Goal: Task Accomplishment & Management: Manage account settings

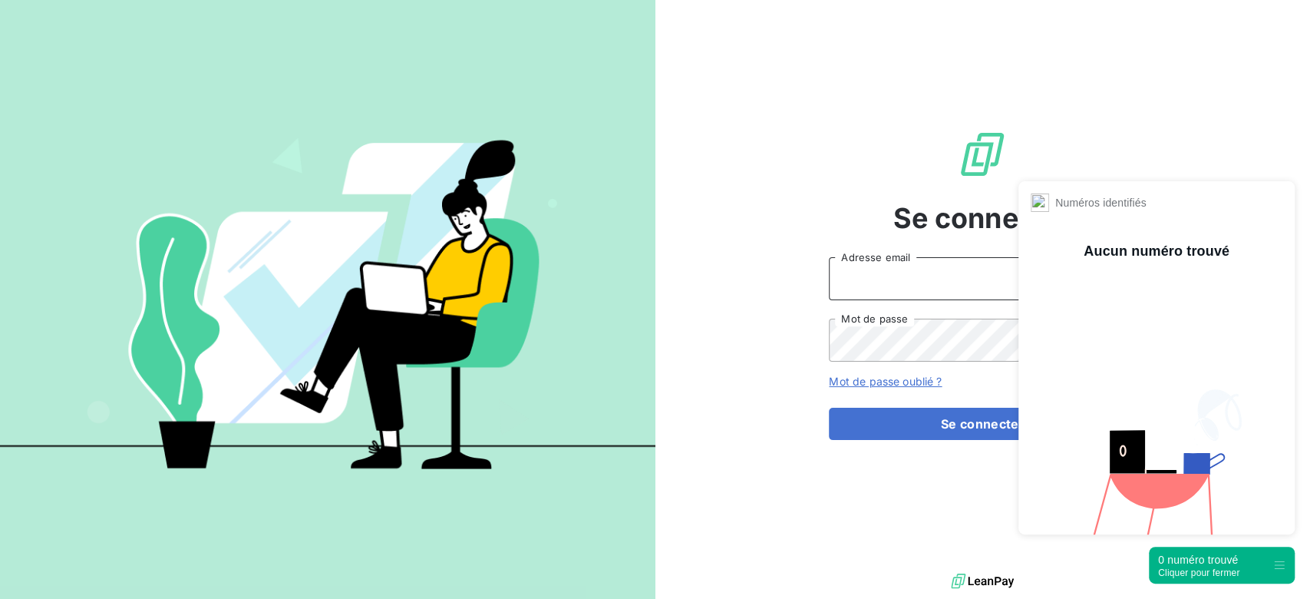
type input "[PERSON_NAME][EMAIL_ADDRESS][DOMAIN_NAME]"
click at [1213, 564] on div "0 numéro trouvé" at bounding box center [1198, 559] width 81 height 15
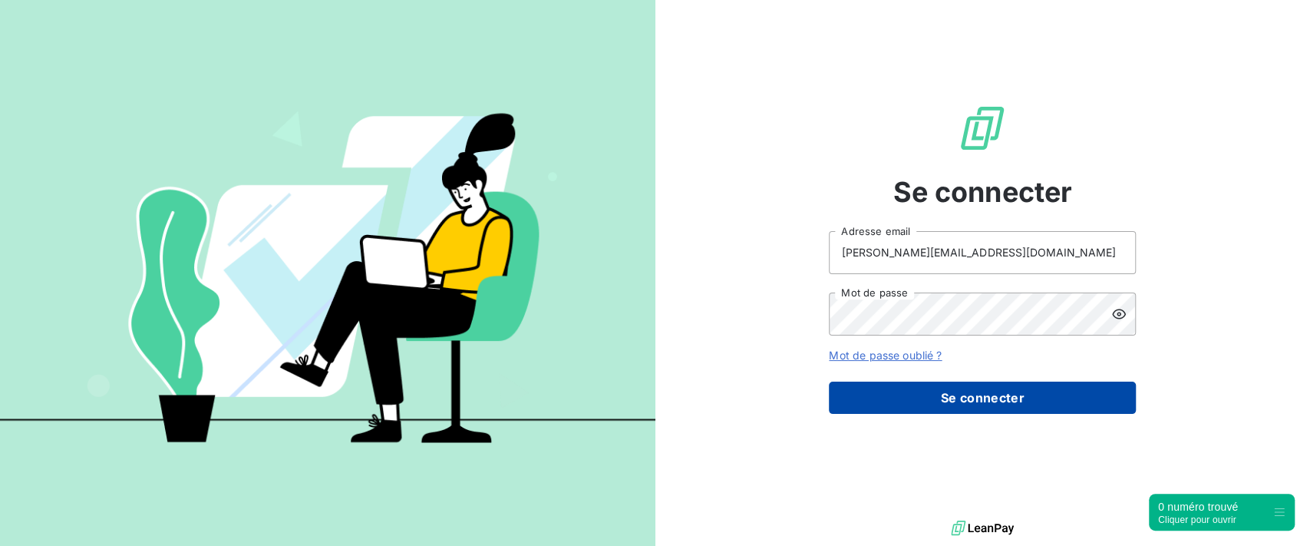
click at [939, 394] on button "Se connecter" at bounding box center [982, 397] width 307 height 32
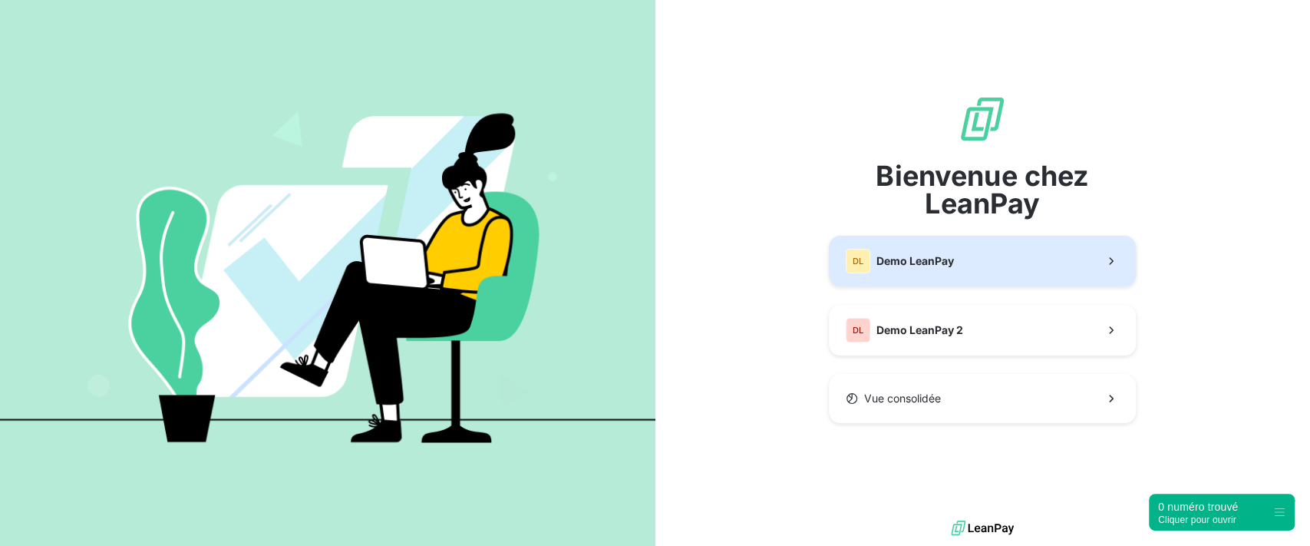
click at [908, 255] on span "Demo LeanPay" at bounding box center [915, 260] width 78 height 15
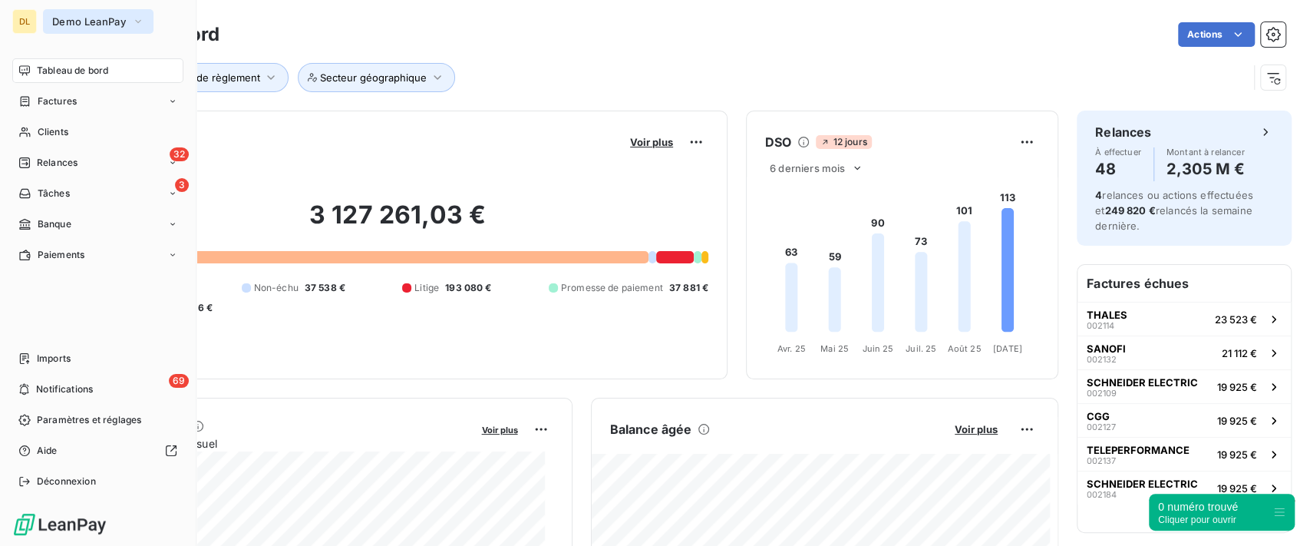
click at [81, 26] on span "Demo LeanPay" at bounding box center [89, 21] width 74 height 12
click at [70, 169] on span "Relances" at bounding box center [57, 163] width 41 height 14
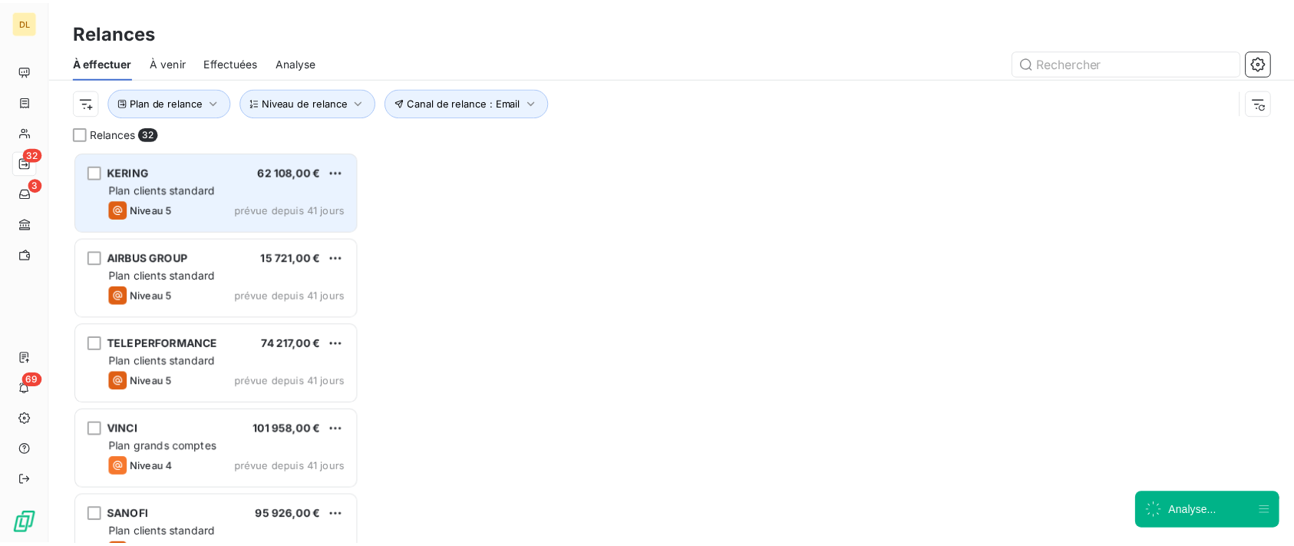
scroll to position [379, 273]
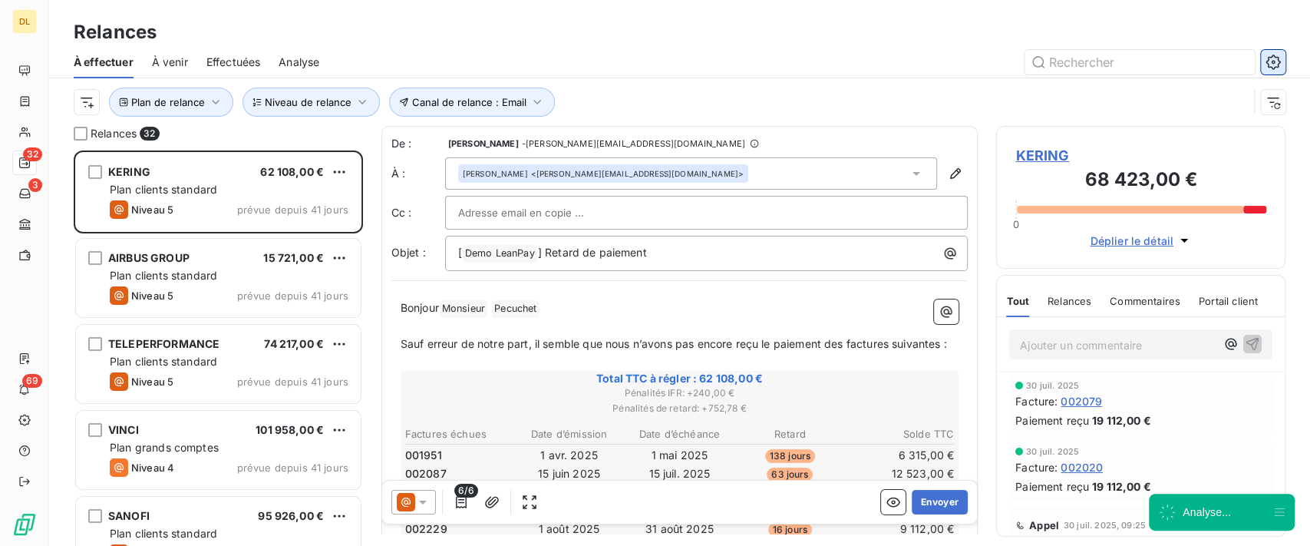
click at [1268, 58] on icon "button" at bounding box center [1272, 61] width 15 height 15
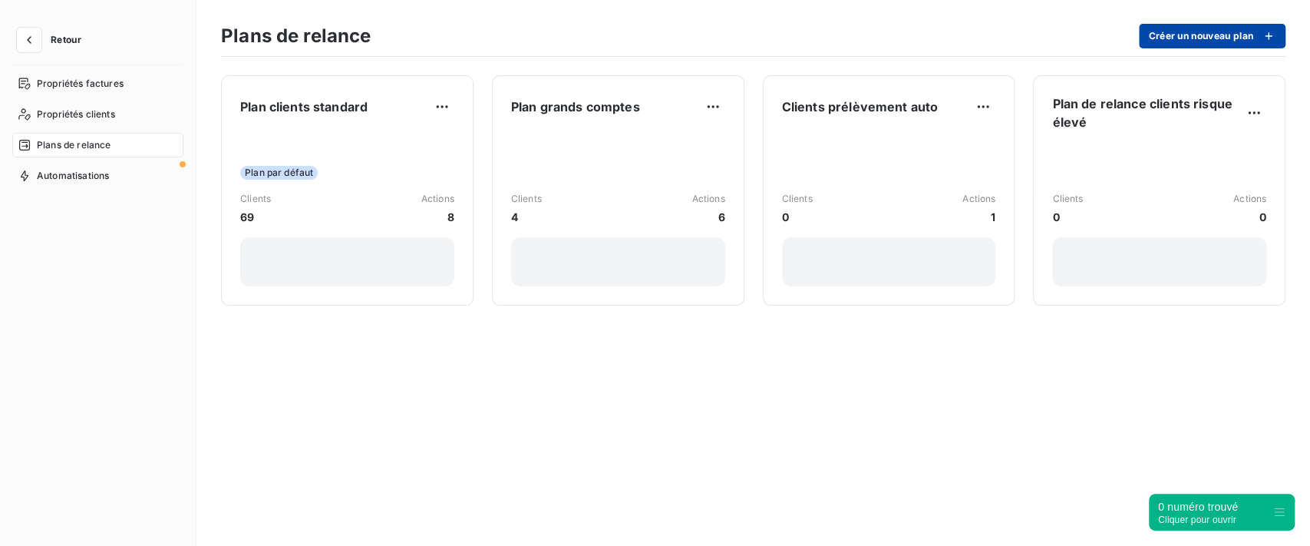
click at [1184, 34] on button "Créer un nouveau plan" at bounding box center [1212, 36] width 147 height 25
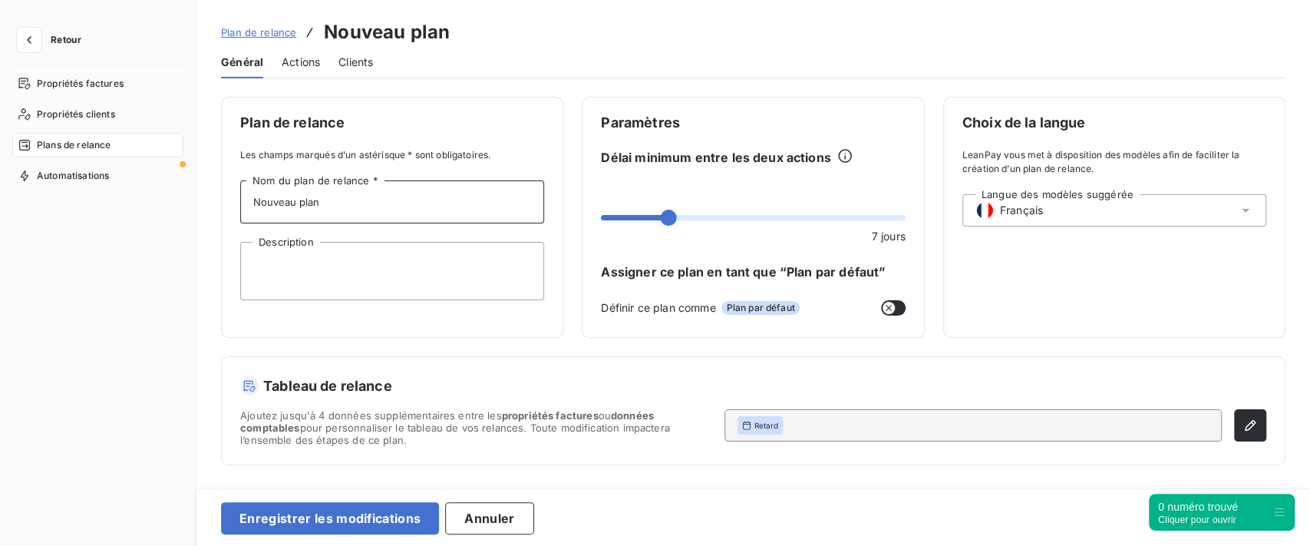
drag, startPoint x: 354, startPoint y: 203, endPoint x: 203, endPoint y: 183, distance: 152.4
click at [203, 183] on div "Plan de relance Les champs marqués d’un astérisque * sont obligatoires. Nouveau…" at bounding box center [752, 287] width 1113 height 381
type input "TEST"
click at [481, 144] on div "Plan de relance Les champs marqués d’un astérisque * sont obligatoires. TEST No…" at bounding box center [392, 217] width 342 height 241
click at [304, 58] on span "Actions" at bounding box center [301, 61] width 38 height 15
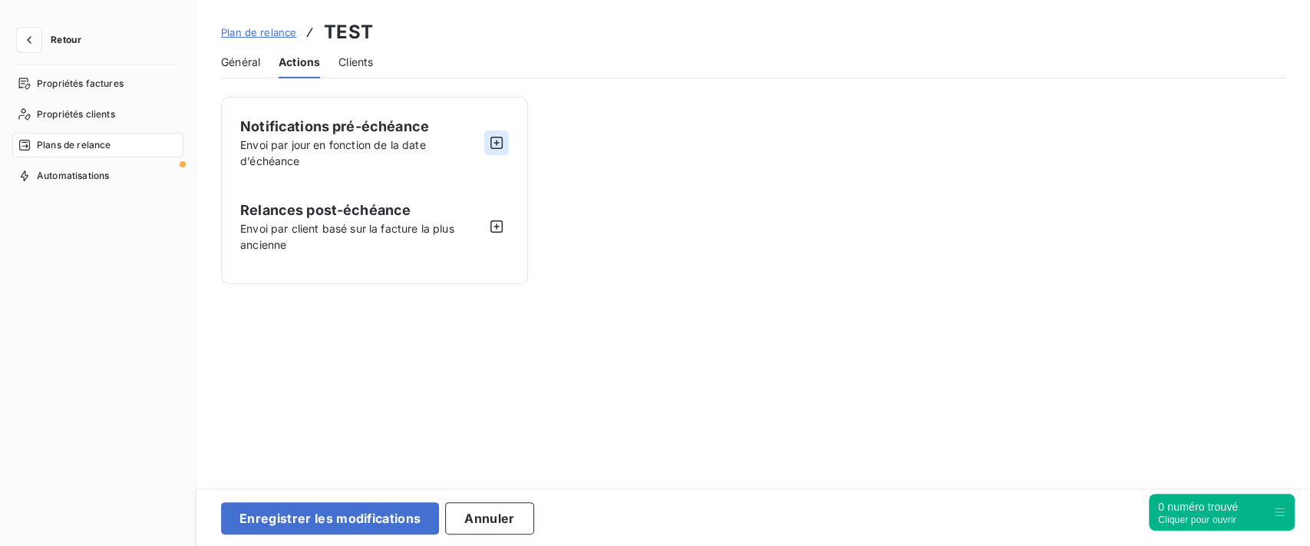
click at [491, 137] on icon "button" at bounding box center [496, 143] width 12 height 12
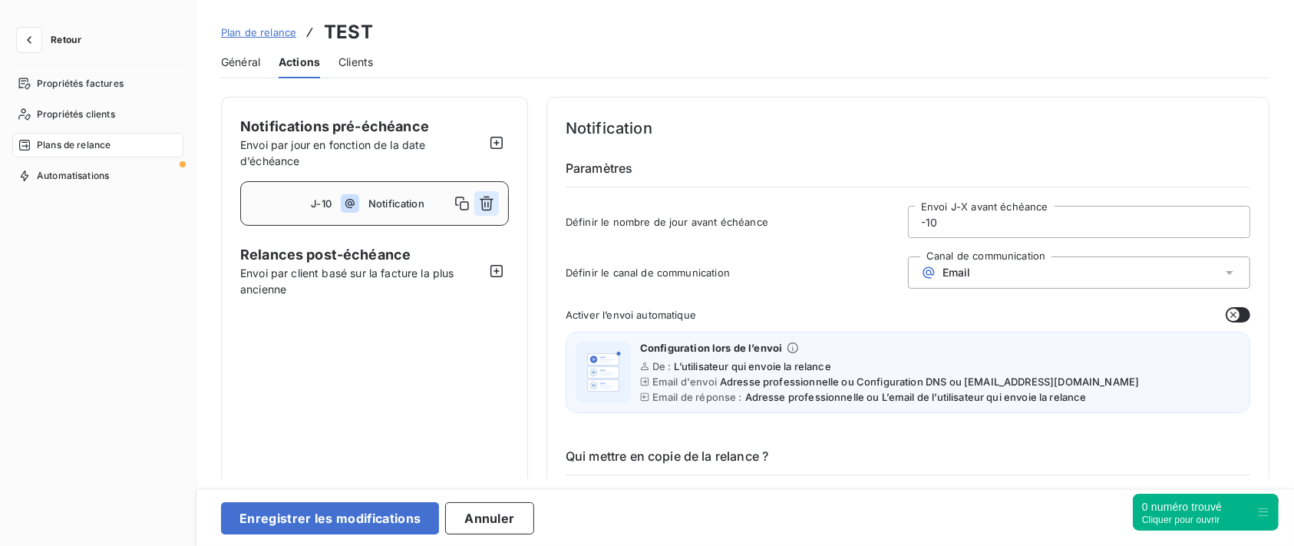
click at [485, 213] on button "button" at bounding box center [486, 203] width 25 height 25
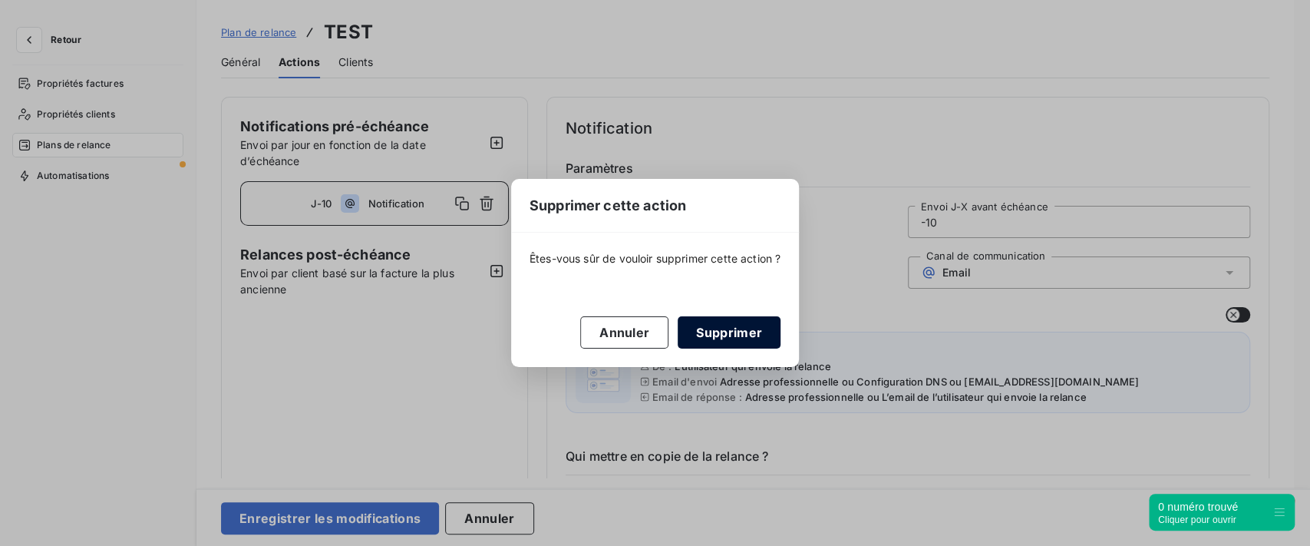
click at [740, 335] on button "Supprimer" at bounding box center [729, 332] width 103 height 32
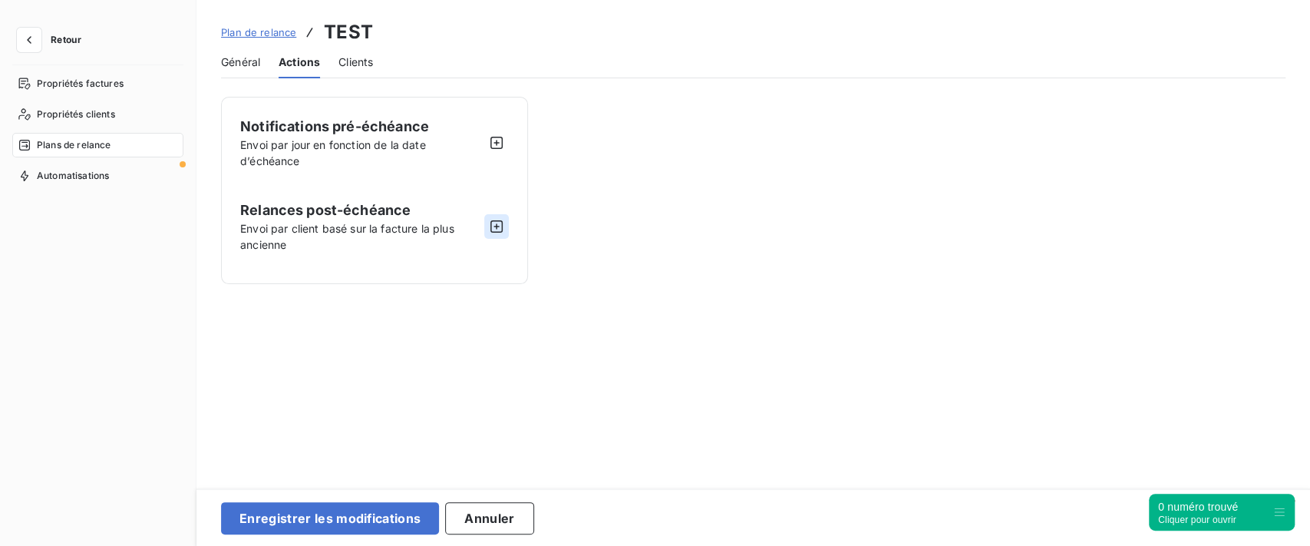
click at [493, 226] on icon "button" at bounding box center [496, 226] width 15 height 15
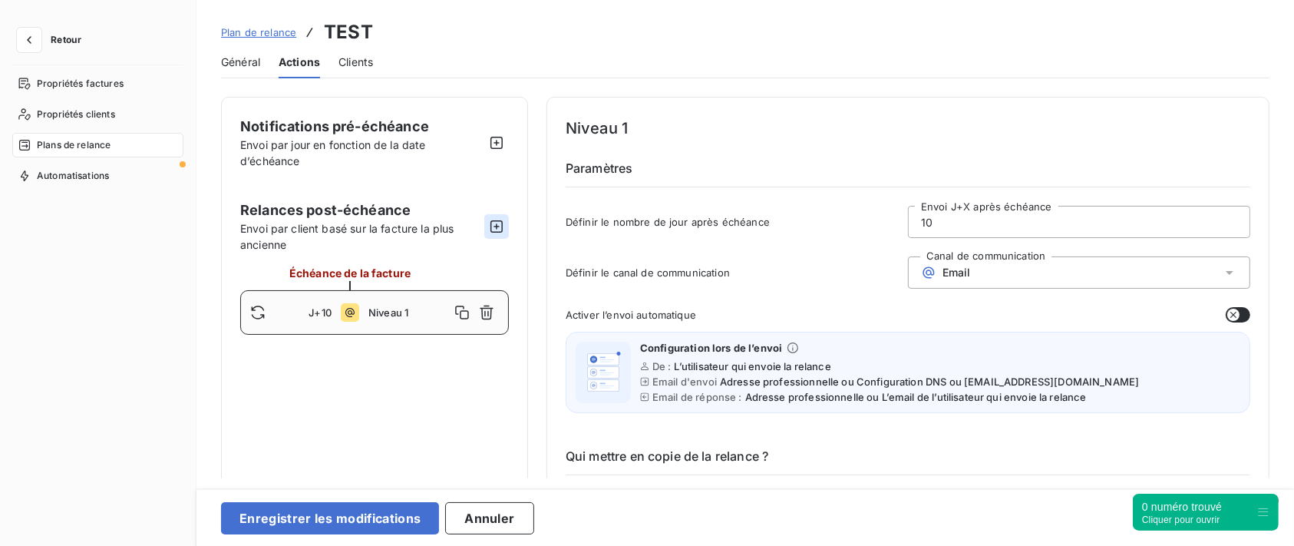
click at [493, 226] on icon "button" at bounding box center [496, 226] width 15 height 15
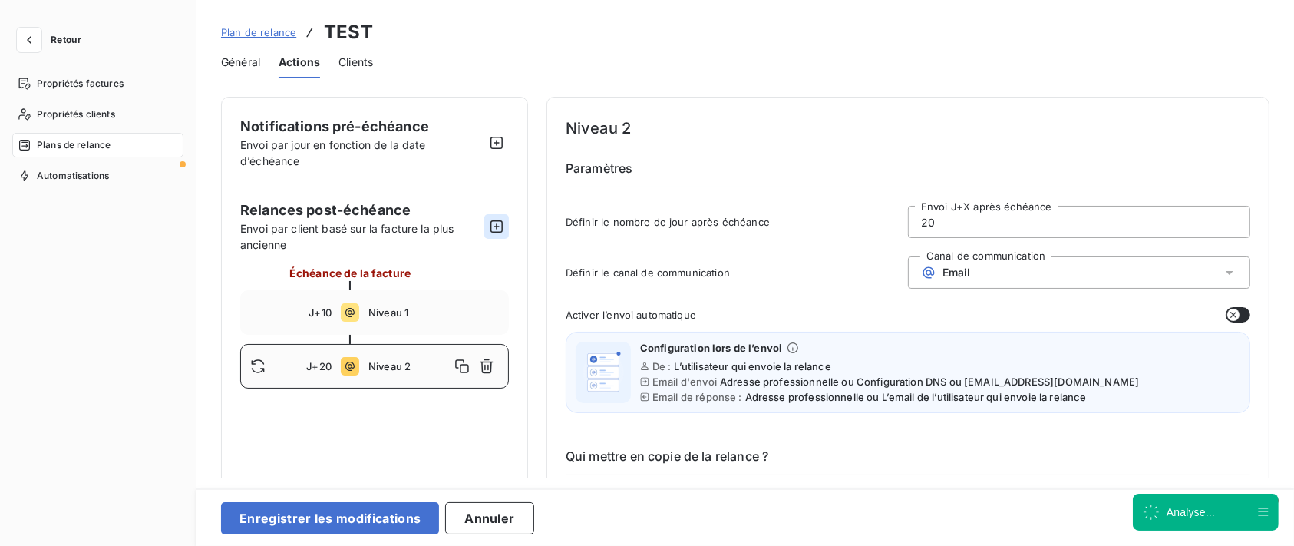
click at [493, 226] on icon "button" at bounding box center [496, 226] width 15 height 15
type input "30"
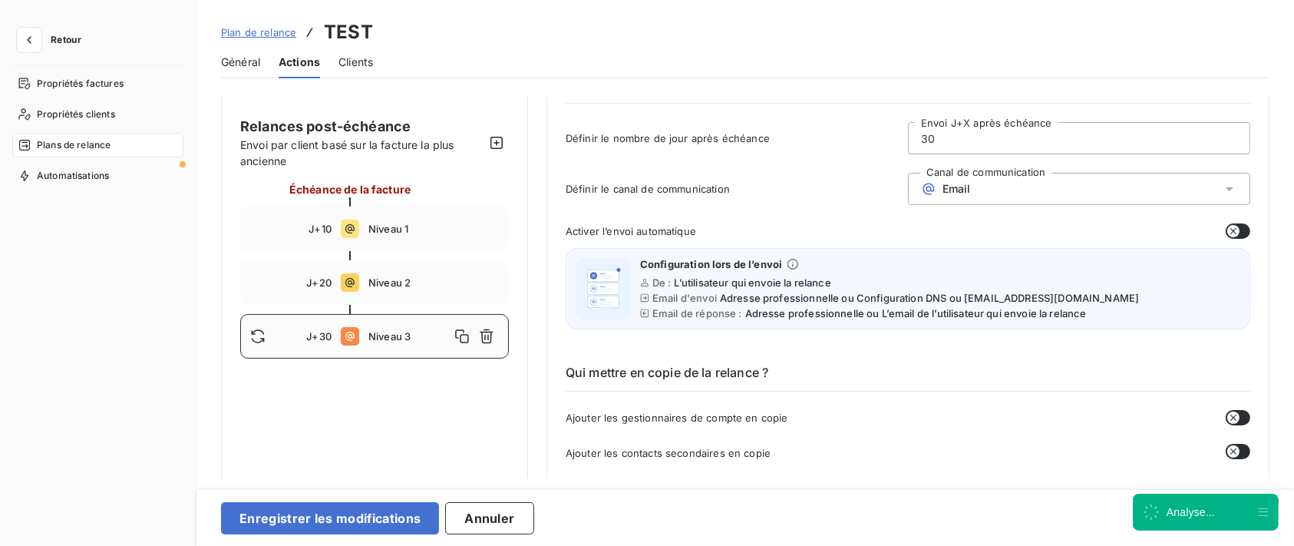
scroll to position [102, 0]
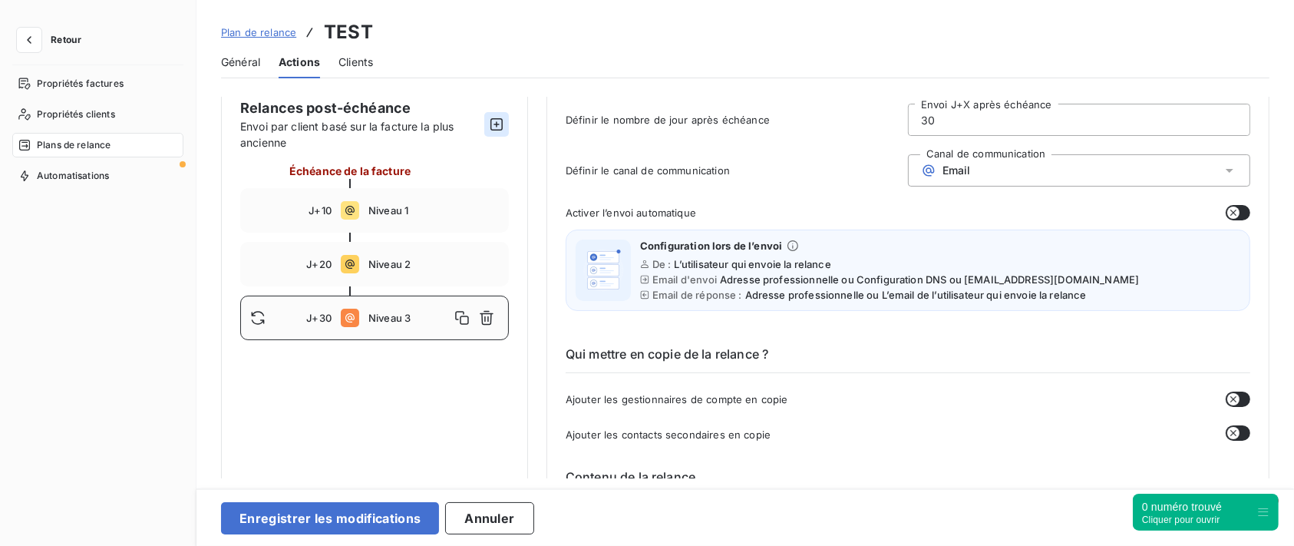
click at [499, 124] on icon "button" at bounding box center [496, 124] width 15 height 15
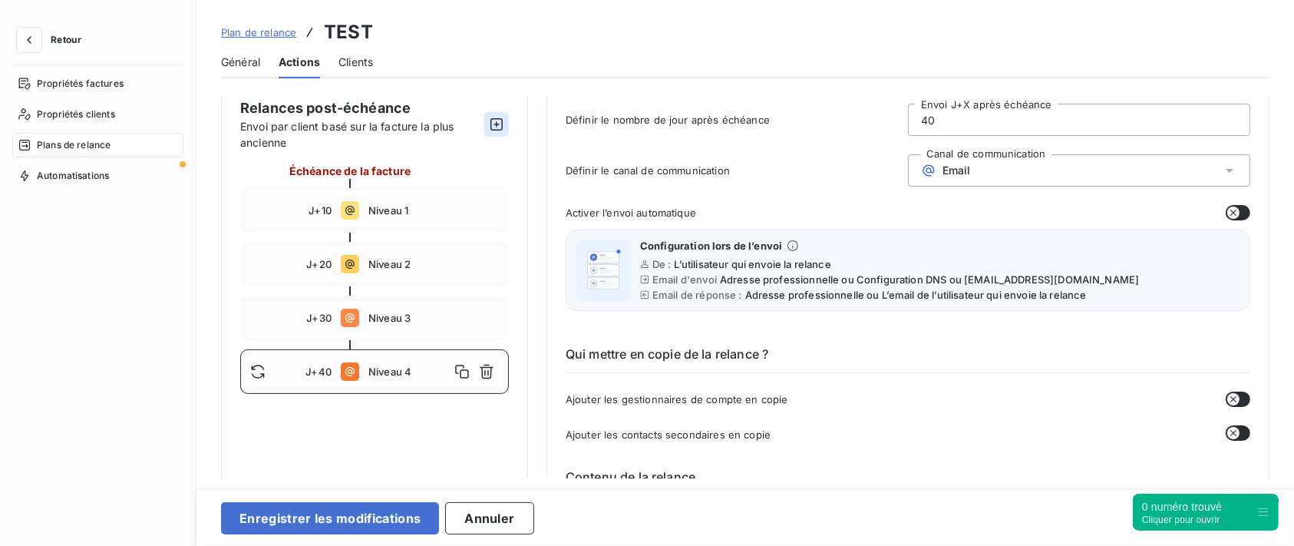
click at [499, 124] on icon "button" at bounding box center [496, 124] width 15 height 15
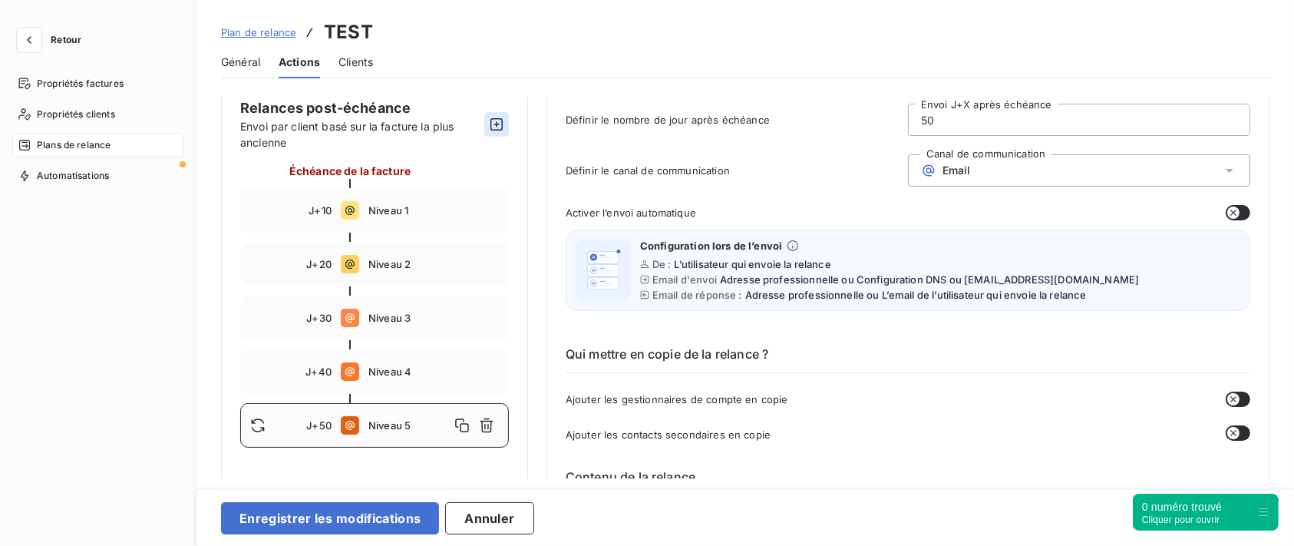
click at [496, 123] on icon "button" at bounding box center [496, 124] width 12 height 12
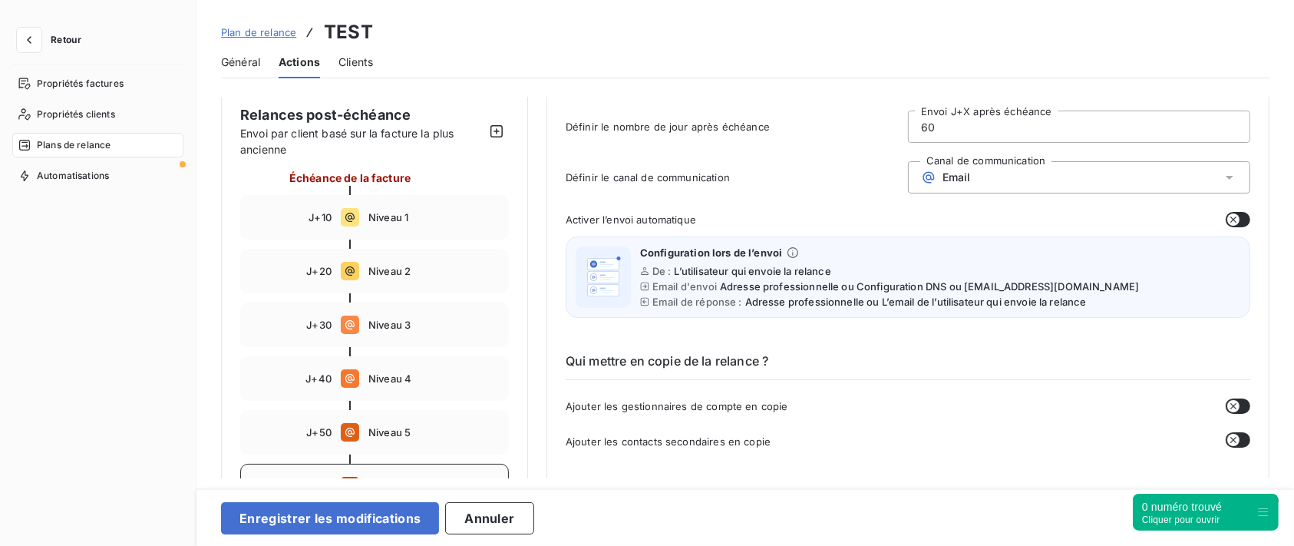
scroll to position [0, 0]
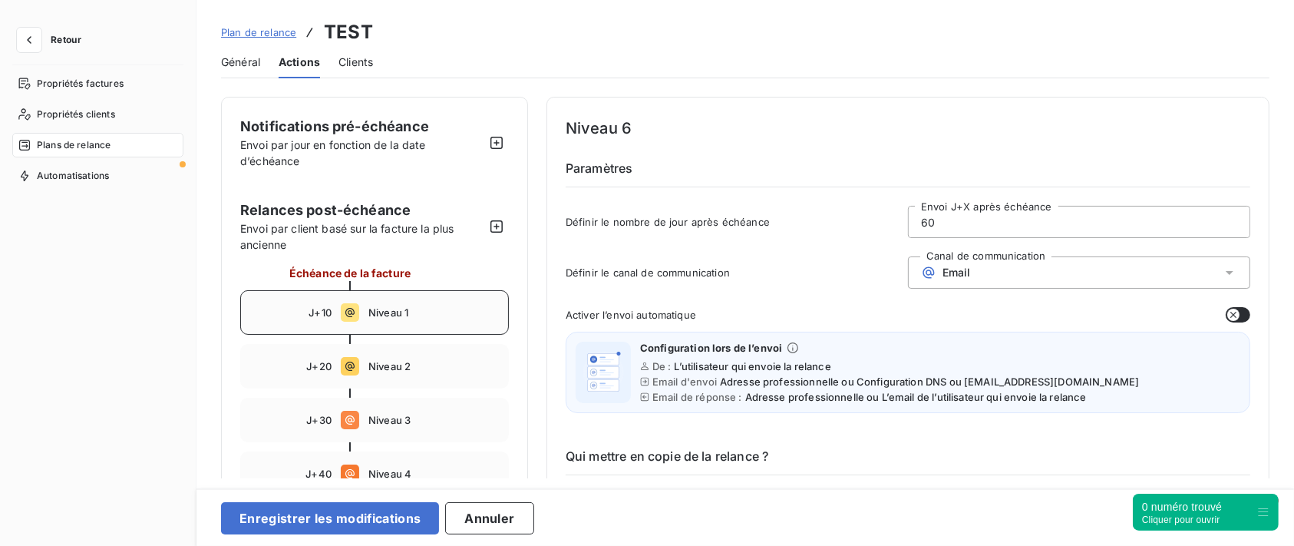
click at [440, 323] on div "J+10 Niveau 1" at bounding box center [374, 312] width 269 height 45
type input "10"
drag, startPoint x: 955, startPoint y: 214, endPoint x: 866, endPoint y: 212, distance: 89.8
click at [877, 211] on div "Définir le nombre de jour après échéance 10 Envoi J+X après échéance" at bounding box center [908, 226] width 684 height 41
click at [1139, 272] on div "Email" at bounding box center [1079, 272] width 342 height 32
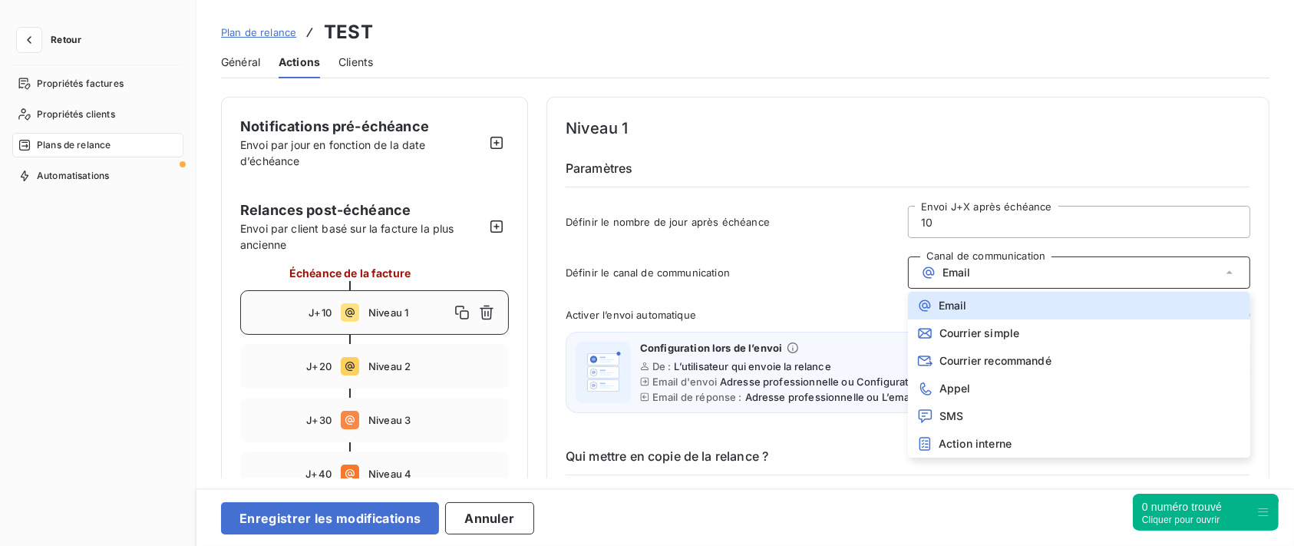
click at [1222, 510] on div "0 numéro trouvé" at bounding box center [1182, 506] width 80 height 15
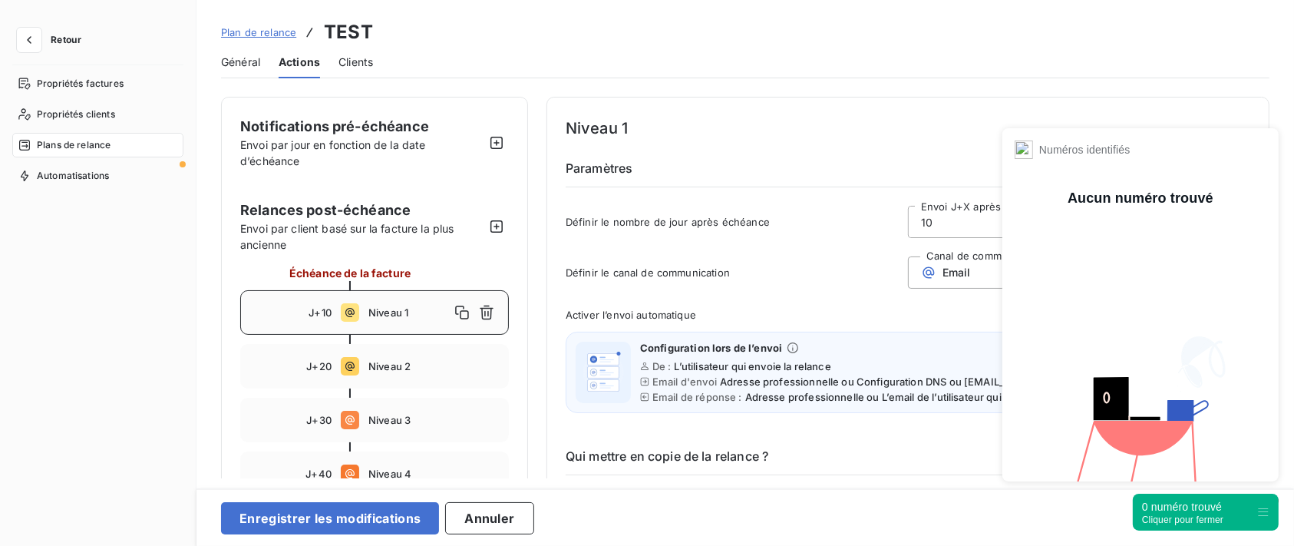
click at [1185, 518] on div "Cliquer pour fermer" at bounding box center [1182, 519] width 81 height 11
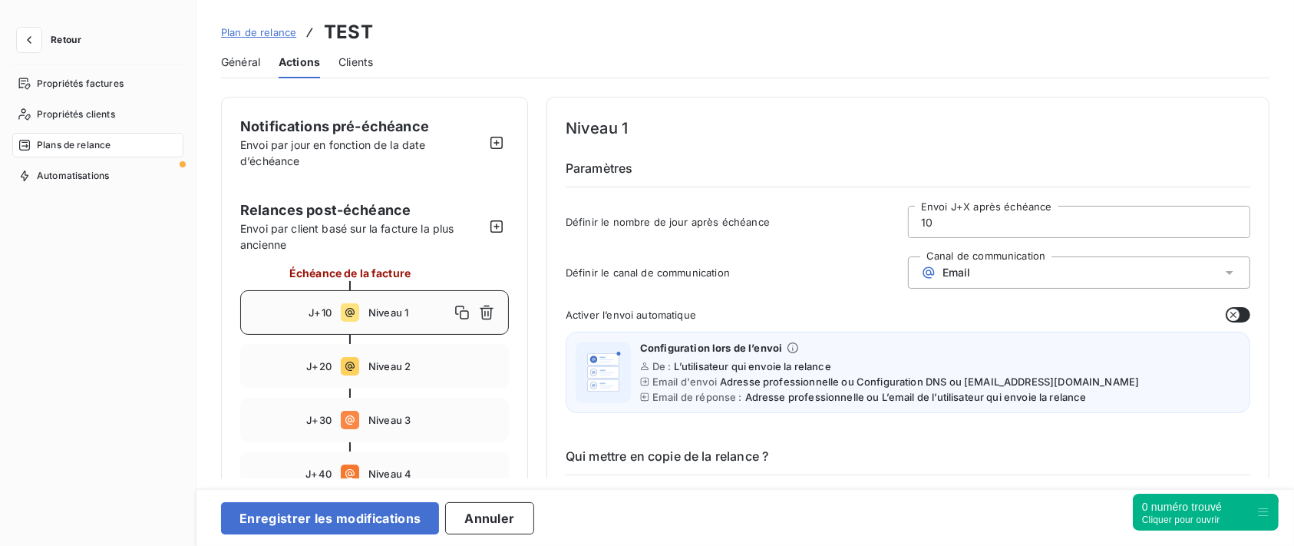
scroll to position [102, 0]
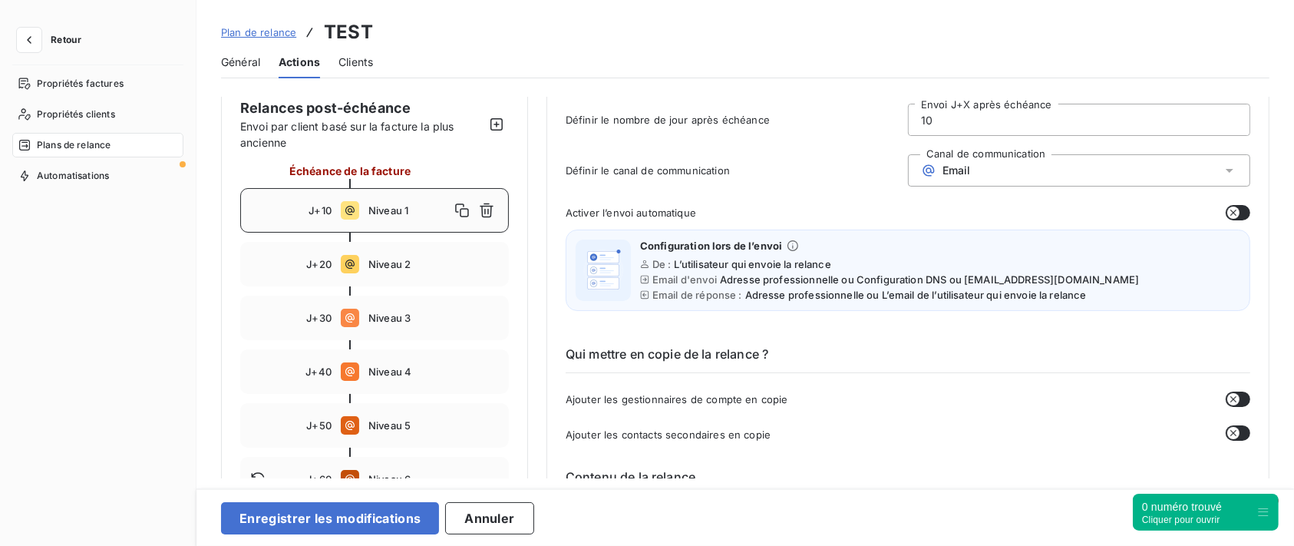
click at [996, 157] on div "Email" at bounding box center [1079, 170] width 342 height 32
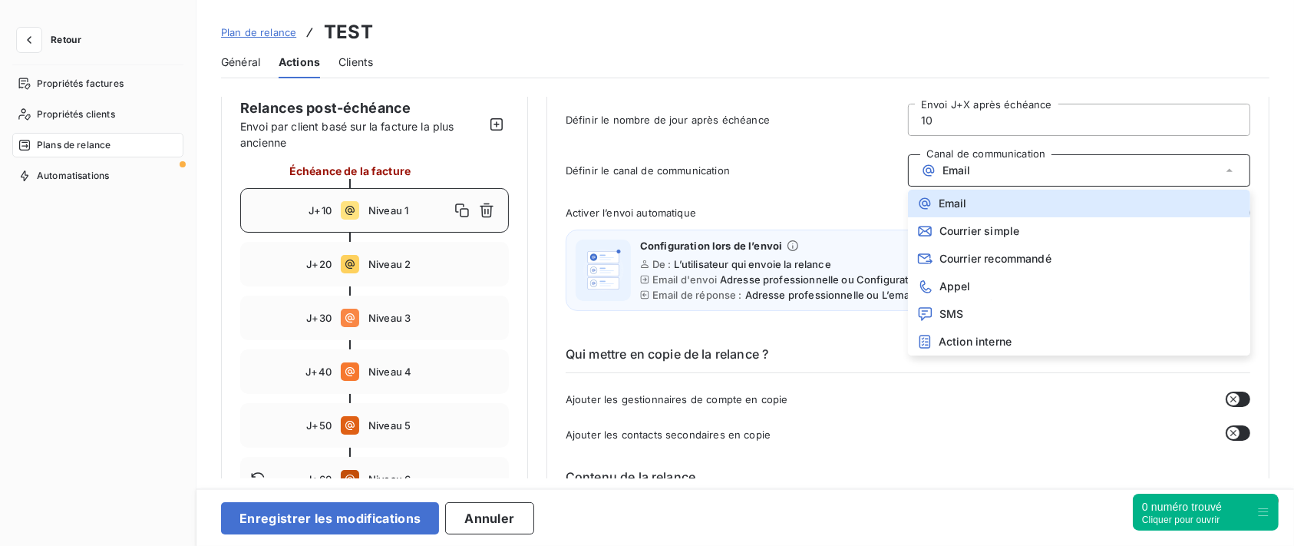
click at [760, 222] on div "Activer l’envoi automatique Configuration lors de l’envoi De : L’utilisateur qu…" at bounding box center [908, 262] width 684 height 115
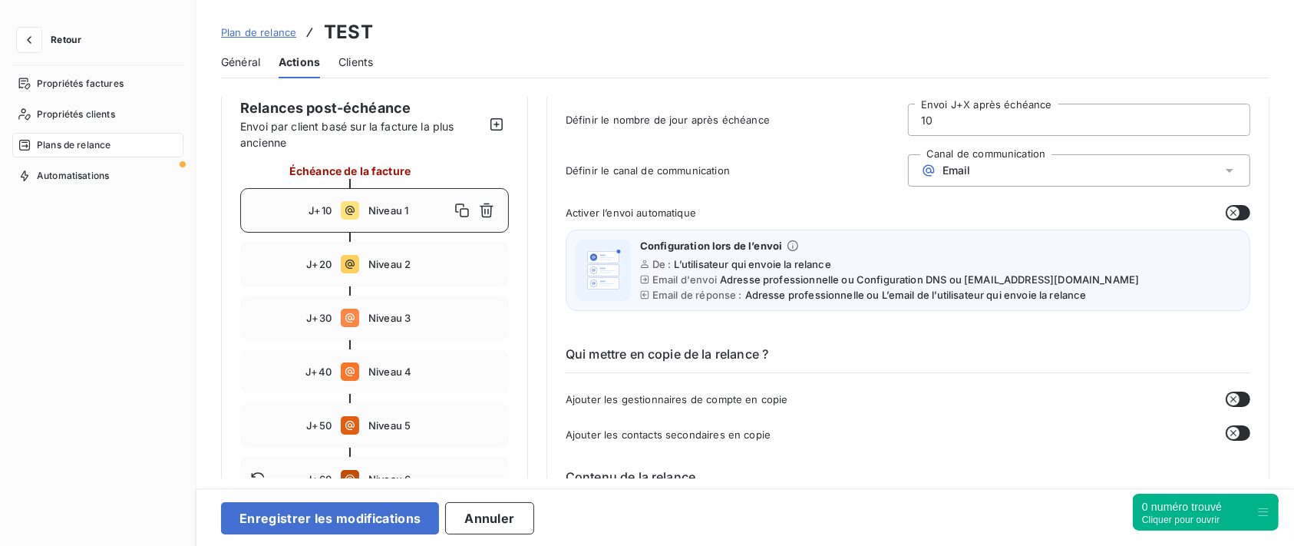
scroll to position [204, 0]
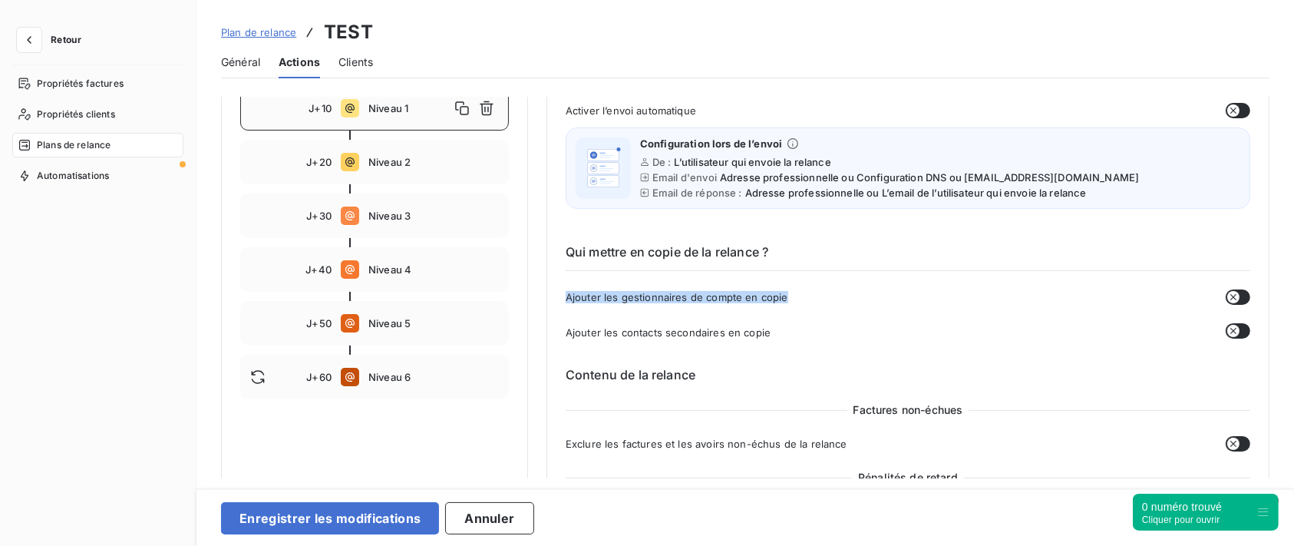
drag, startPoint x: 569, startPoint y: 296, endPoint x: 784, endPoint y: 299, distance: 215.6
click at [784, 299] on div "Ajouter les gestionnaires de compte en copie" at bounding box center [908, 296] width 684 height 15
copy span "Ajouter les gestionnaires de compte en copie"
click at [567, 329] on span "Ajouter les contacts secondaires en copie" at bounding box center [668, 332] width 205 height 12
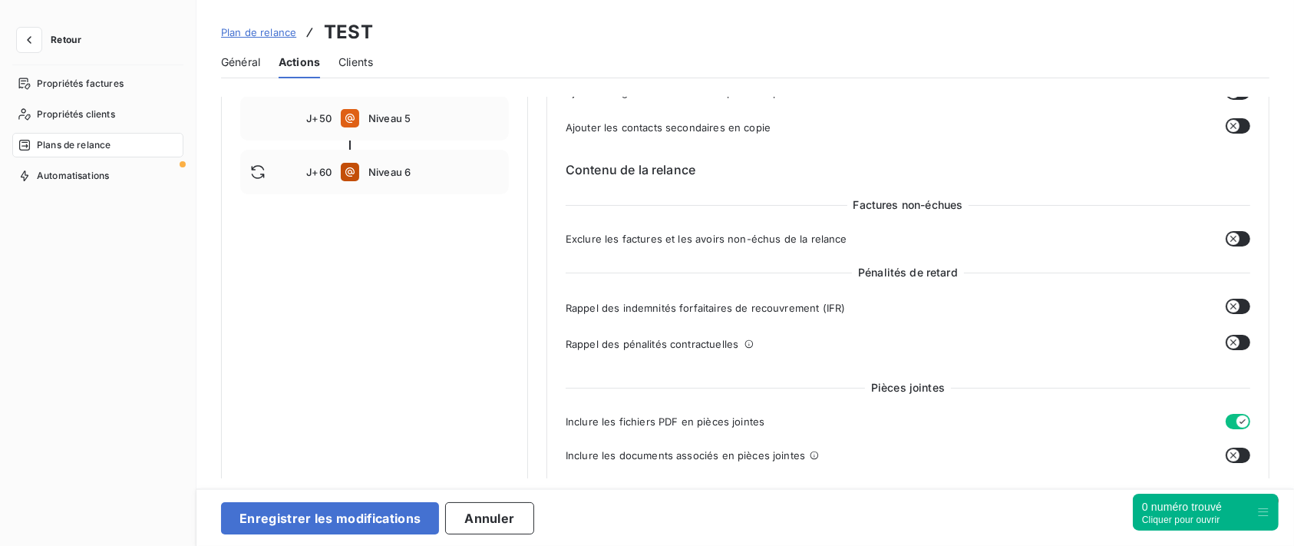
scroll to position [511, 0]
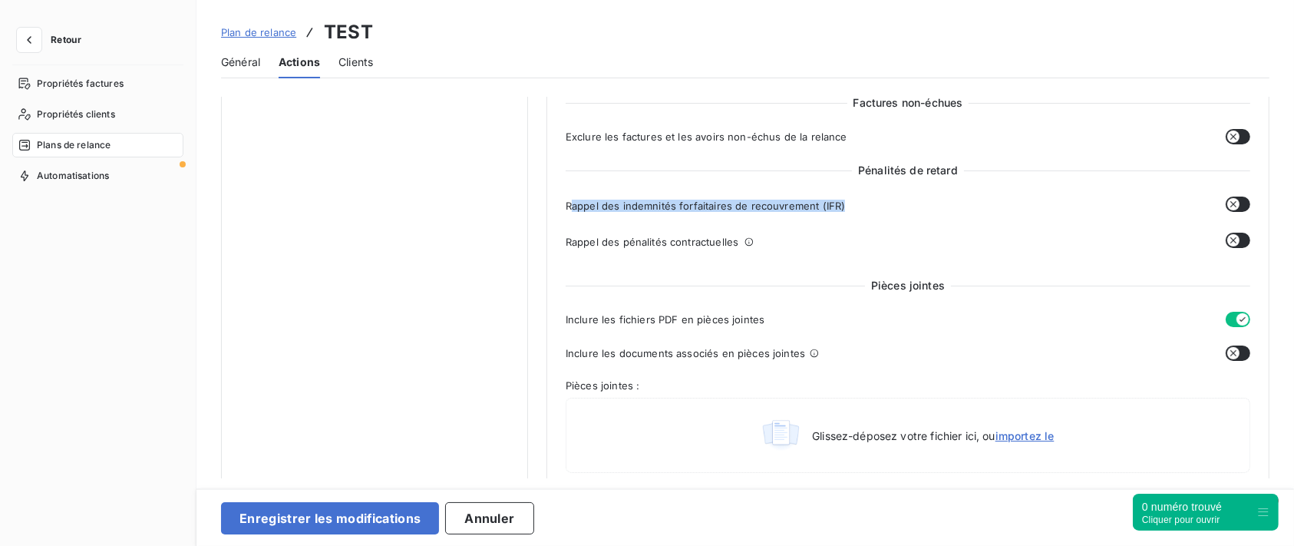
drag, startPoint x: 855, startPoint y: 203, endPoint x: 569, endPoint y: 200, distance: 286.2
click at [569, 200] on div "Rappel des indemnités forfaitaires de recouvrement (IFR) Pénalité + 40,00€" at bounding box center [893, 206] width 654 height 12
click at [722, 246] on span "Rappel des pénalités contractuelles" at bounding box center [652, 242] width 173 height 12
click at [1227, 204] on icon "button" at bounding box center [1233, 204] width 12 height 12
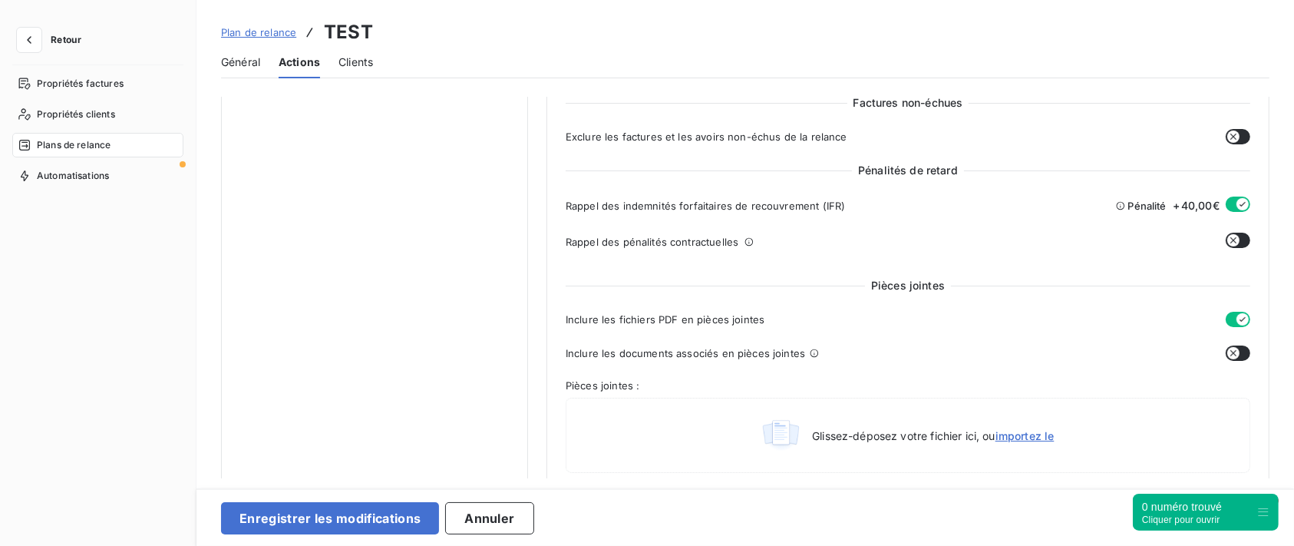
click at [1242, 233] on div at bounding box center [1237, 242] width 25 height 18
click at [1237, 242] on button "button" at bounding box center [1237, 240] width 25 height 15
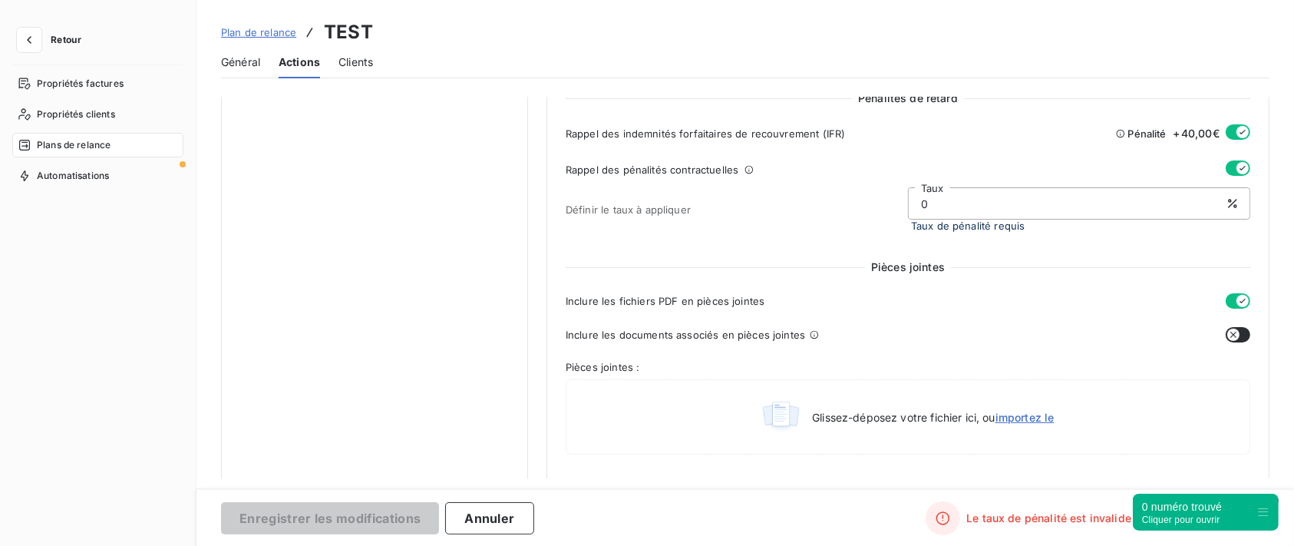
scroll to position [614, 0]
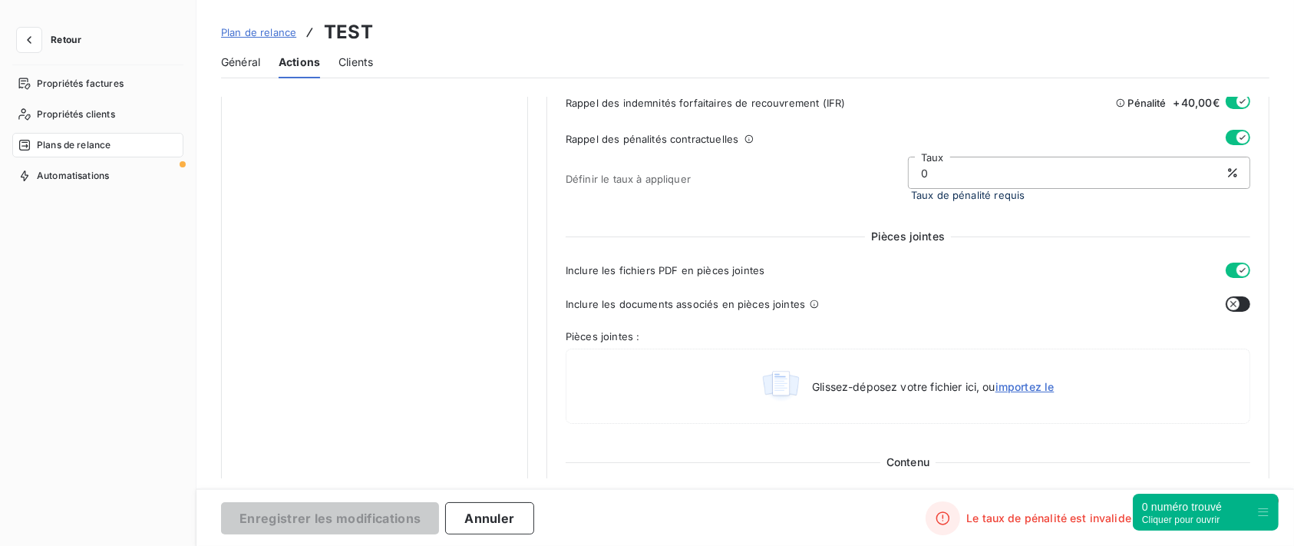
click at [1233, 304] on icon "button" at bounding box center [1233, 304] width 12 height 12
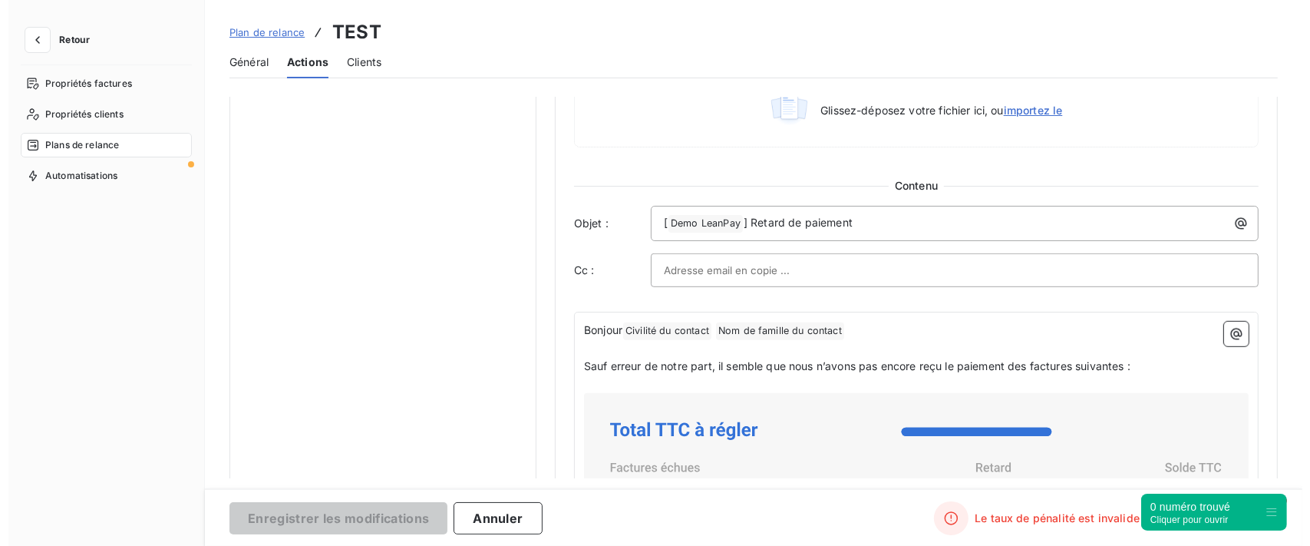
scroll to position [921, 0]
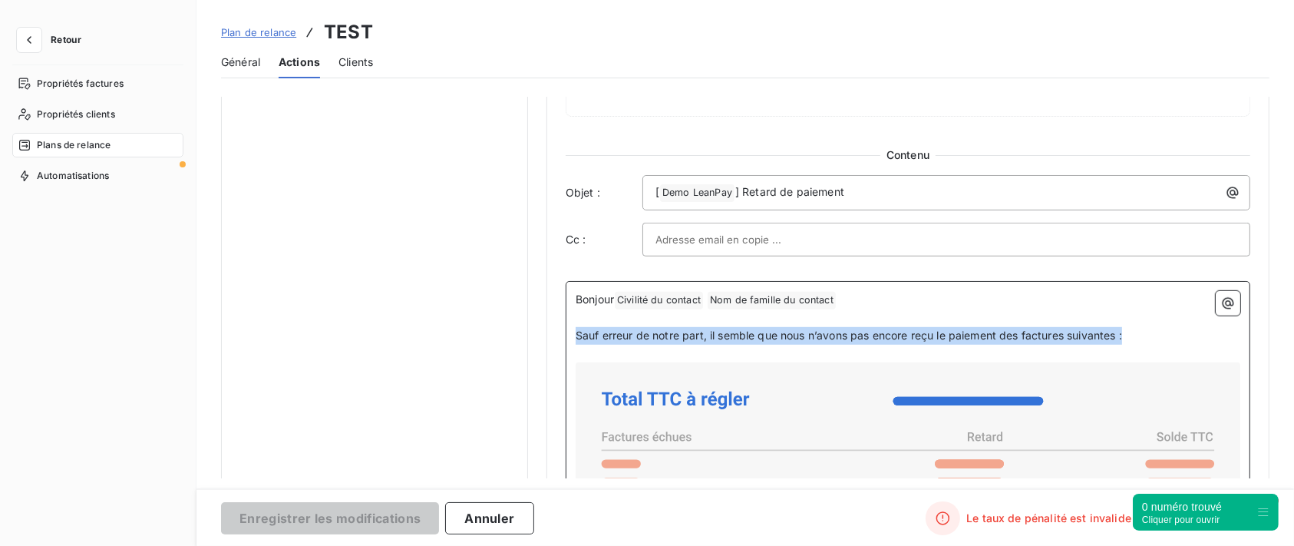
drag, startPoint x: 1154, startPoint y: 333, endPoint x: 536, endPoint y: 341, distance: 617.7
click at [536, 341] on div "Notifications pré-échéance Envoi par jour en fonction de la date d’échéance Rel…" at bounding box center [745, 28] width 1048 height 1704
copy span "Sauf erreur de notre part, il semble que nous n’avons pas encore reçu le paieme…"
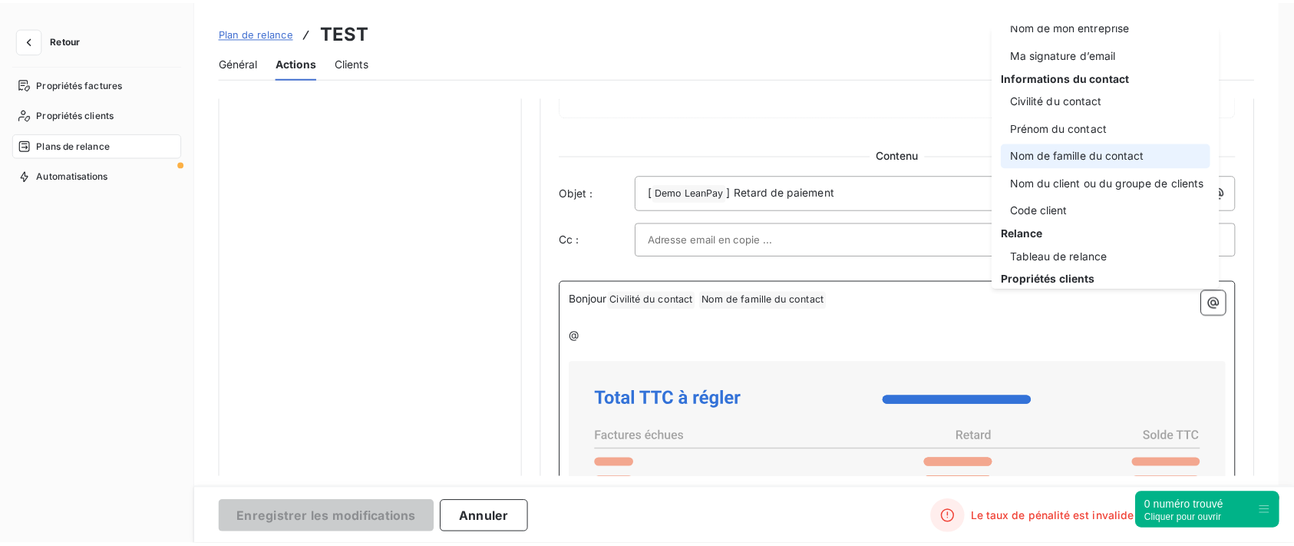
scroll to position [0, 0]
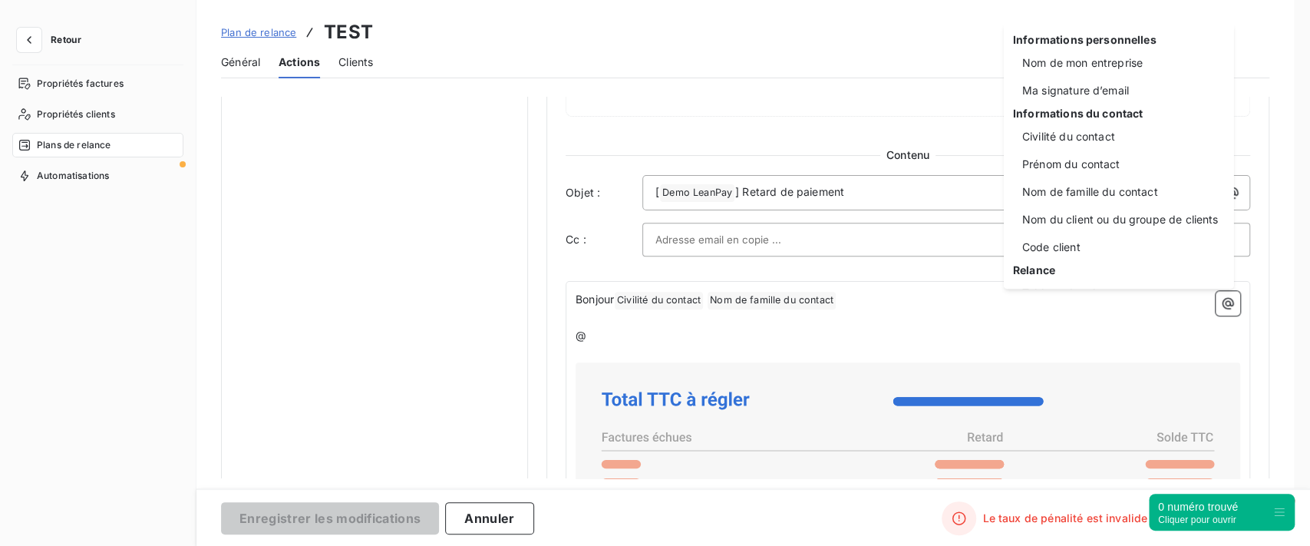
click at [522, 216] on html "Retour Propriétés factures Propriétés clients Plans de relance Automatisations …" at bounding box center [655, 273] width 1310 height 546
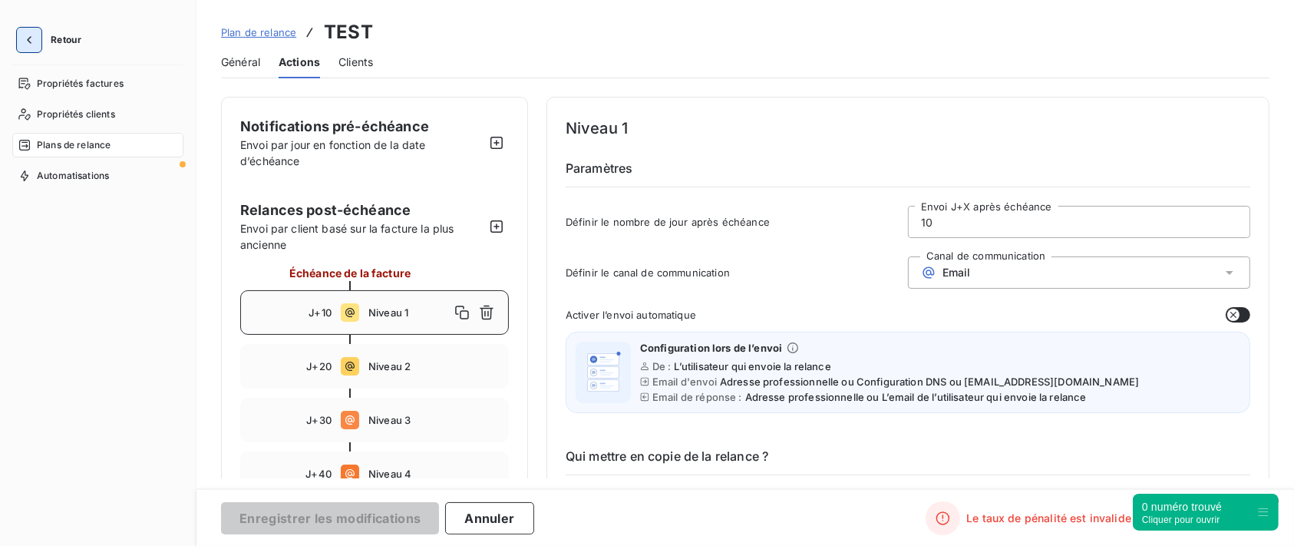
click at [25, 39] on icon "button" at bounding box center [28, 39] width 15 height 15
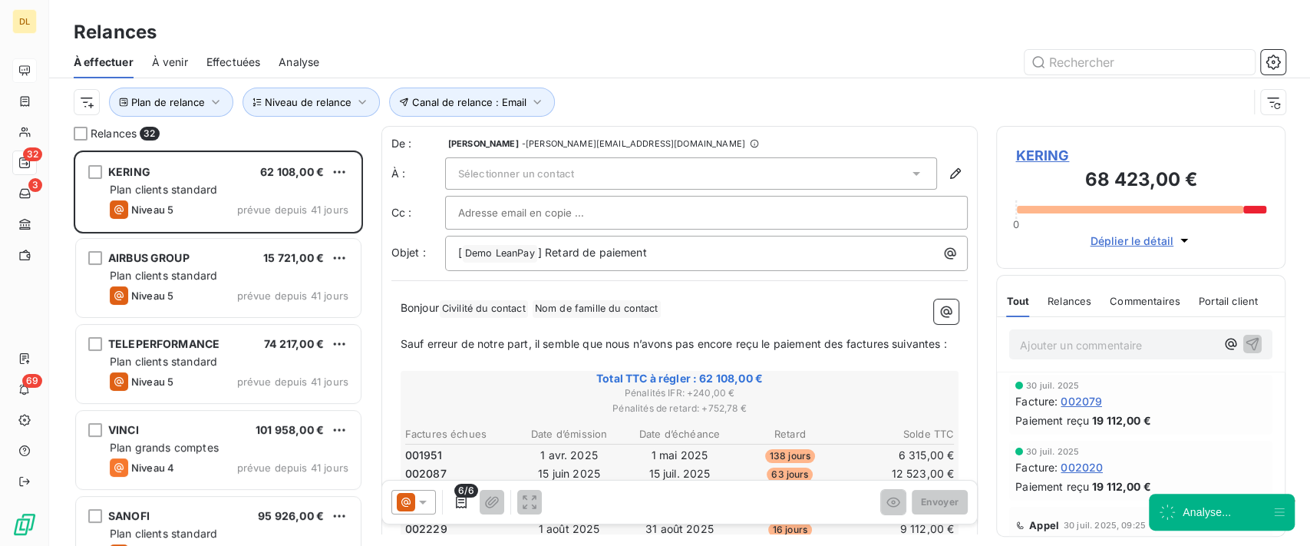
scroll to position [379, 273]
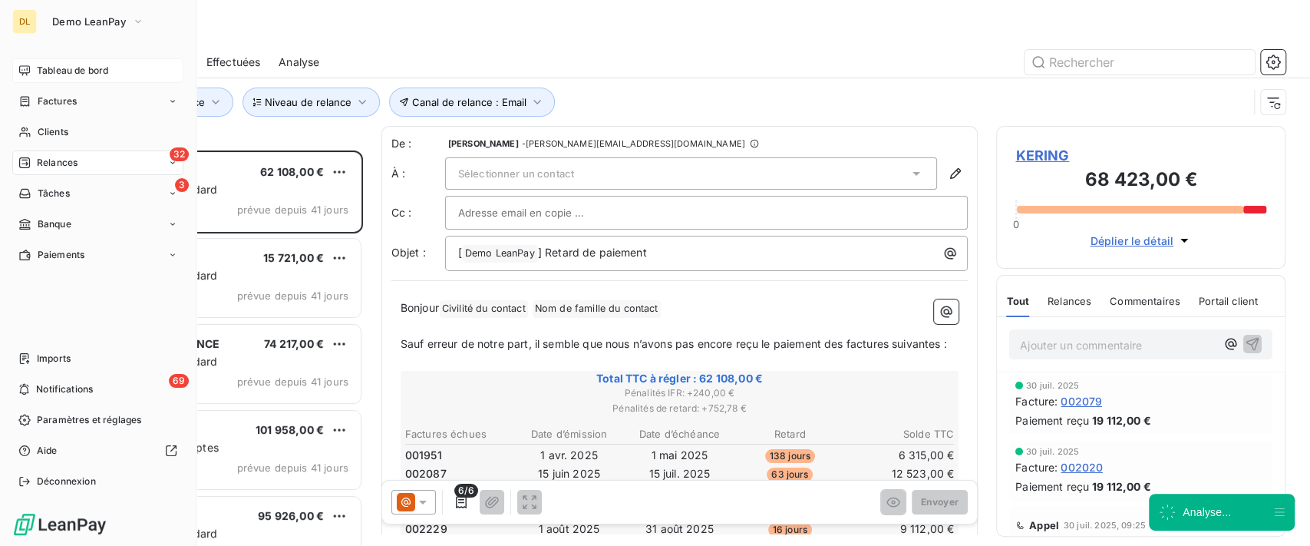
click at [31, 64] on div "Tableau de bord" at bounding box center [97, 70] width 171 height 25
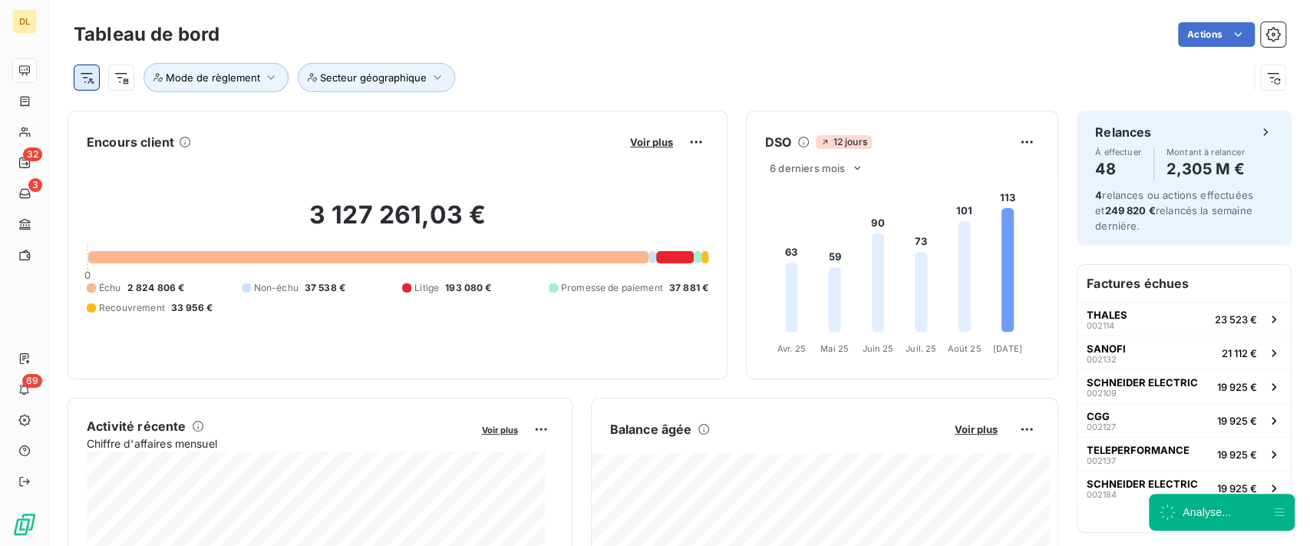
click at [91, 72] on html "DL 32 3 69 Tableau de bord Actions Mode de règlement Secteur géographique Encou…" at bounding box center [655, 273] width 1310 height 546
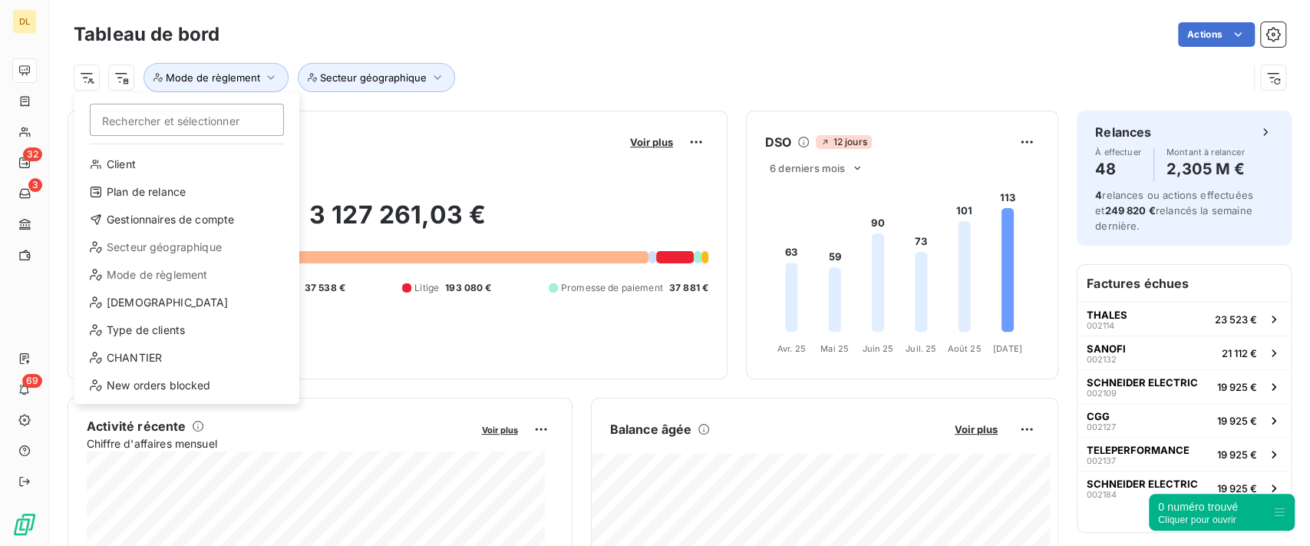
click at [26, 163] on html "DL 32 3 69 Tableau de bord Actions Rechercher et sélectionner Client Plan de re…" at bounding box center [655, 273] width 1310 height 546
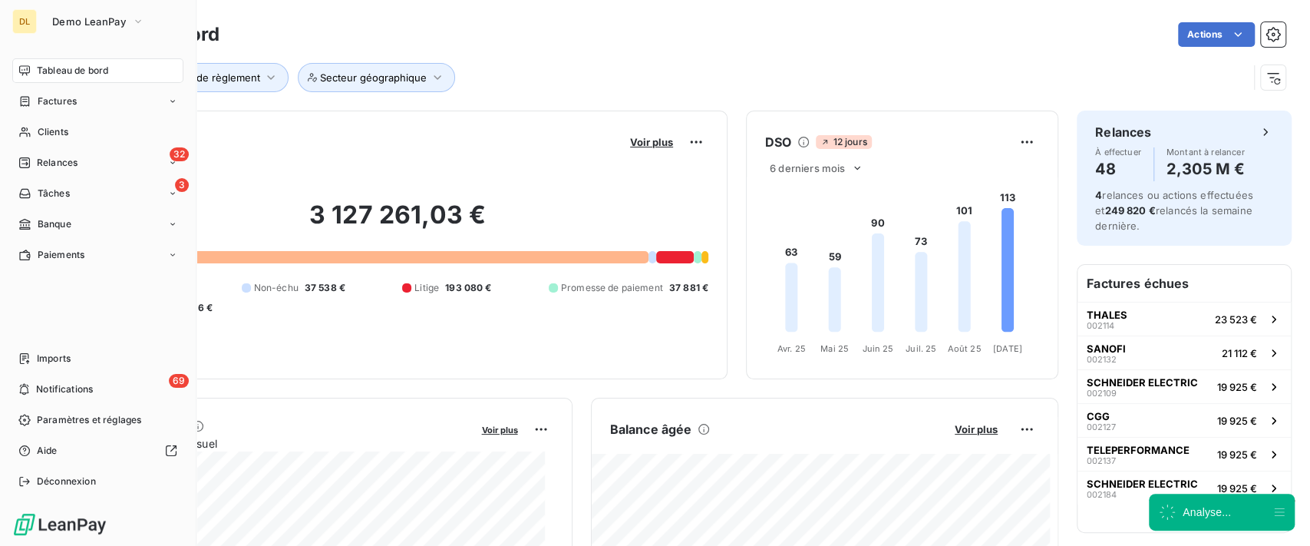
click at [26, 163] on icon at bounding box center [24, 162] width 11 height 11
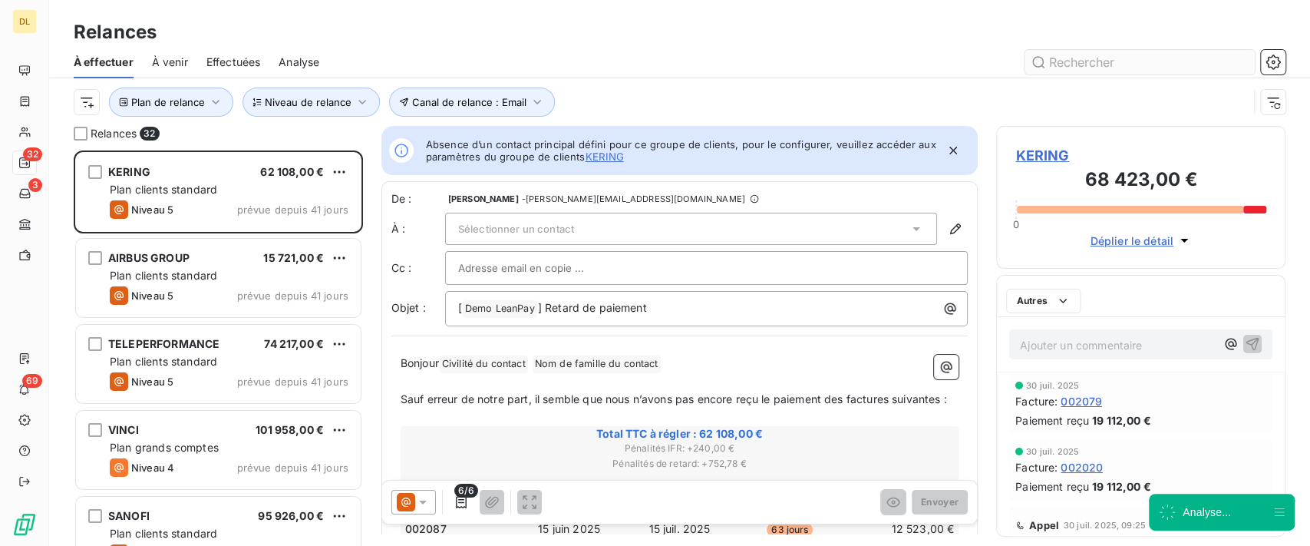
scroll to position [379, 273]
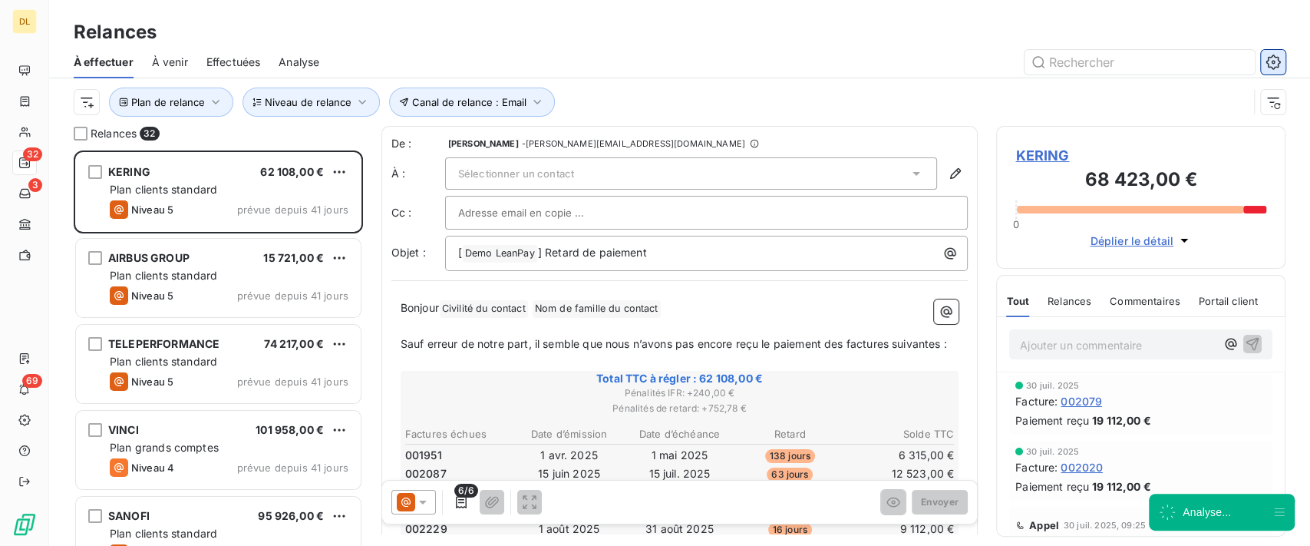
click at [1278, 55] on icon "button" at bounding box center [1272, 61] width 15 height 15
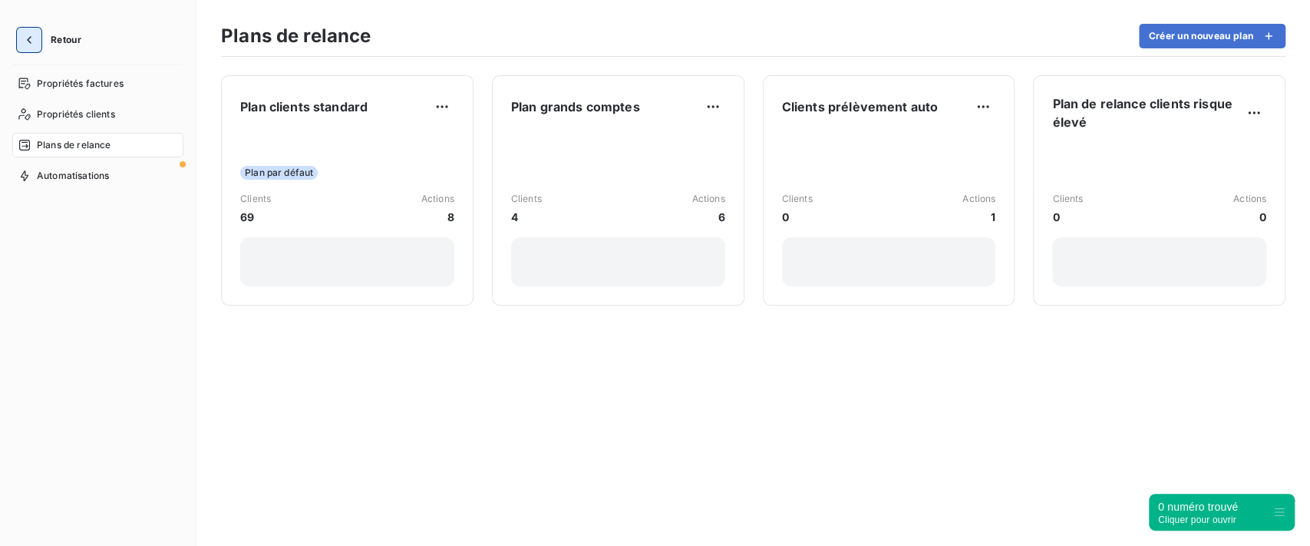
click at [29, 38] on icon "button" at bounding box center [29, 40] width 5 height 8
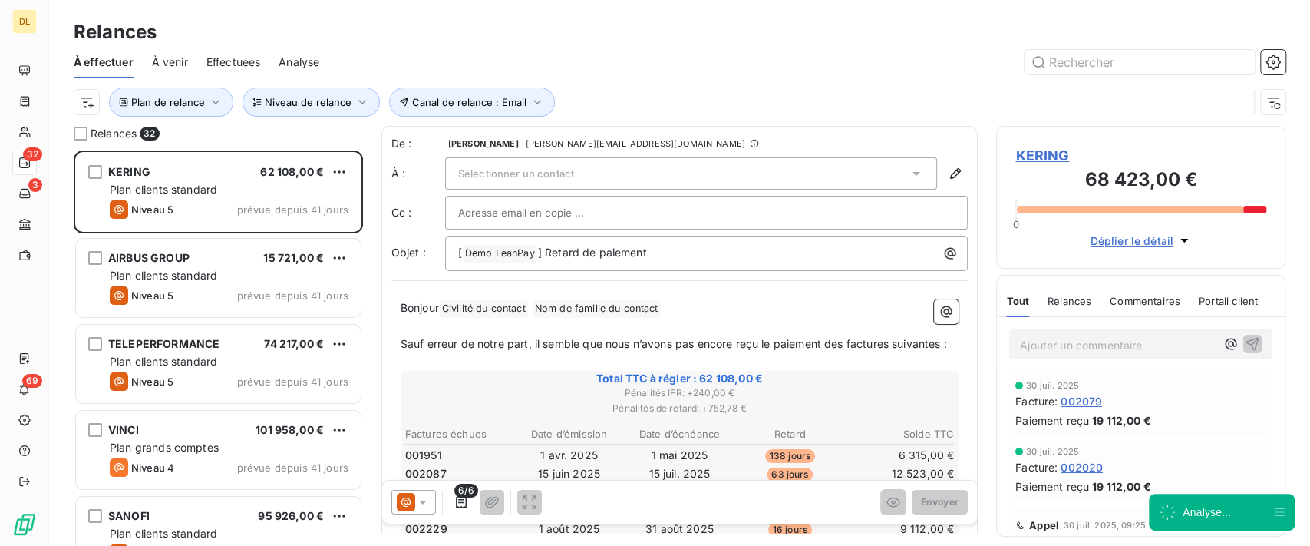
scroll to position [379, 273]
click at [523, 100] on button "Canal de relance : Email" at bounding box center [472, 101] width 166 height 29
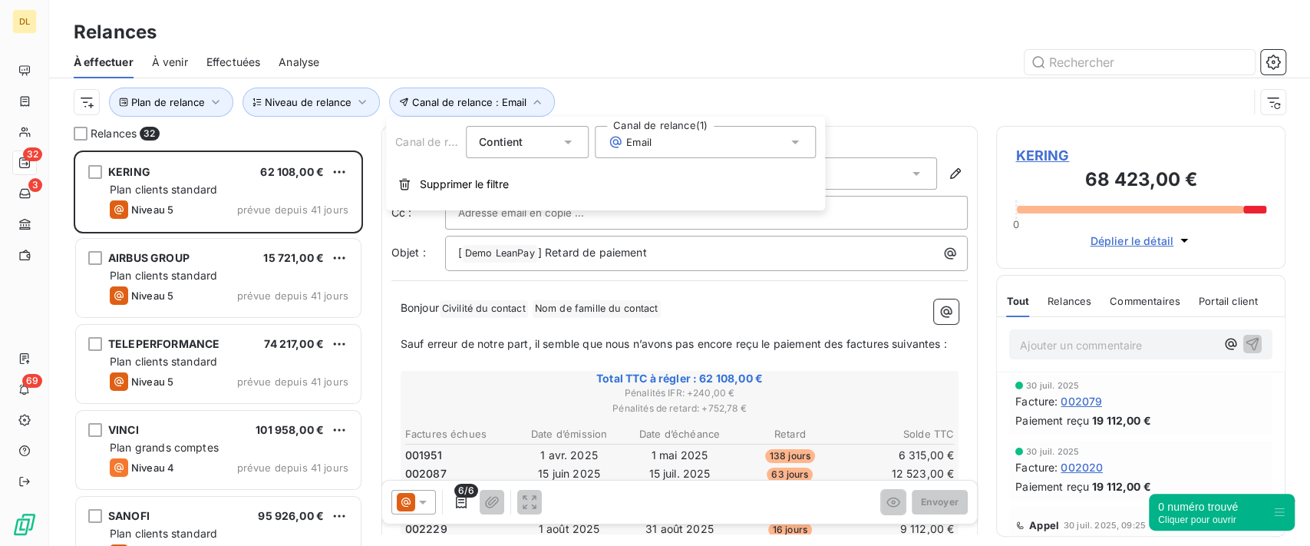
click at [694, 143] on div "Email" at bounding box center [705, 142] width 221 height 32
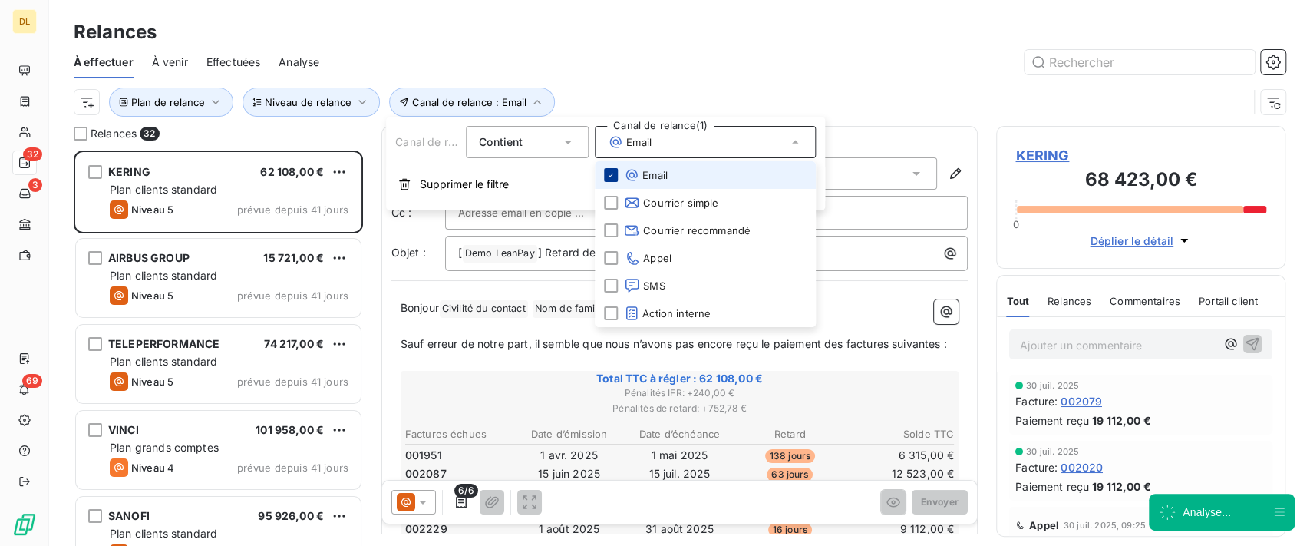
click at [613, 173] on icon at bounding box center [610, 174] width 9 height 9
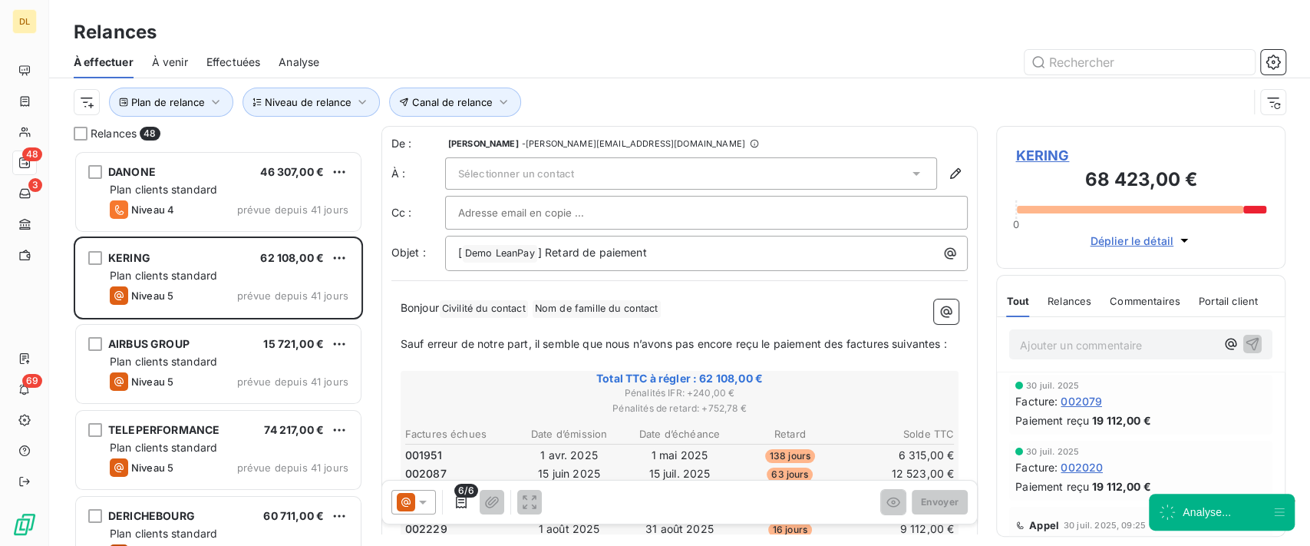
click at [788, 92] on div "Plan de relance Canal de relance Niveau de relance" at bounding box center [661, 101] width 1174 height 29
click at [465, 114] on button "Canal de relance" at bounding box center [455, 101] width 132 height 29
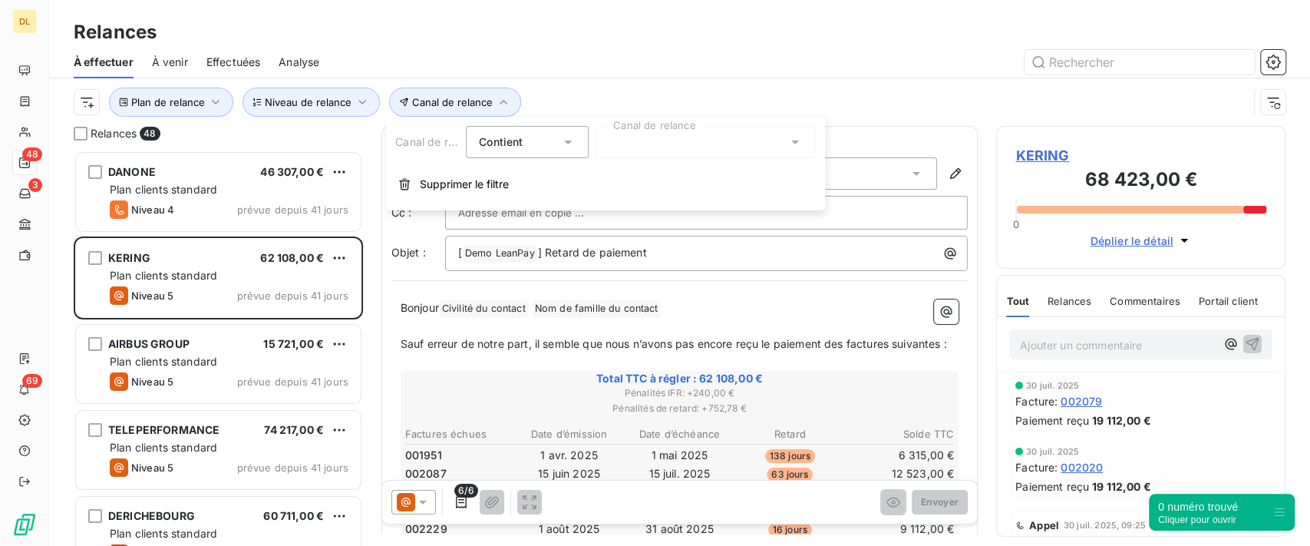
click at [652, 151] on div at bounding box center [705, 142] width 221 height 32
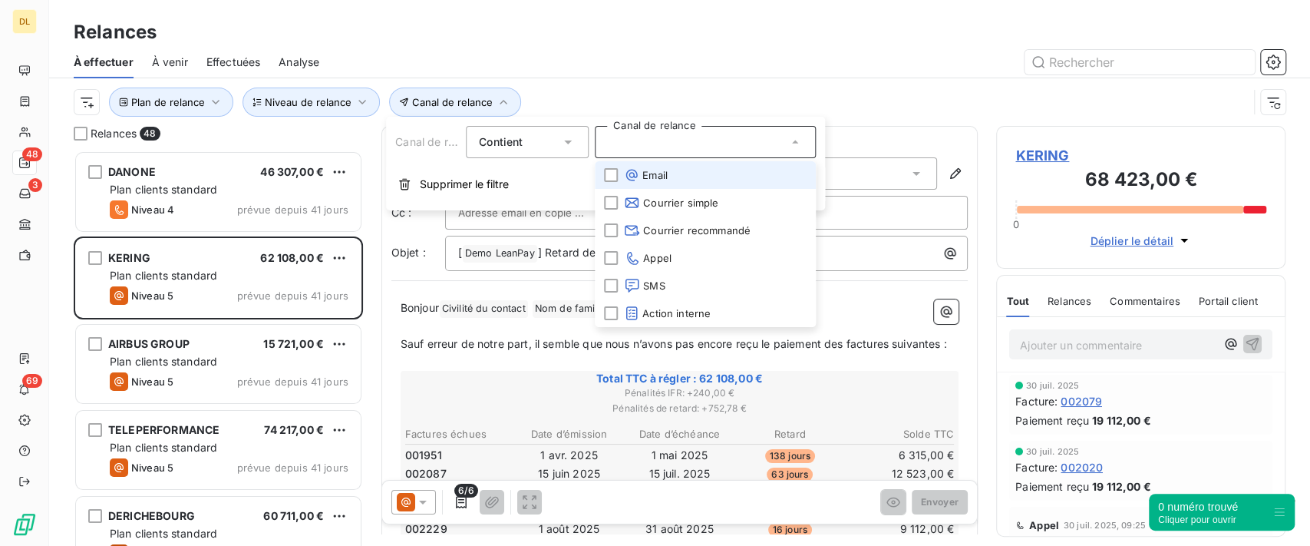
click at [657, 182] on span "Email" at bounding box center [646, 174] width 44 height 15
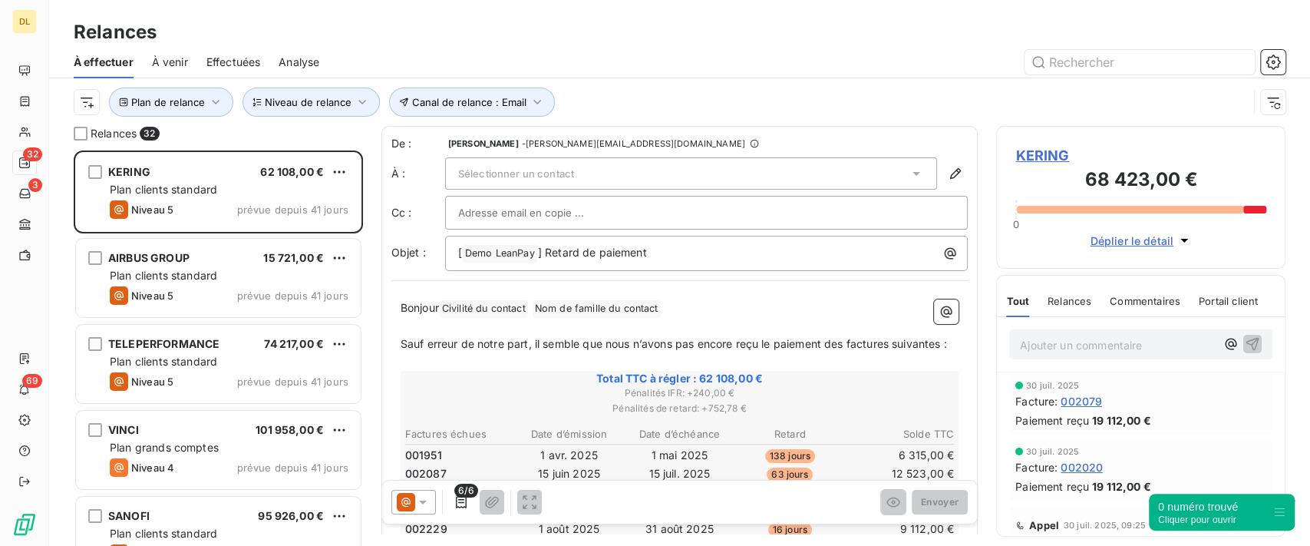
click at [750, 91] on div "Plan de relance Canal de relance : Email Niveau de relance" at bounding box center [661, 101] width 1174 height 29
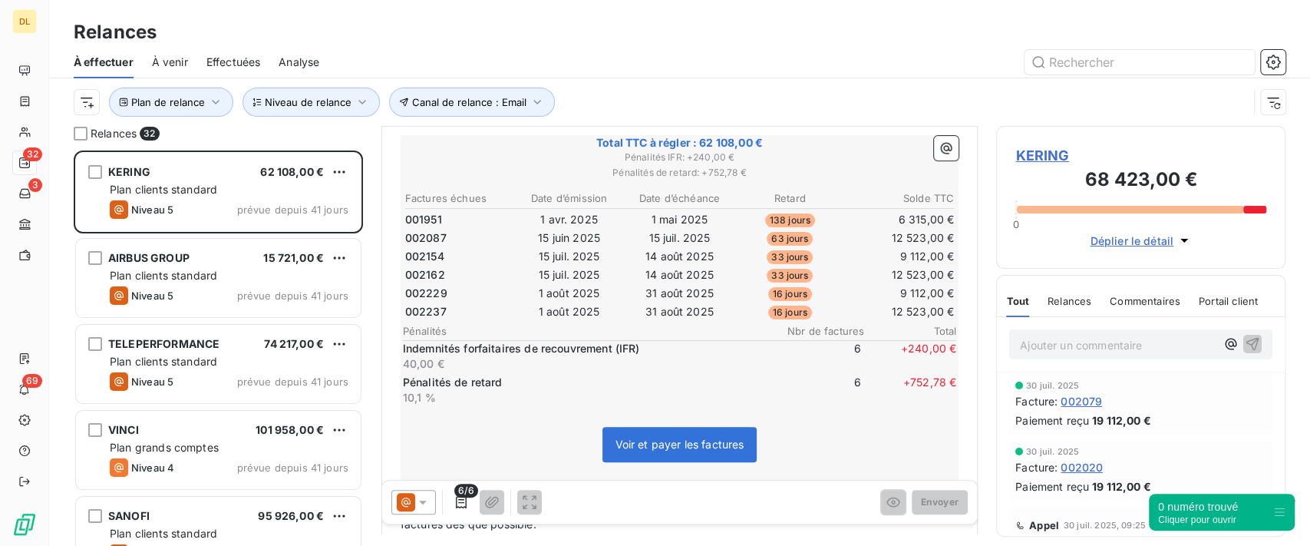
scroll to position [205, 0]
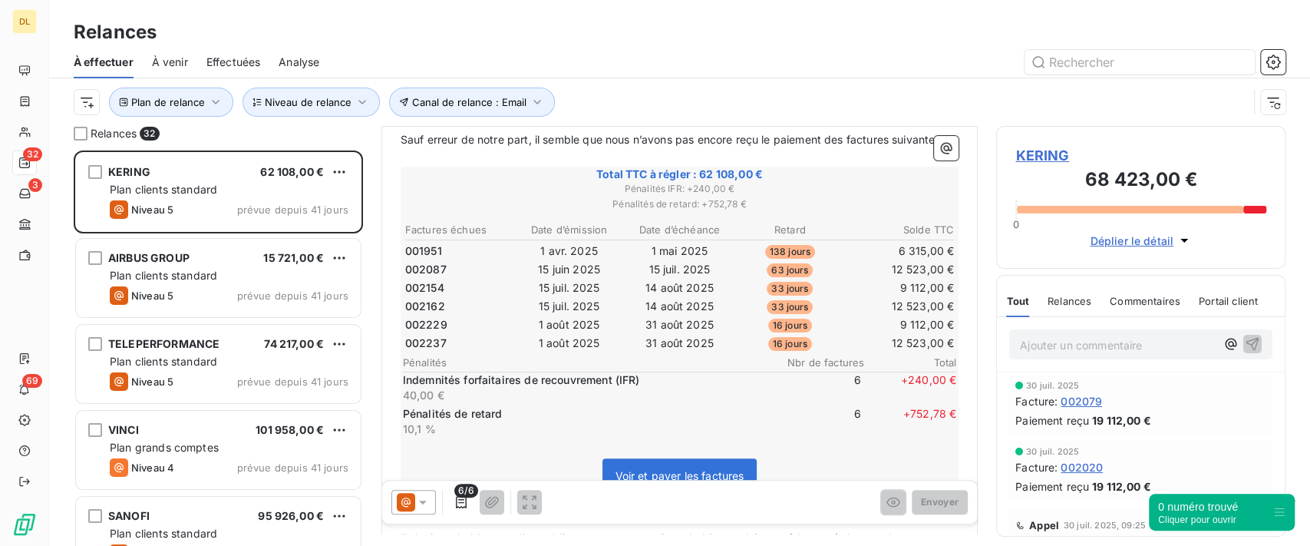
click at [1073, 300] on span "Relances" at bounding box center [1069, 301] width 44 height 12
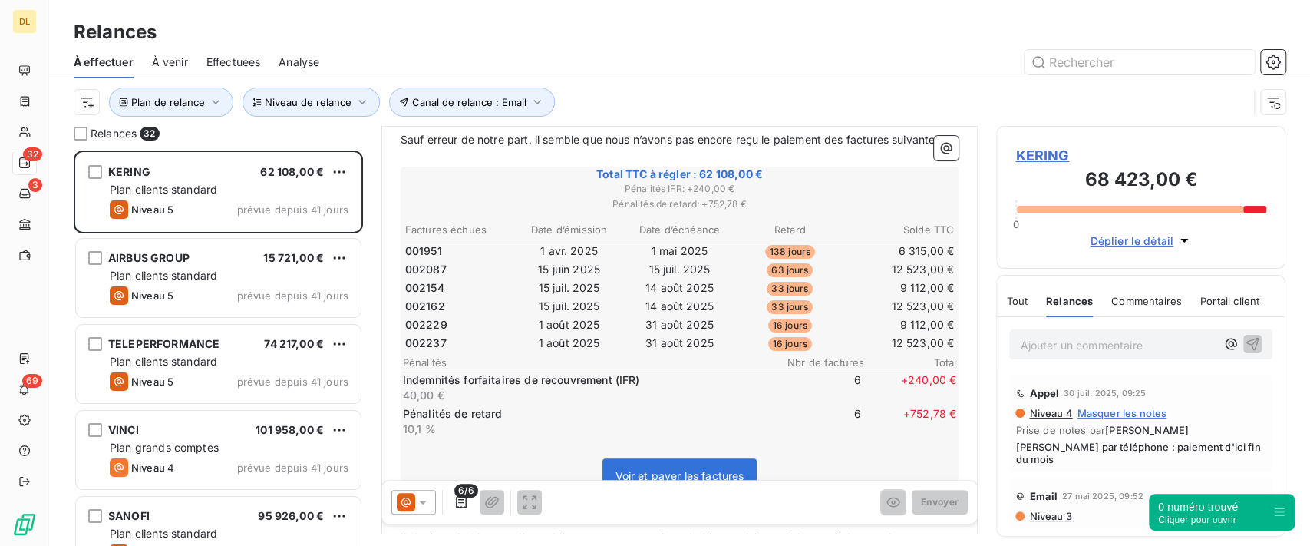
click at [1049, 516] on span "Niveau 3" at bounding box center [1049, 516] width 44 height 12
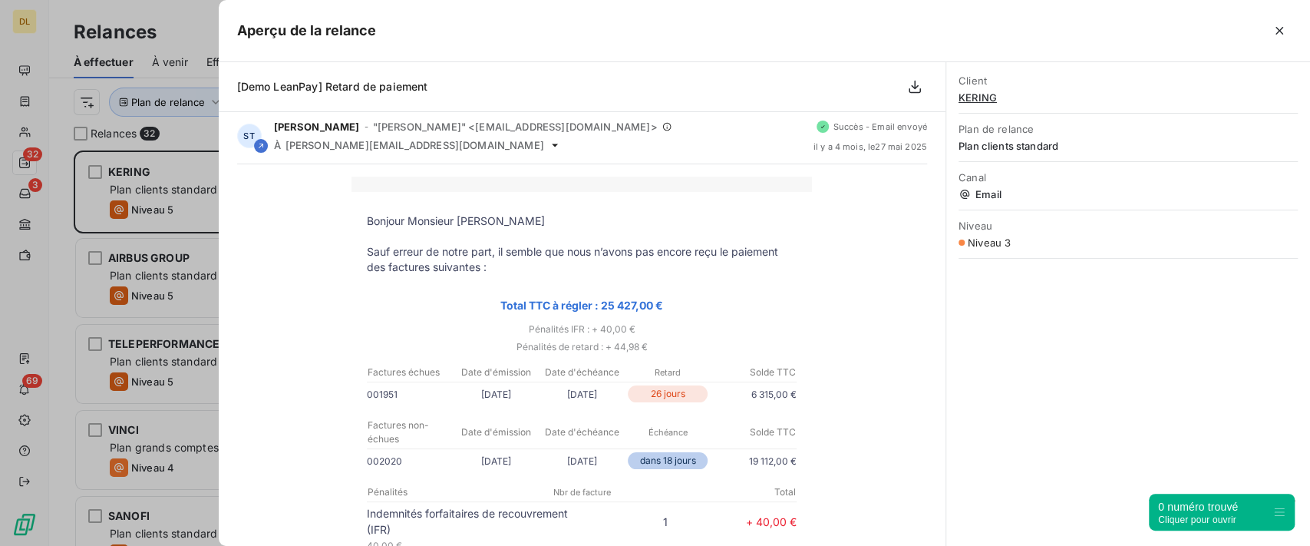
scroll to position [0, 0]
click at [1276, 31] on icon "button" at bounding box center [1278, 30] width 15 height 15
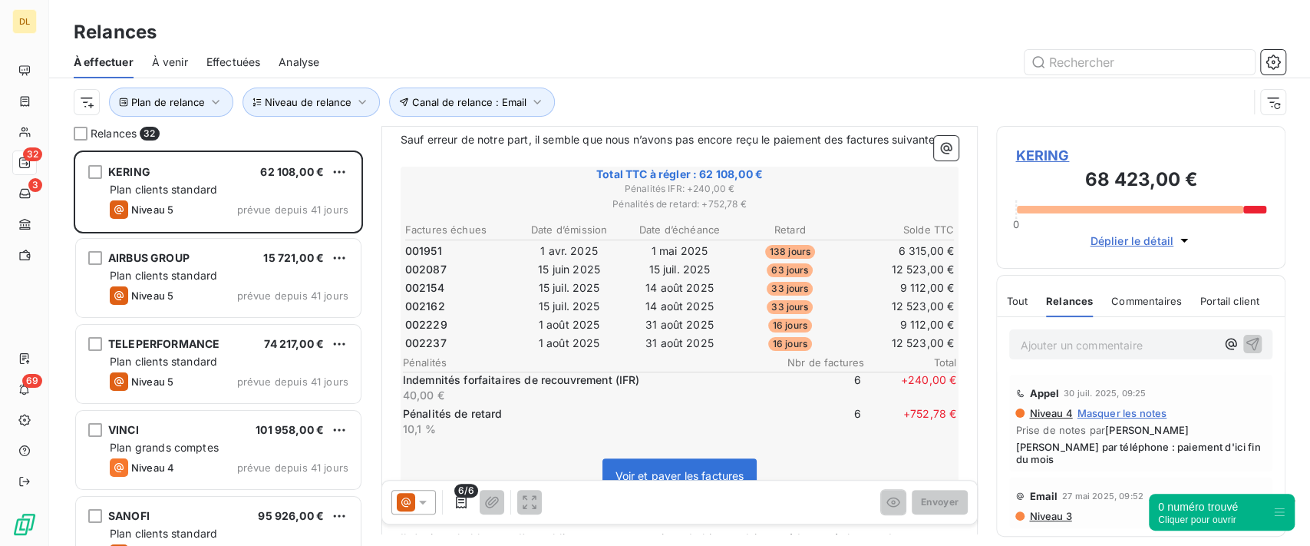
click at [1134, 302] on span "Commentaires" at bounding box center [1146, 301] width 71 height 12
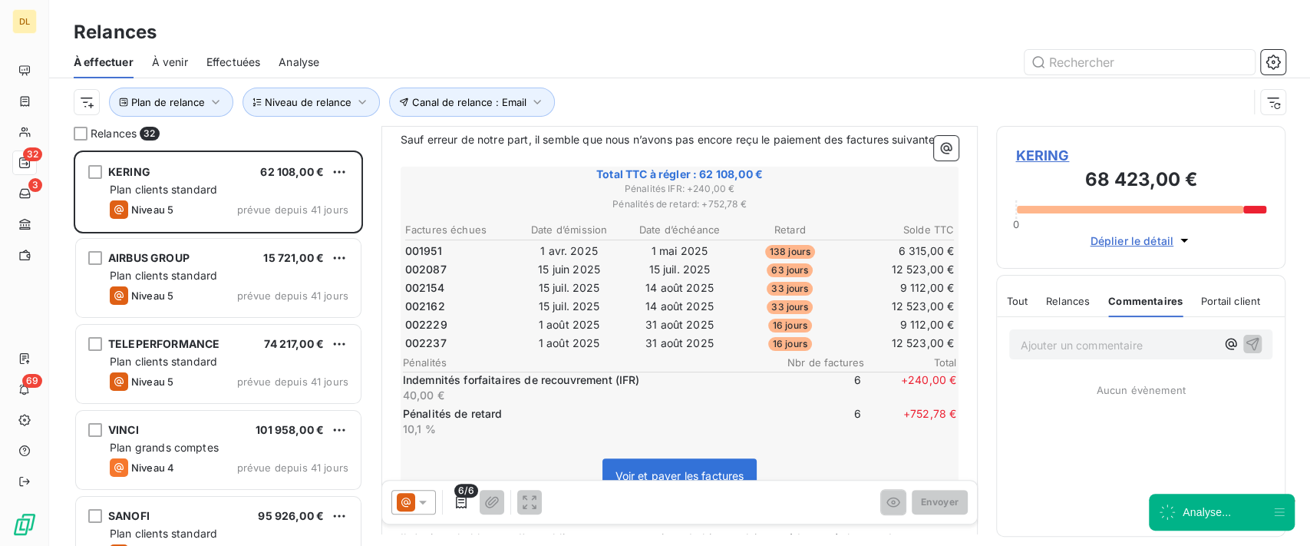
click at [1093, 340] on p "Ajouter un commentaire ﻿" at bounding box center [1118, 344] width 196 height 19
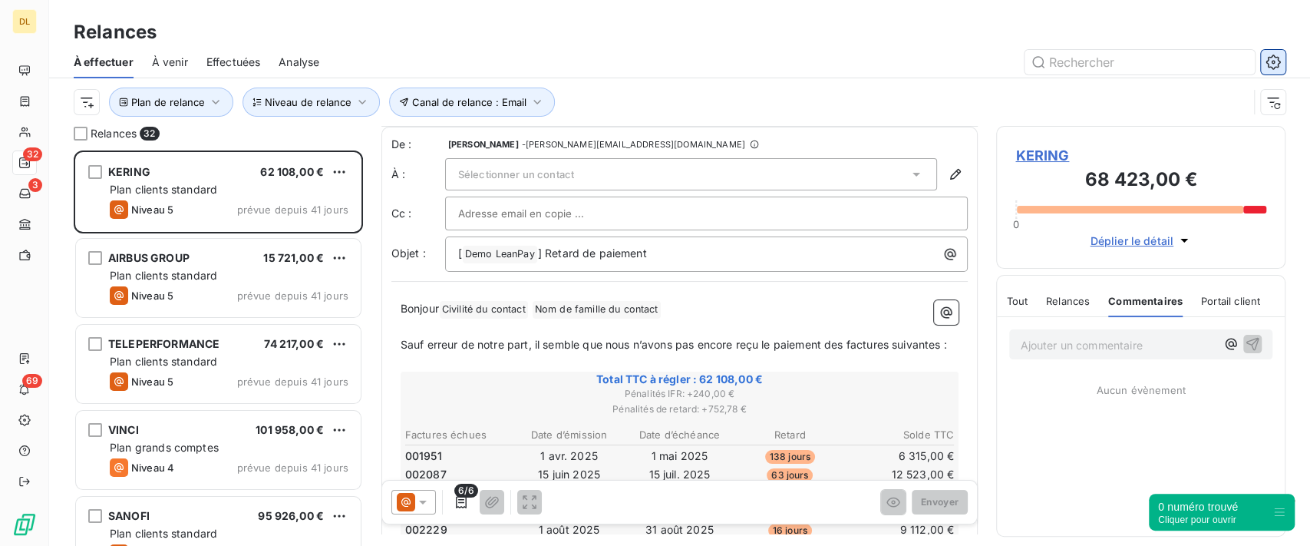
click at [1274, 61] on icon "button" at bounding box center [1273, 62] width 4 height 4
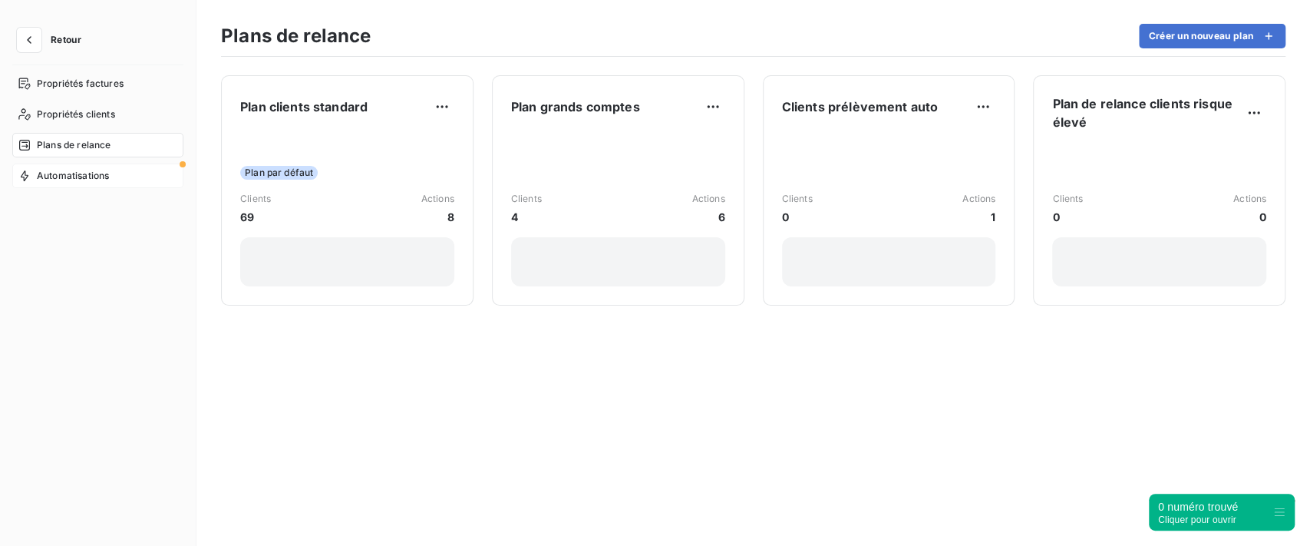
click at [168, 177] on div "Automatisations" at bounding box center [97, 175] width 171 height 25
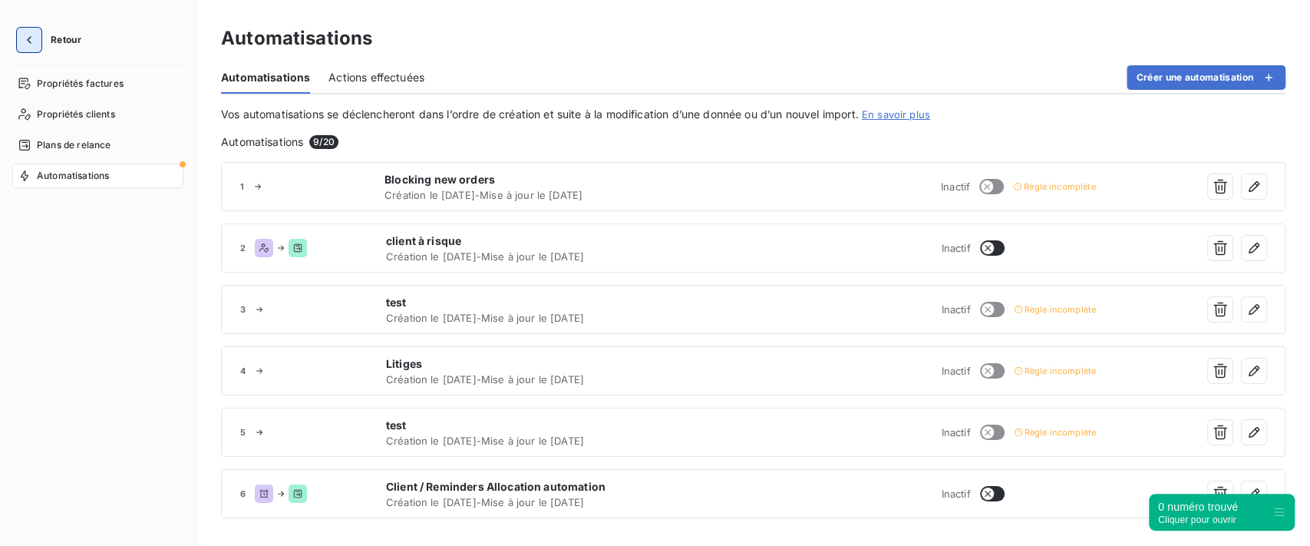
click at [28, 40] on icon "button" at bounding box center [29, 40] width 5 height 8
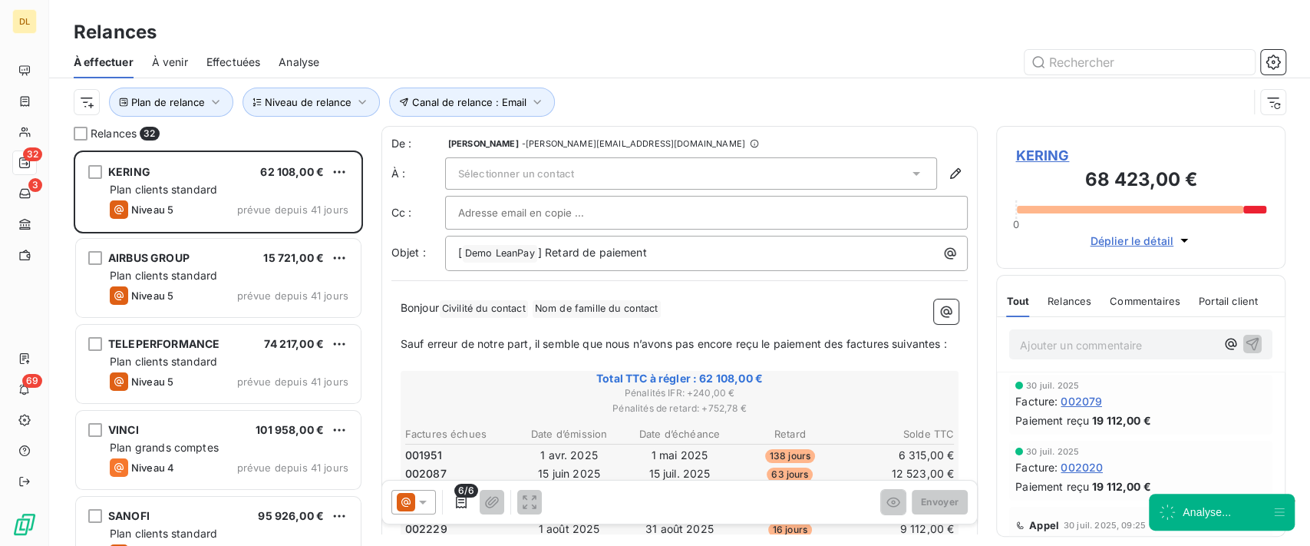
scroll to position [379, 273]
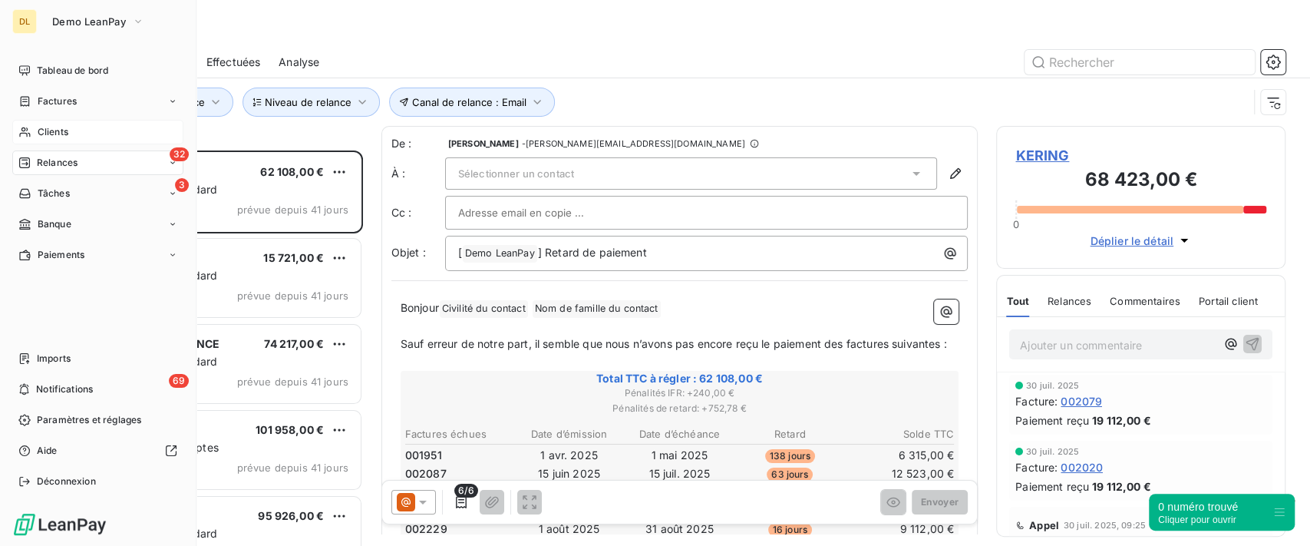
click at [48, 130] on span "Clients" at bounding box center [53, 132] width 31 height 14
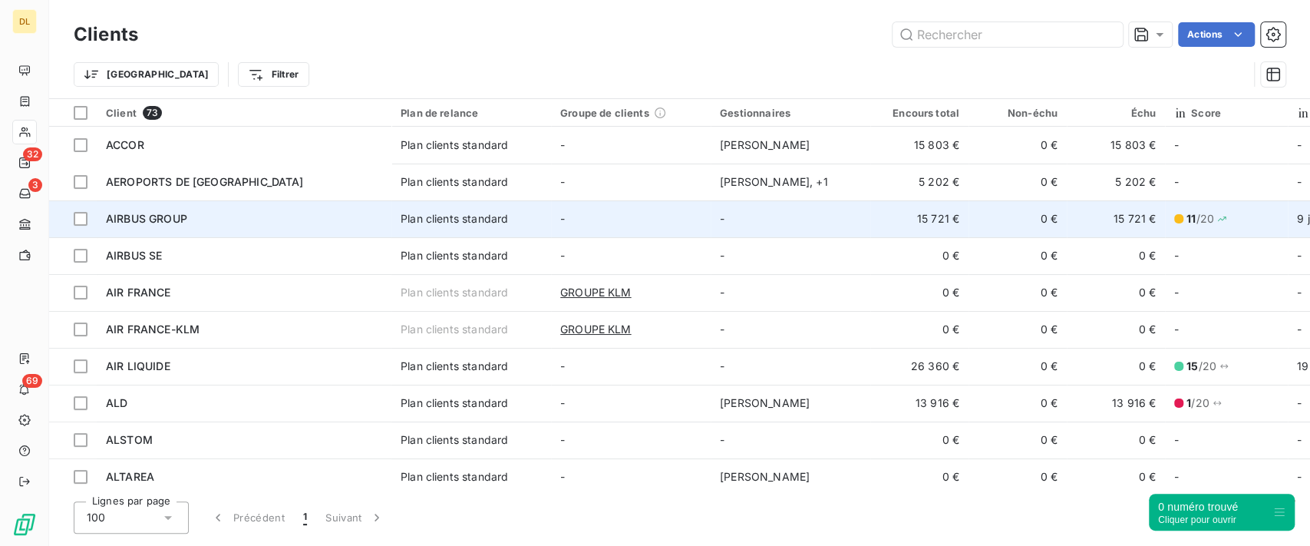
click at [424, 226] on div "Plan clients standard" at bounding box center [454, 218] width 107 height 15
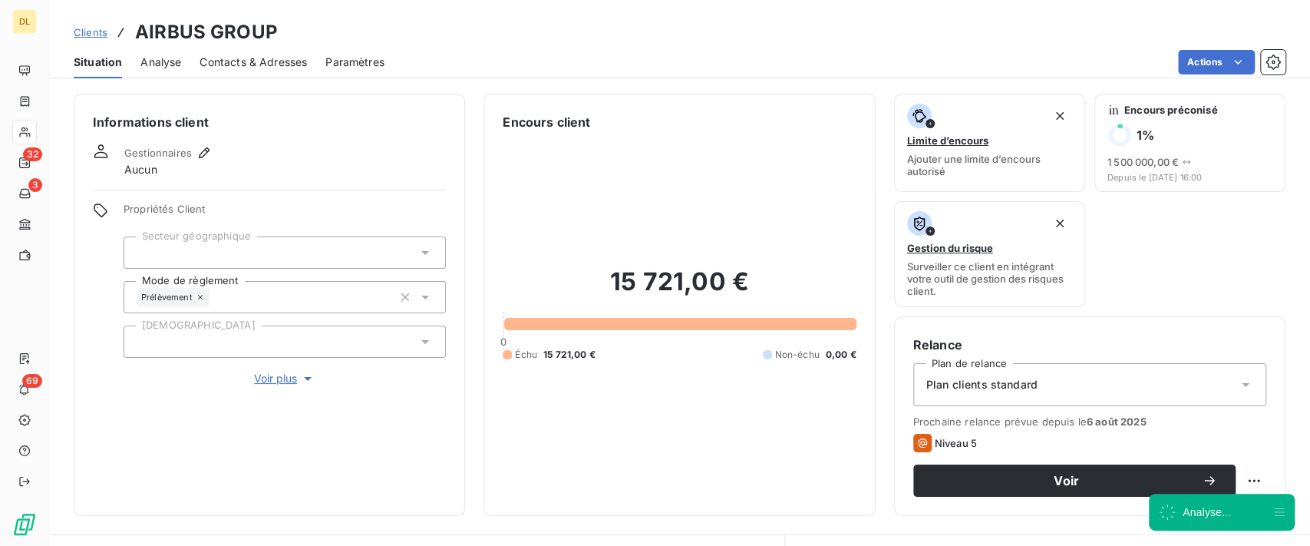
click at [1218, 63] on html "DL 32 3 69 Clients AIRBUS GROUP Situation Analyse Contacts & Adresses Paramètre…" at bounding box center [655, 273] width 1310 height 546
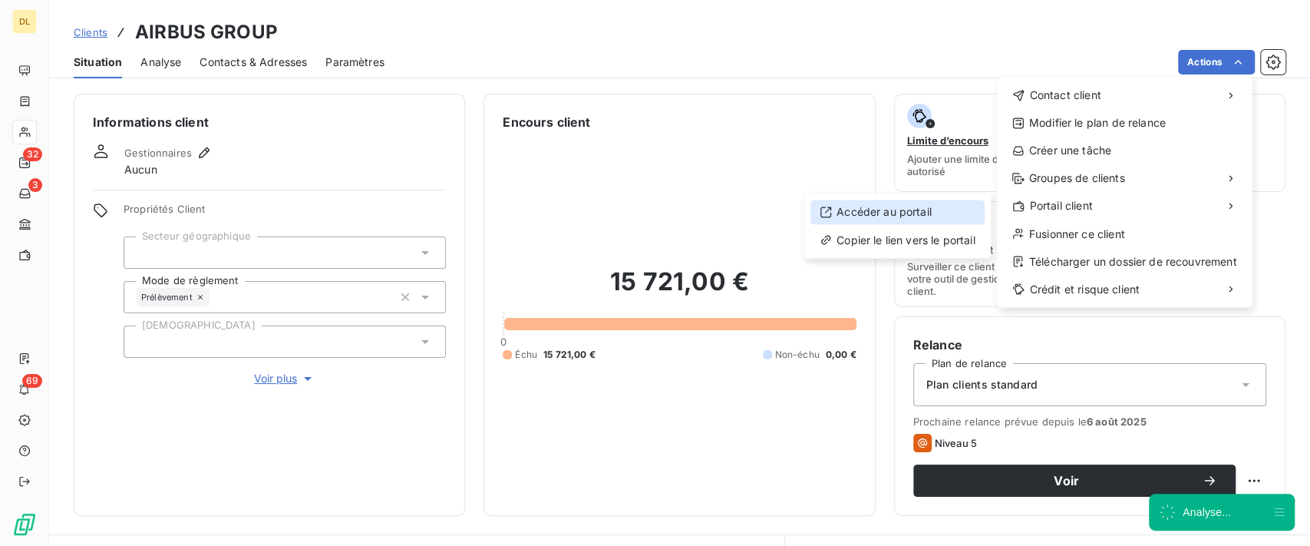
click at [928, 209] on div "Accéder au portail" at bounding box center [897, 212] width 174 height 25
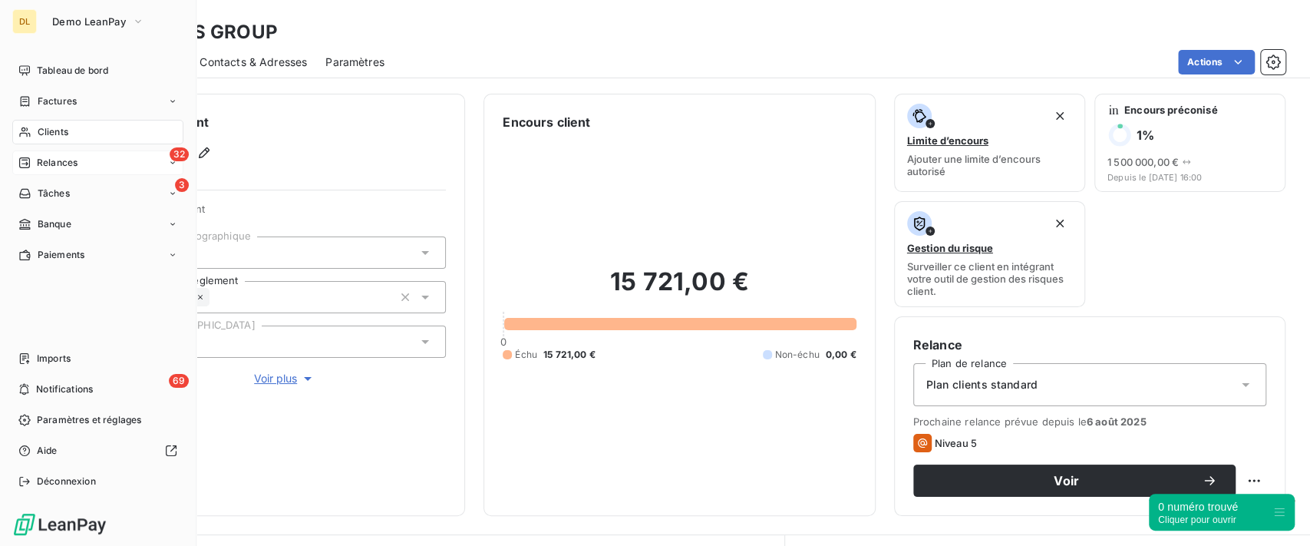
click at [31, 164] on div "Relances" at bounding box center [47, 163] width 59 height 14
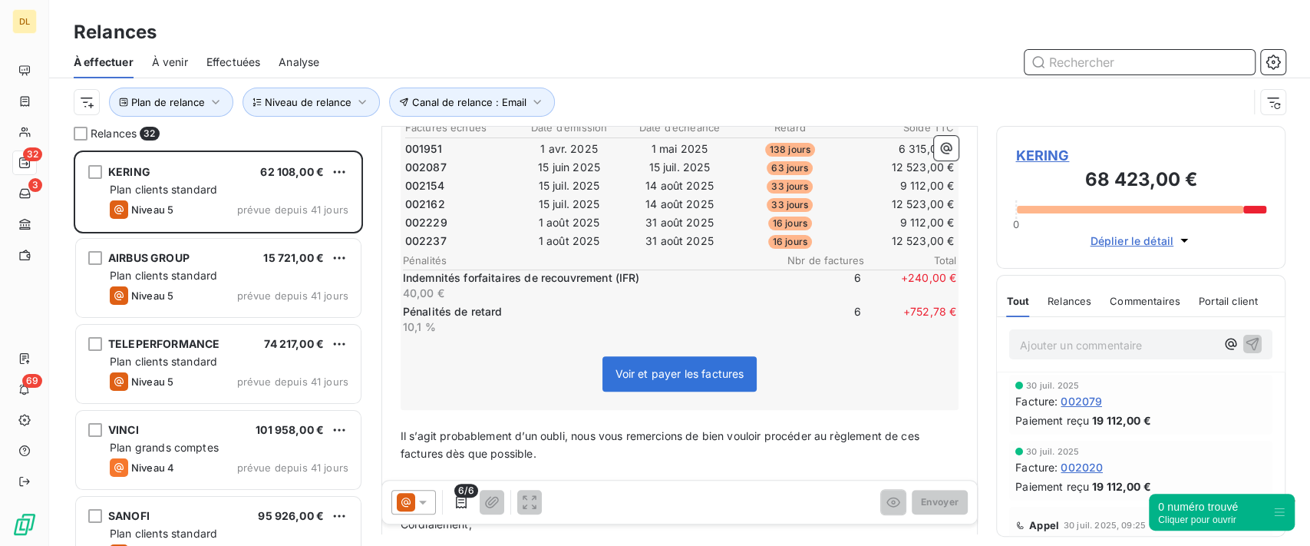
scroll to position [379, 273]
click at [510, 102] on span "Canal de relance : Email" at bounding box center [469, 102] width 114 height 12
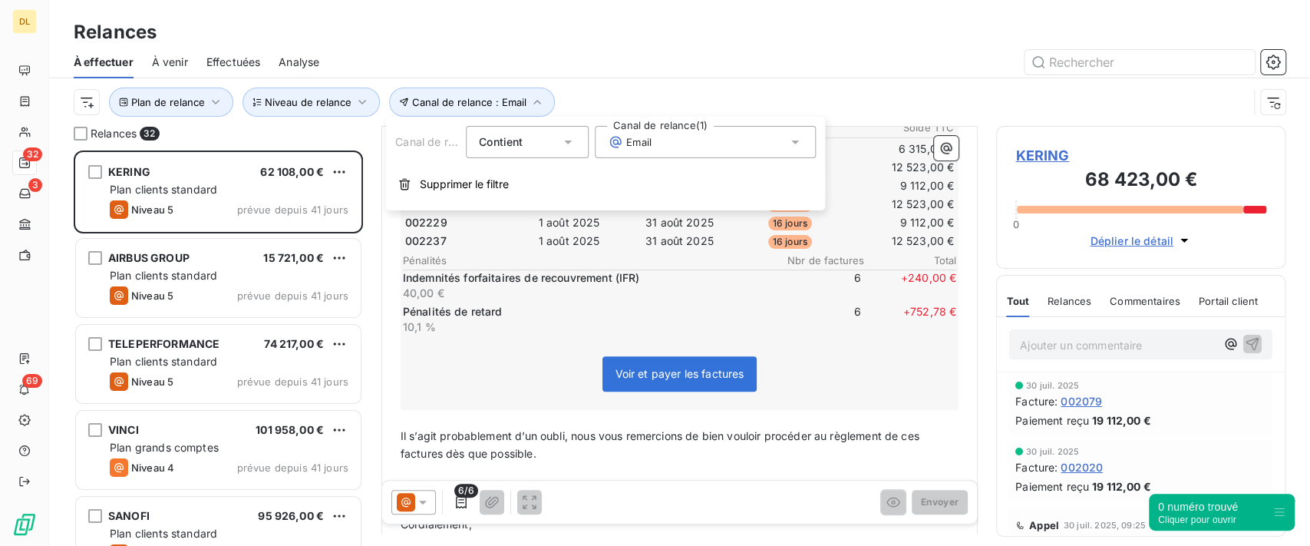
click at [684, 141] on div "Email" at bounding box center [705, 142] width 221 height 32
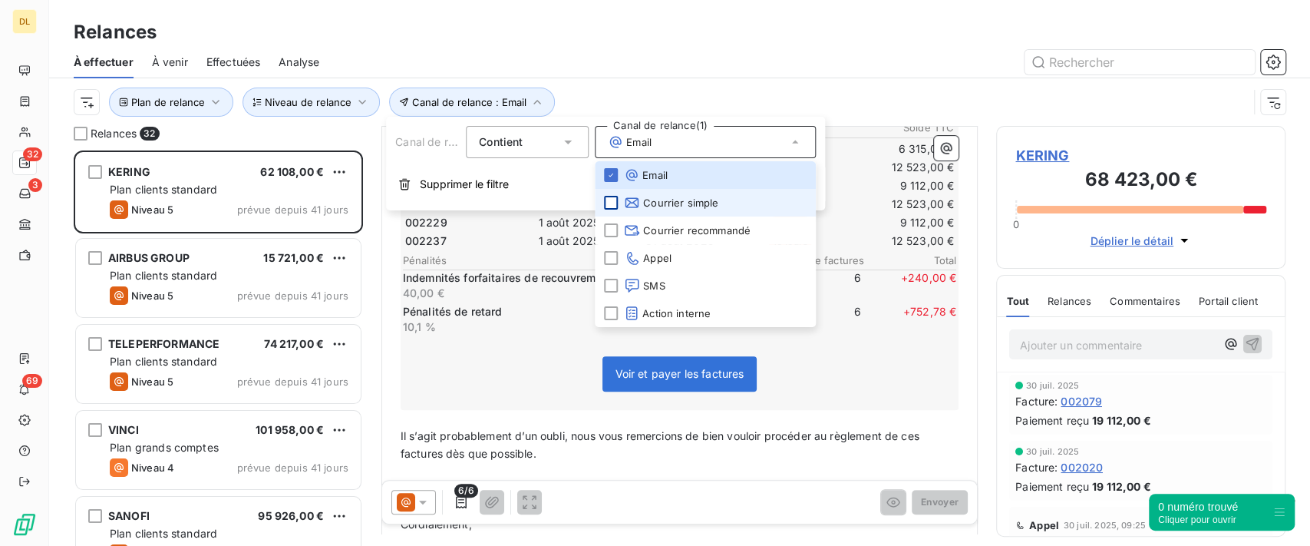
click at [611, 204] on div at bounding box center [611, 203] width 14 height 14
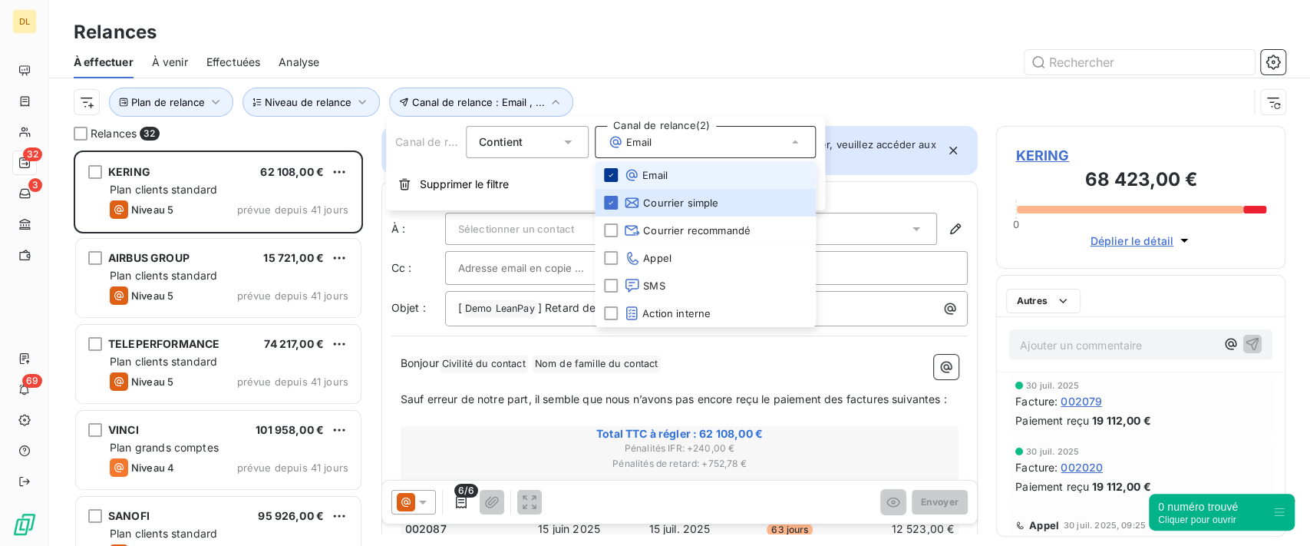
click at [610, 176] on icon at bounding box center [610, 174] width 5 height 3
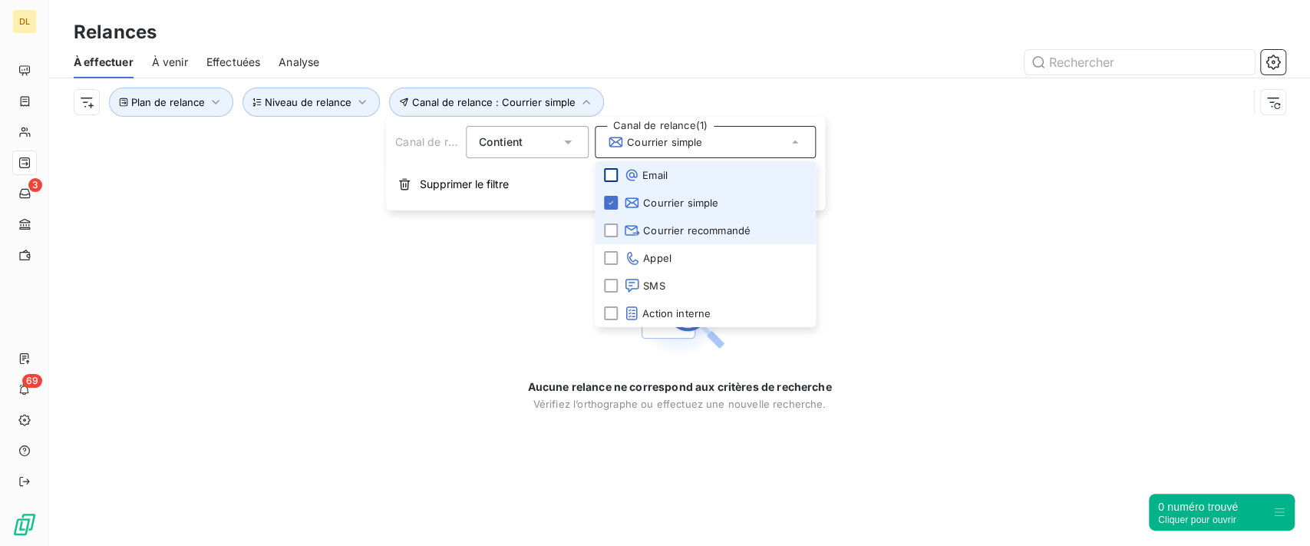
drag, startPoint x: 612, startPoint y: 229, endPoint x: 615, endPoint y: 212, distance: 17.9
click at [612, 229] on div at bounding box center [611, 230] width 14 height 14
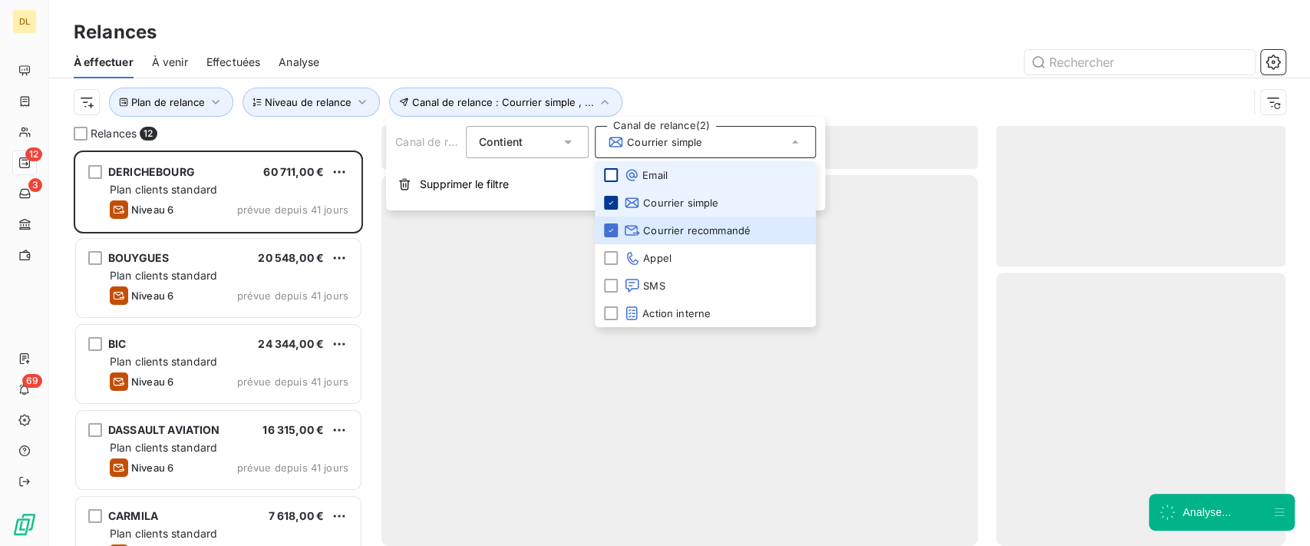
click at [615, 205] on div at bounding box center [611, 203] width 14 height 14
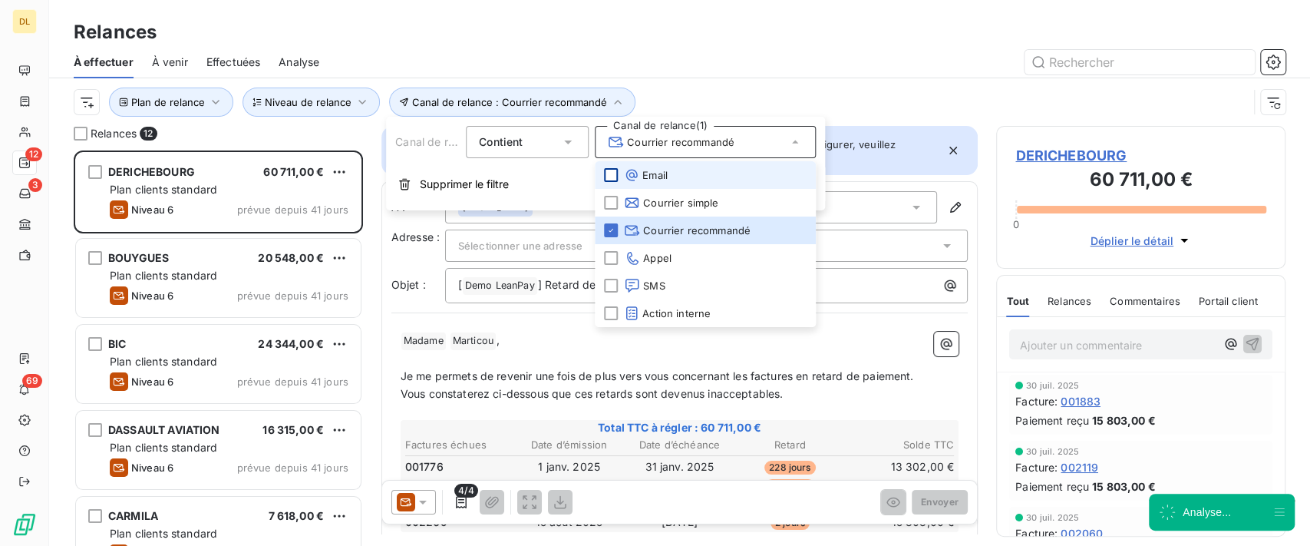
scroll to position [379, 273]
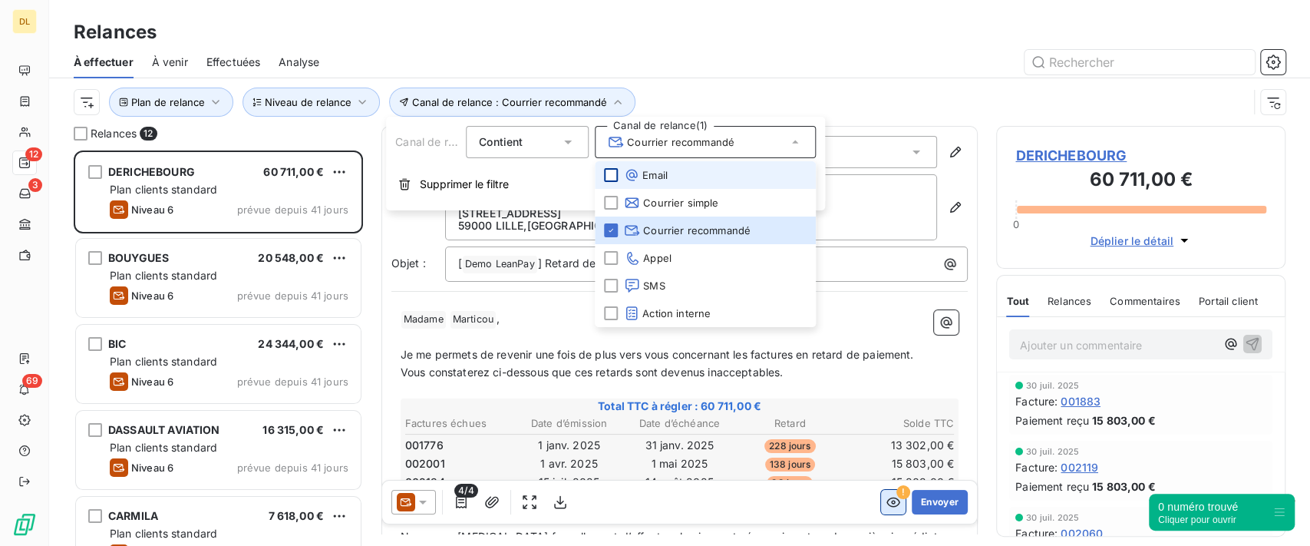
click at [885, 506] on icon "button" at bounding box center [892, 501] width 15 height 15
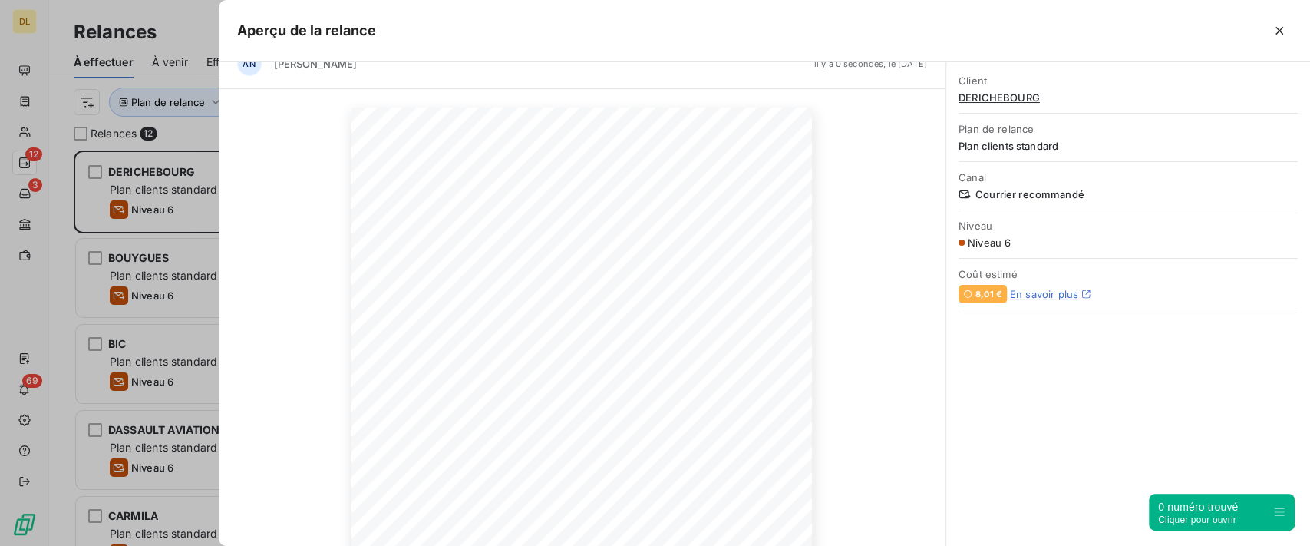
scroll to position [28, 0]
click at [1280, 27] on icon "button" at bounding box center [1278, 30] width 15 height 15
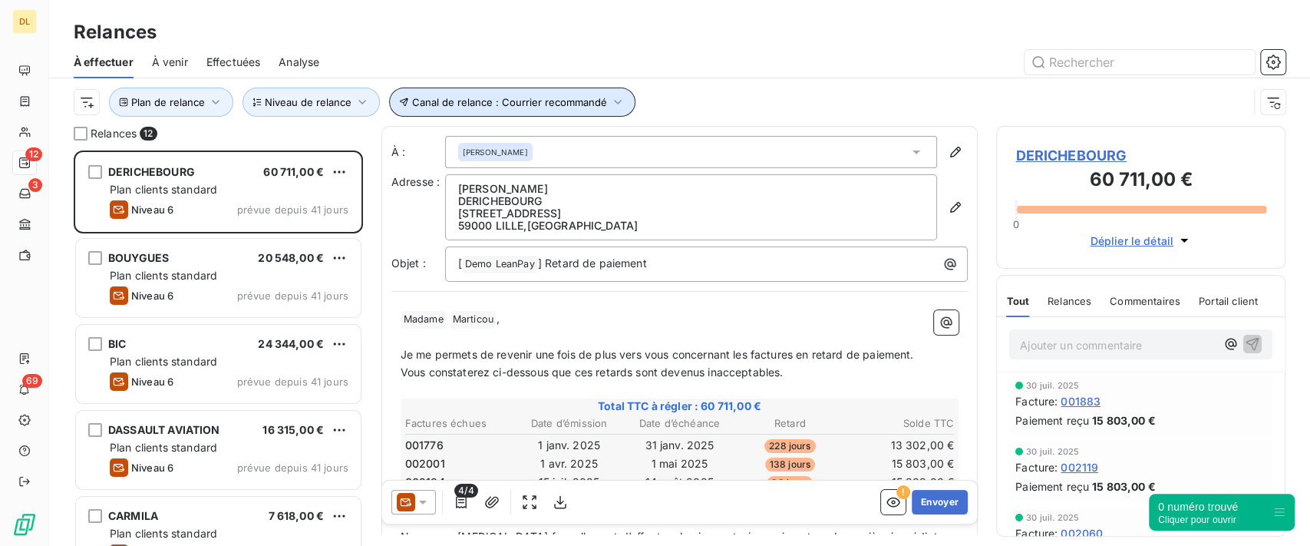
click at [548, 104] on span "Canal de relance : Courrier recommandé" at bounding box center [509, 102] width 195 height 12
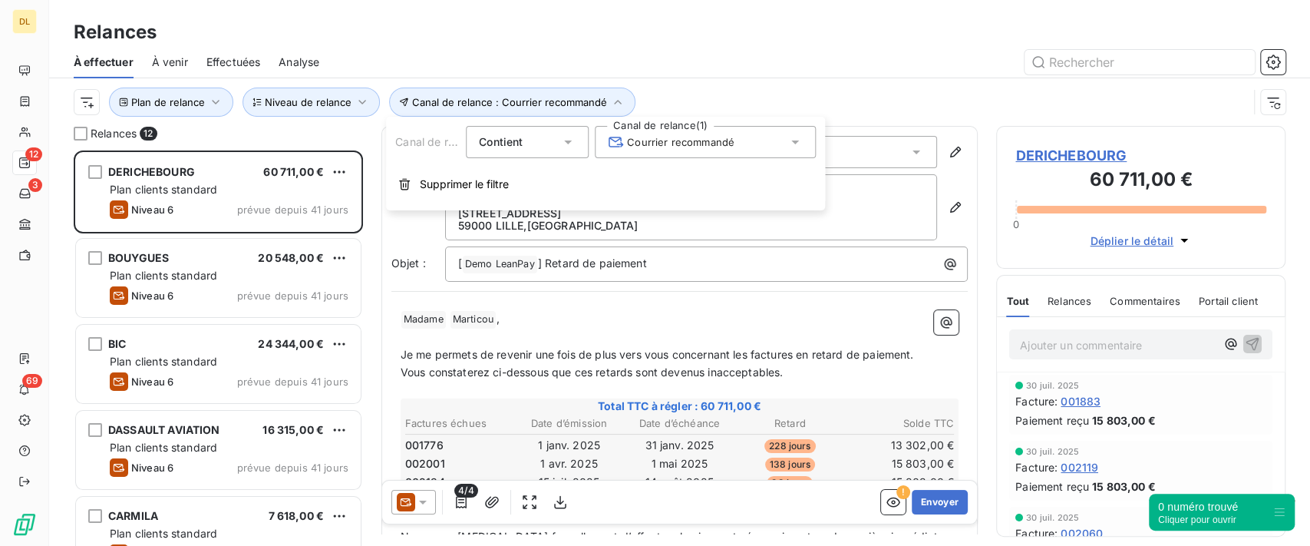
click at [711, 138] on span "Courrier recommandé" at bounding box center [671, 141] width 127 height 15
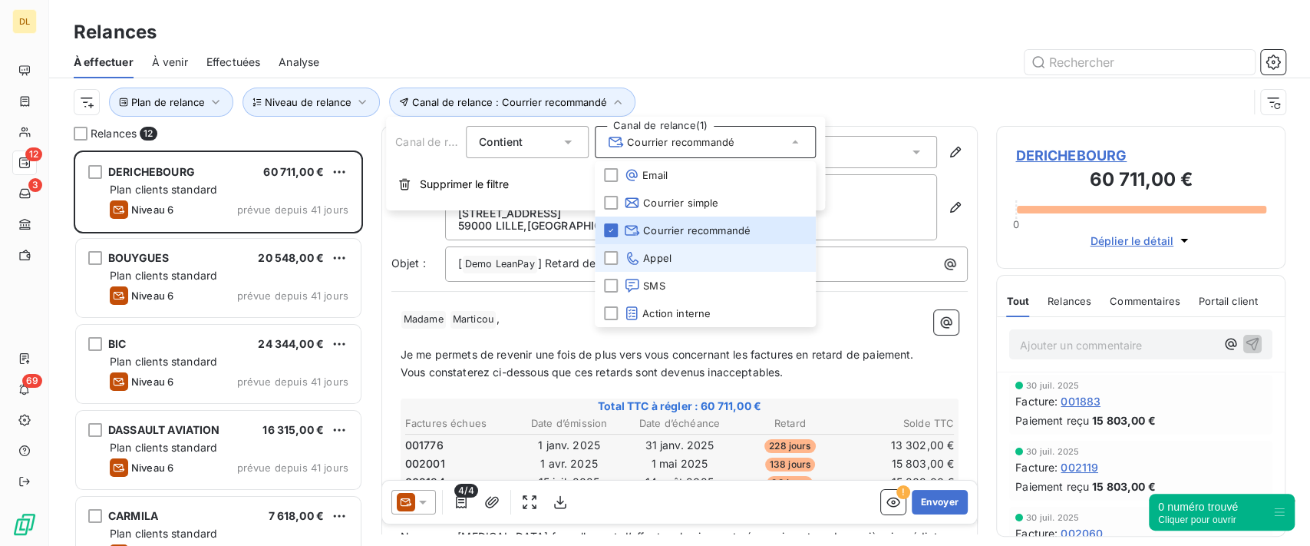
click at [658, 259] on span "Appel" at bounding box center [648, 257] width 48 height 15
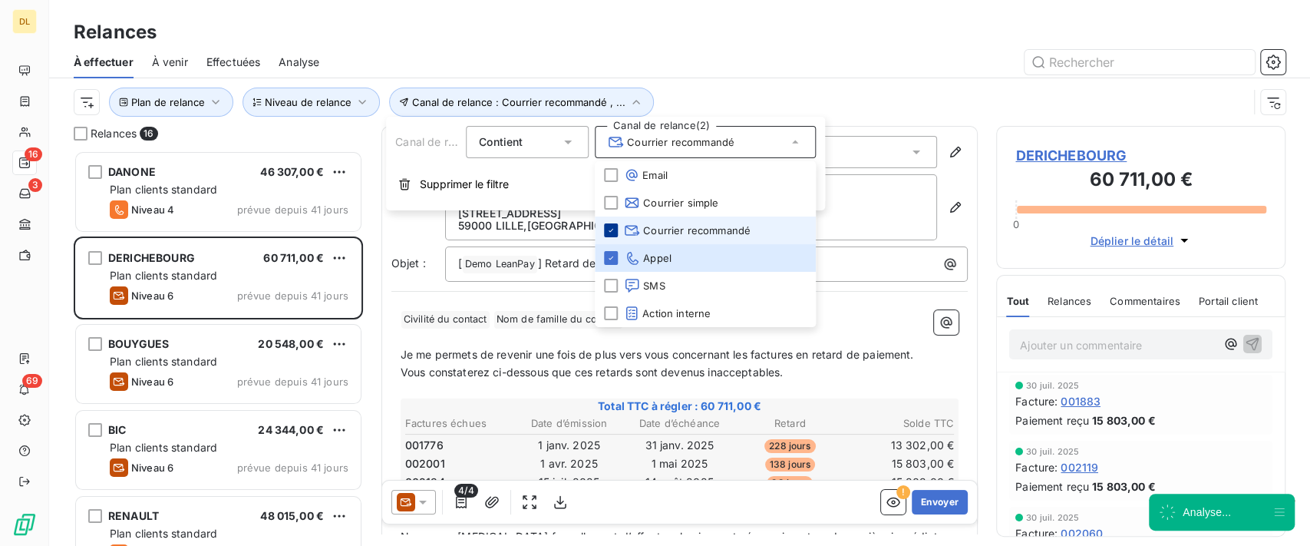
click at [609, 226] on icon at bounding box center [610, 230] width 9 height 9
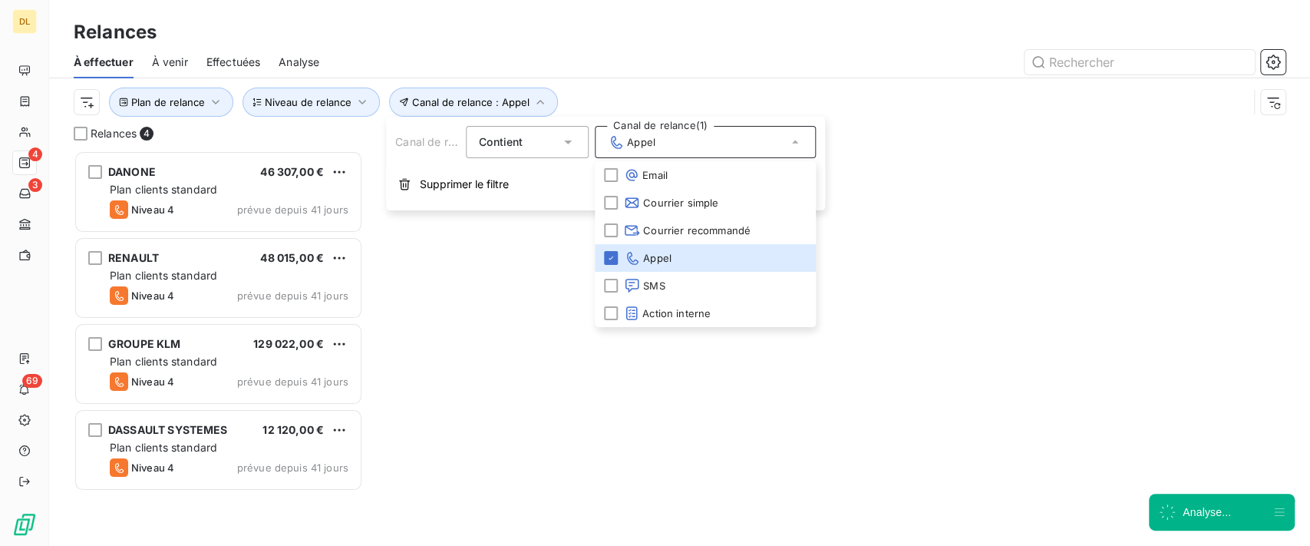
scroll to position [379, 273]
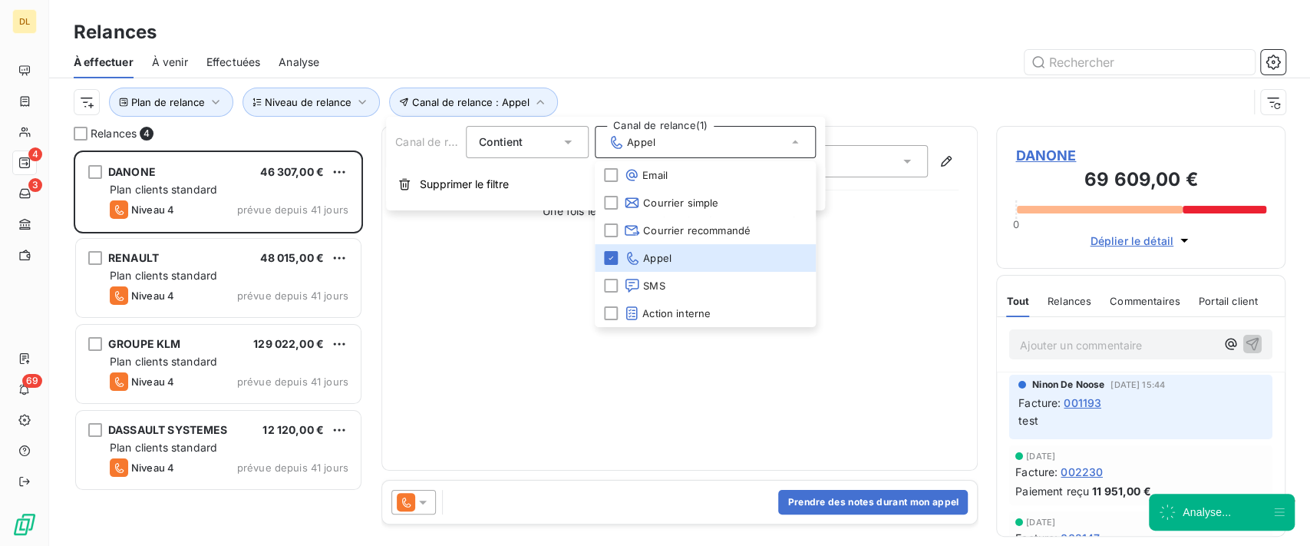
click at [850, 486] on div "Prendre des notes durant mon appel" at bounding box center [679, 501] width 595 height 43
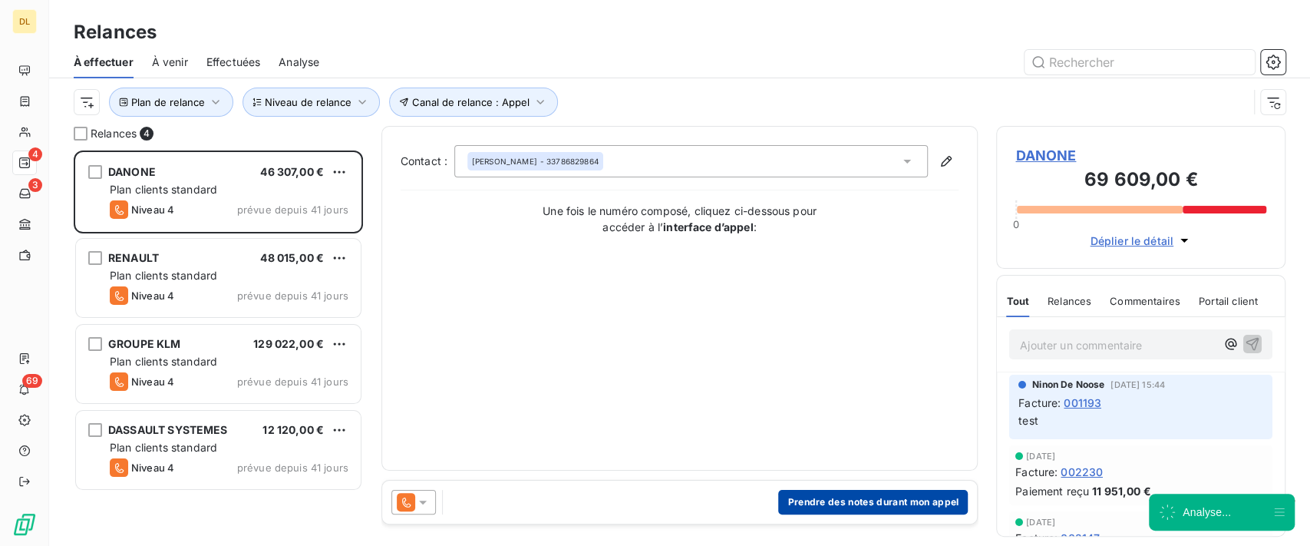
click at [840, 506] on button "Prendre des notes durant mon appel" at bounding box center [873, 502] width 190 height 25
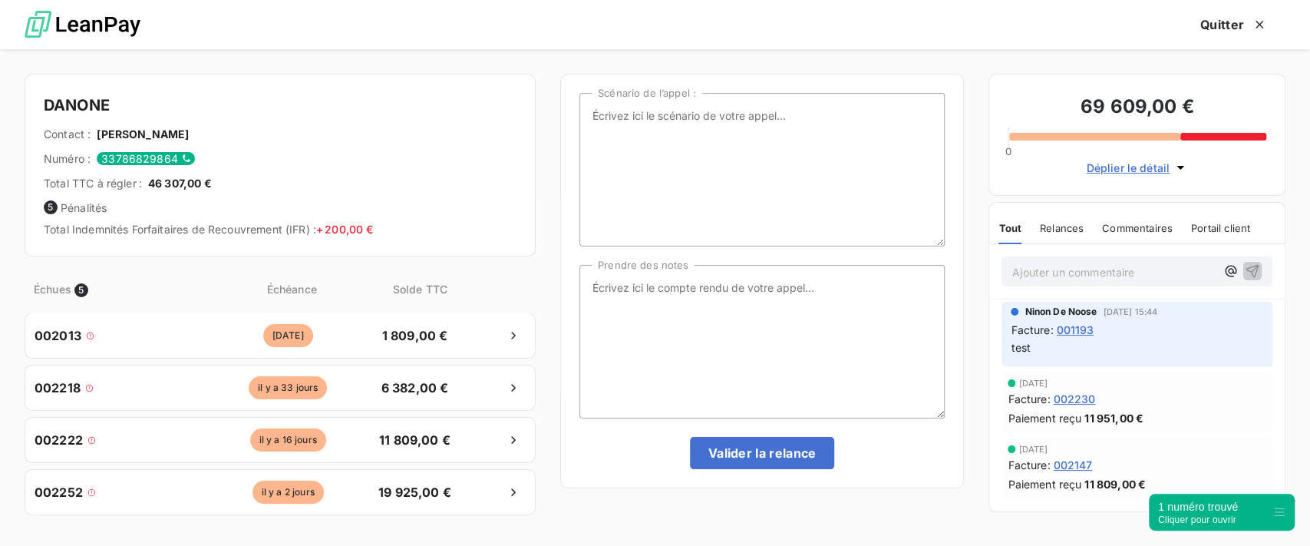
click at [1180, 516] on div "Cliquer pour ouvrir" at bounding box center [1198, 519] width 80 height 11
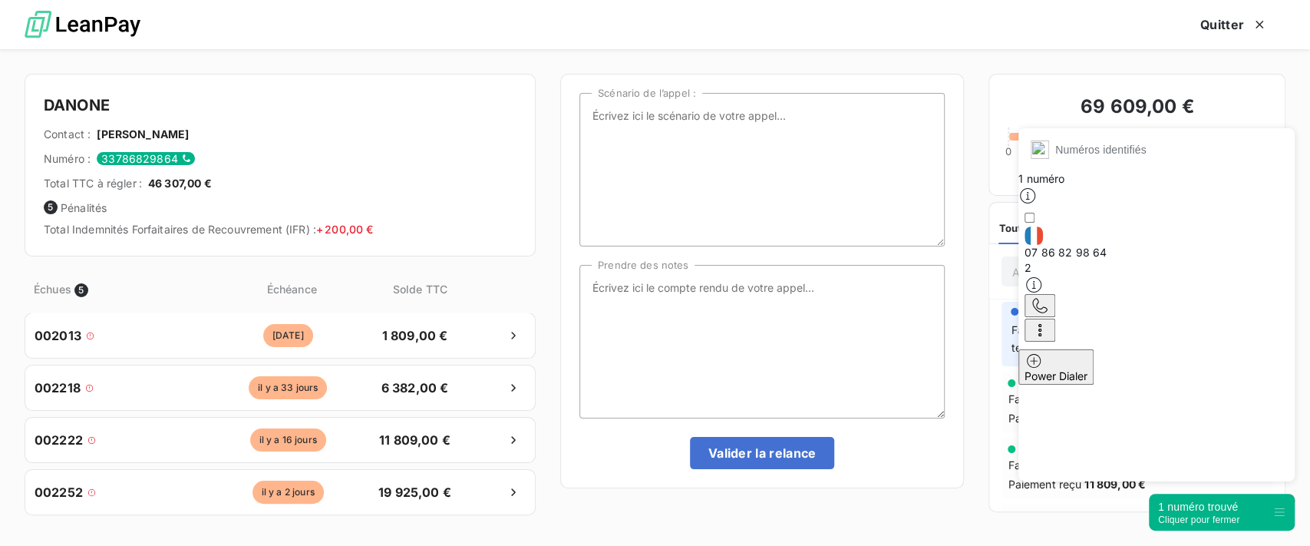
click at [1203, 510] on div "1 numéro trouvé" at bounding box center [1198, 506] width 81 height 15
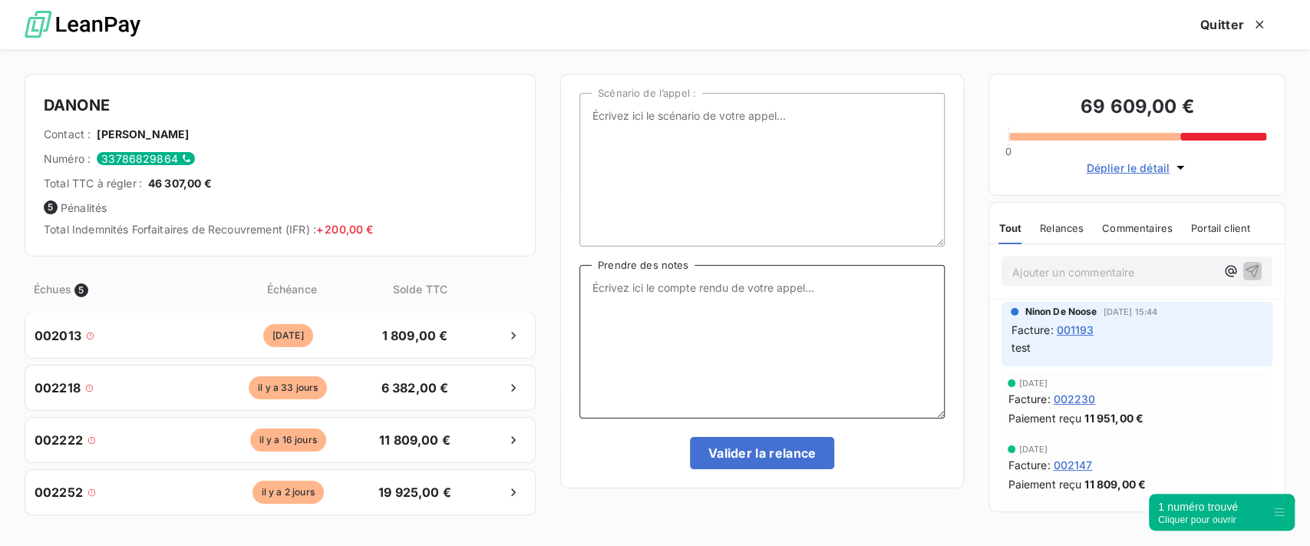
click at [675, 291] on textarea "Prendre des notes" at bounding box center [761, 341] width 365 height 153
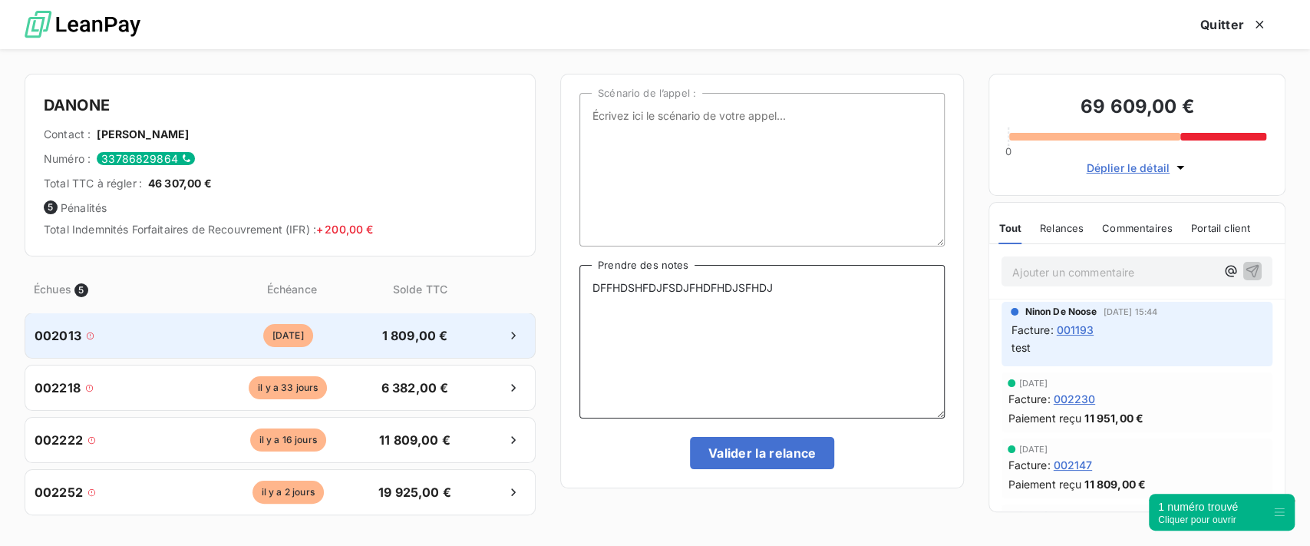
type textarea "DFFHDSHFDJFSDJFHDFHDJSFHDJ"
click at [396, 351] on div "002013 [DATE] 1 809,00 €" at bounding box center [280, 335] width 511 height 46
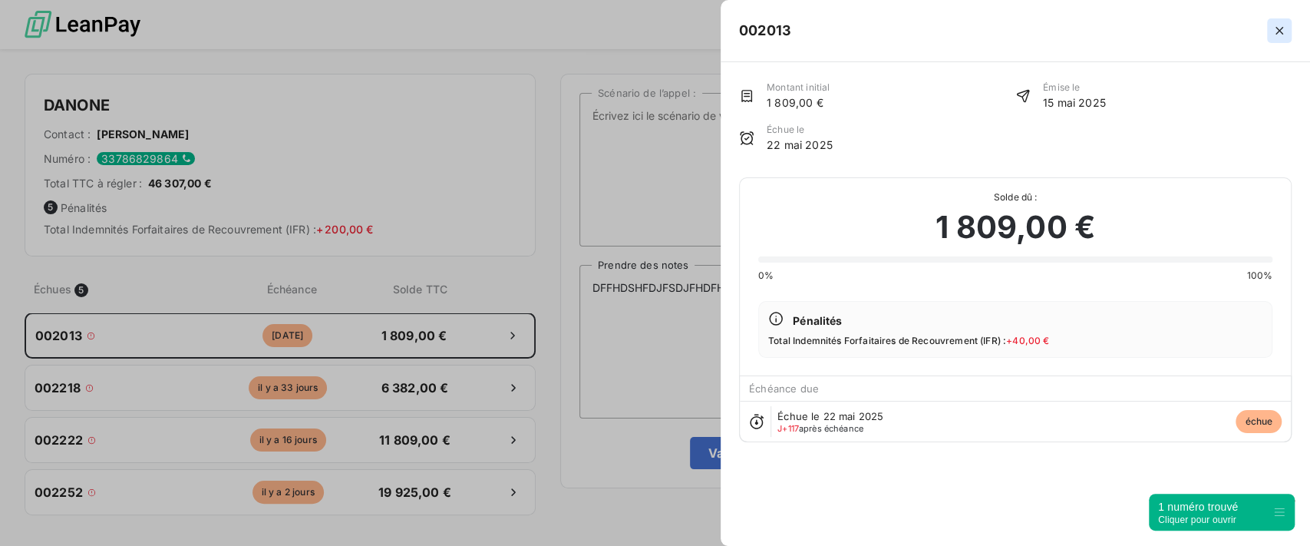
click at [1283, 38] on icon "button" at bounding box center [1278, 30] width 15 height 15
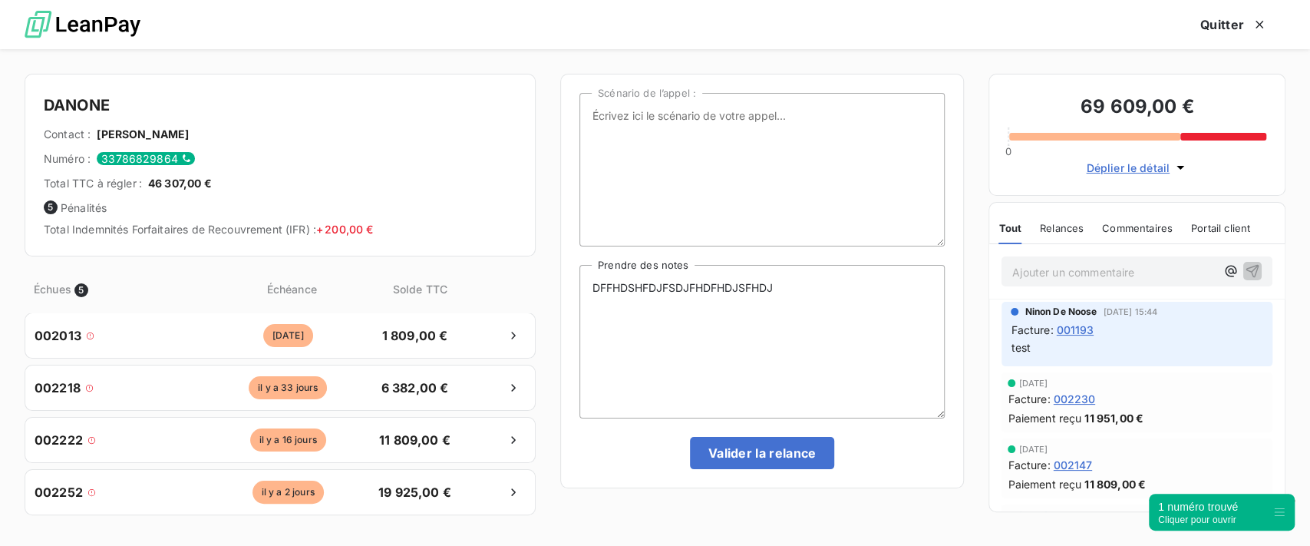
click at [1151, 233] on span "Commentaires" at bounding box center [1137, 228] width 71 height 12
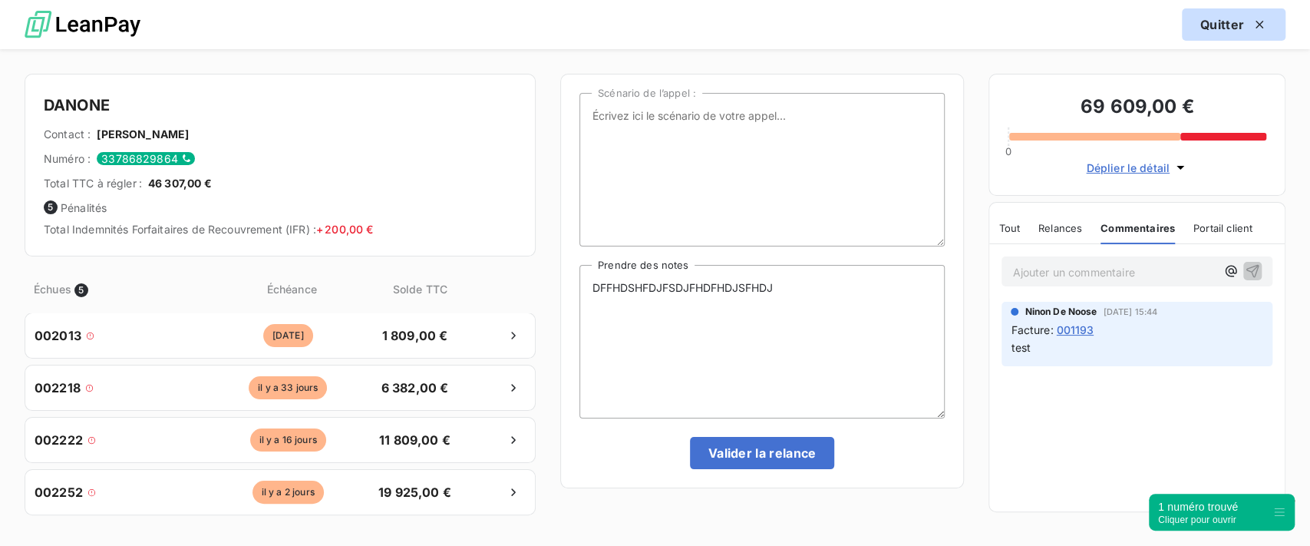
click at [1240, 25] on button "Quitter" at bounding box center [1234, 24] width 104 height 32
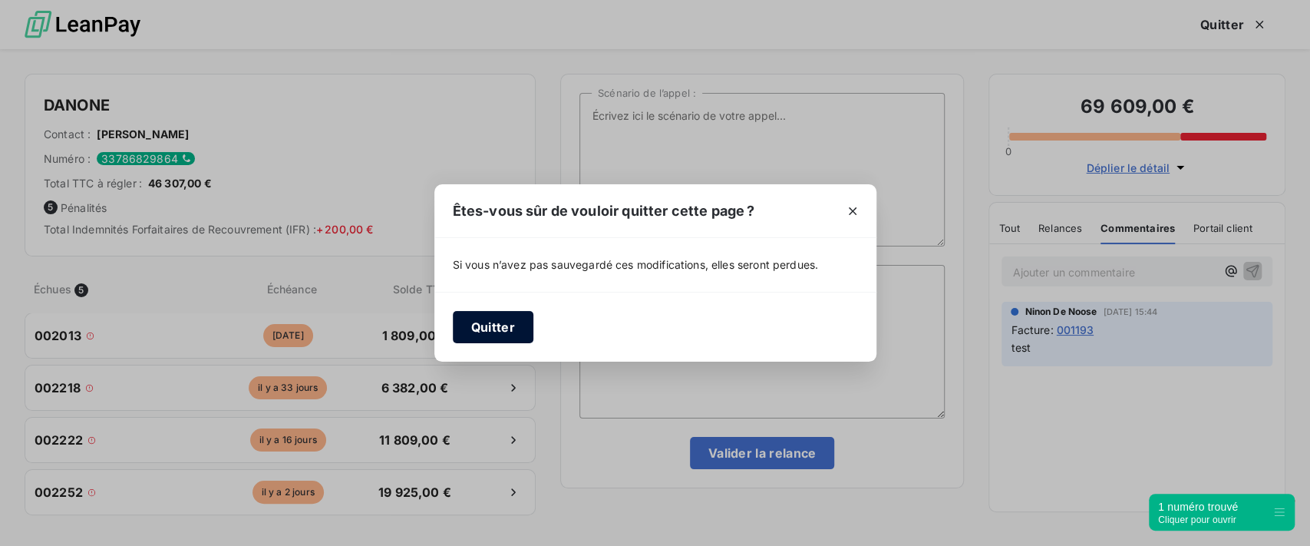
click at [490, 327] on button "Quitter" at bounding box center [493, 327] width 81 height 32
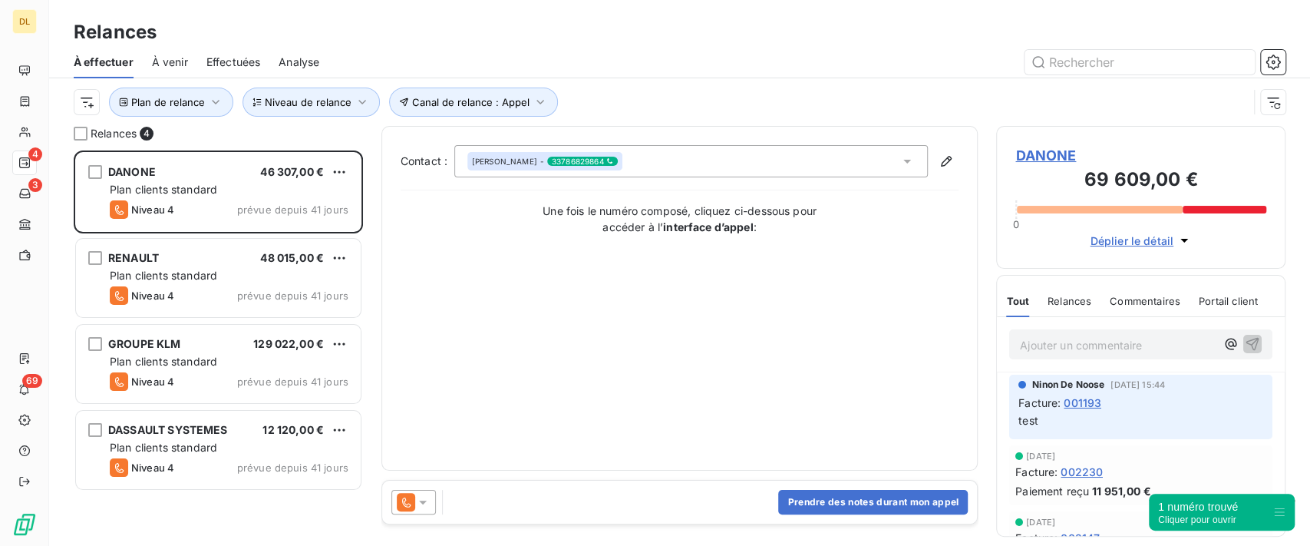
click at [178, 59] on span "À venir" at bounding box center [170, 61] width 36 height 15
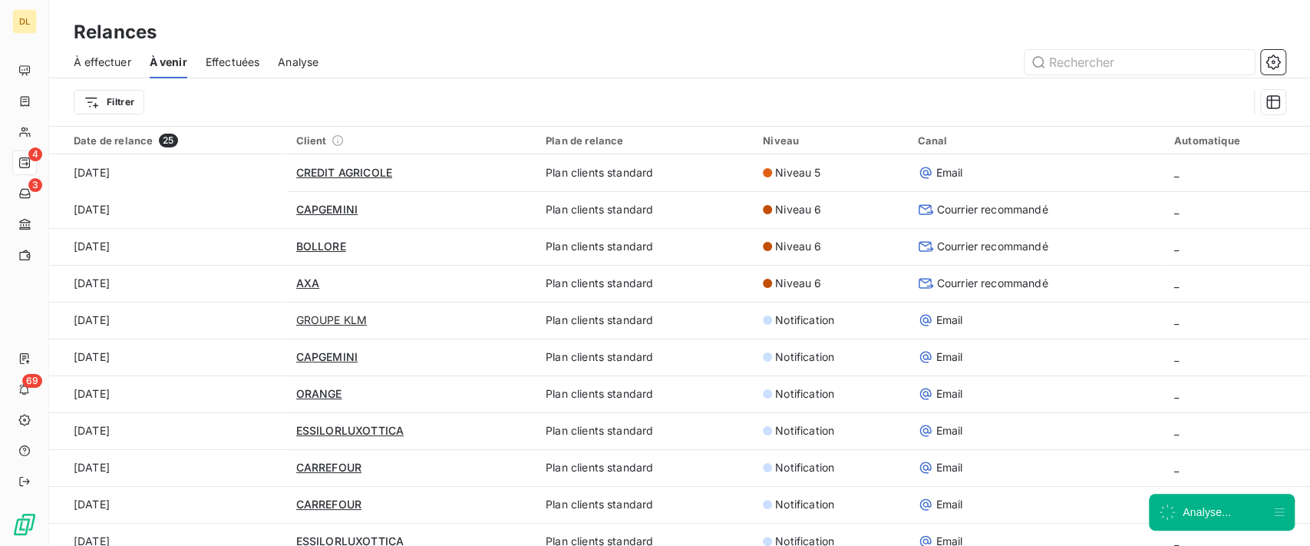
click at [239, 63] on span "Effectuées" at bounding box center [233, 61] width 54 height 15
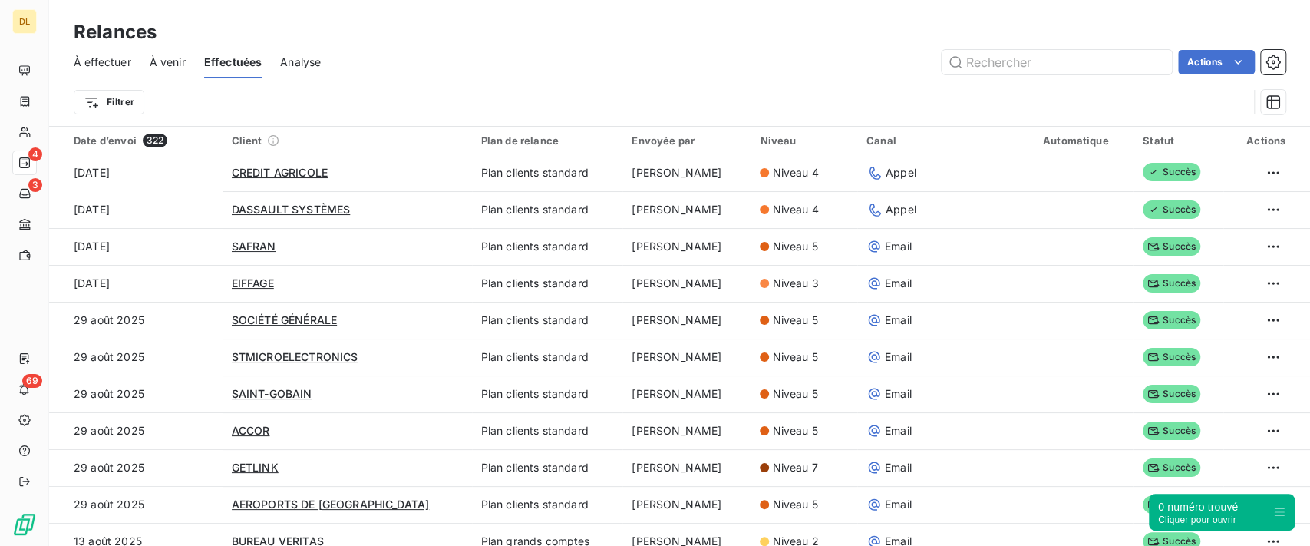
click at [307, 64] on span "Analyse" at bounding box center [300, 61] width 41 height 15
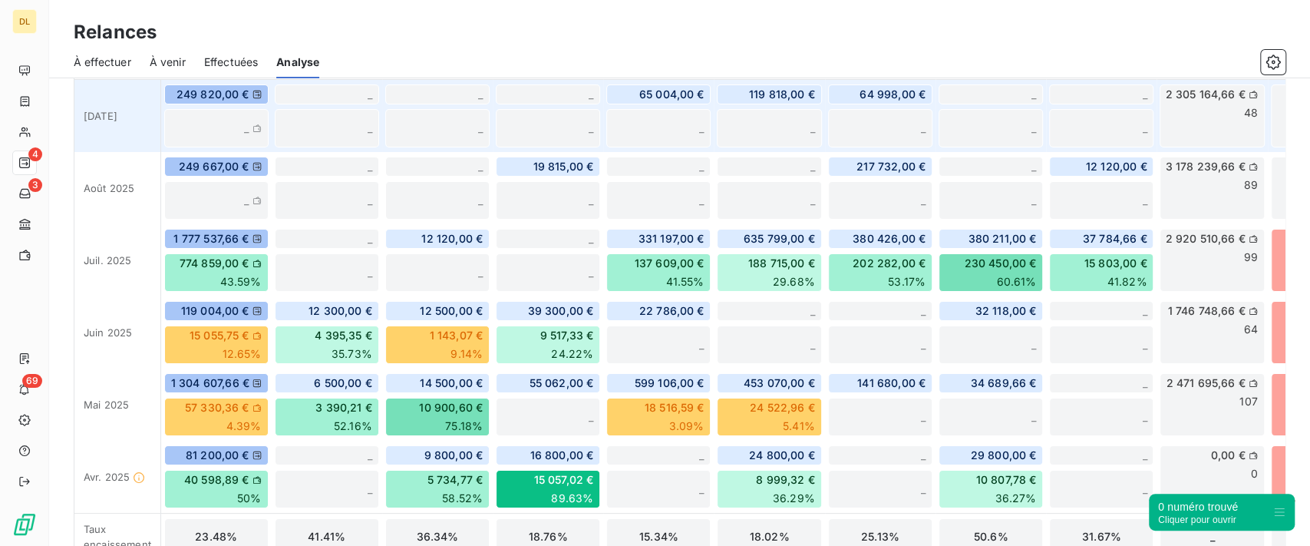
scroll to position [541, 0]
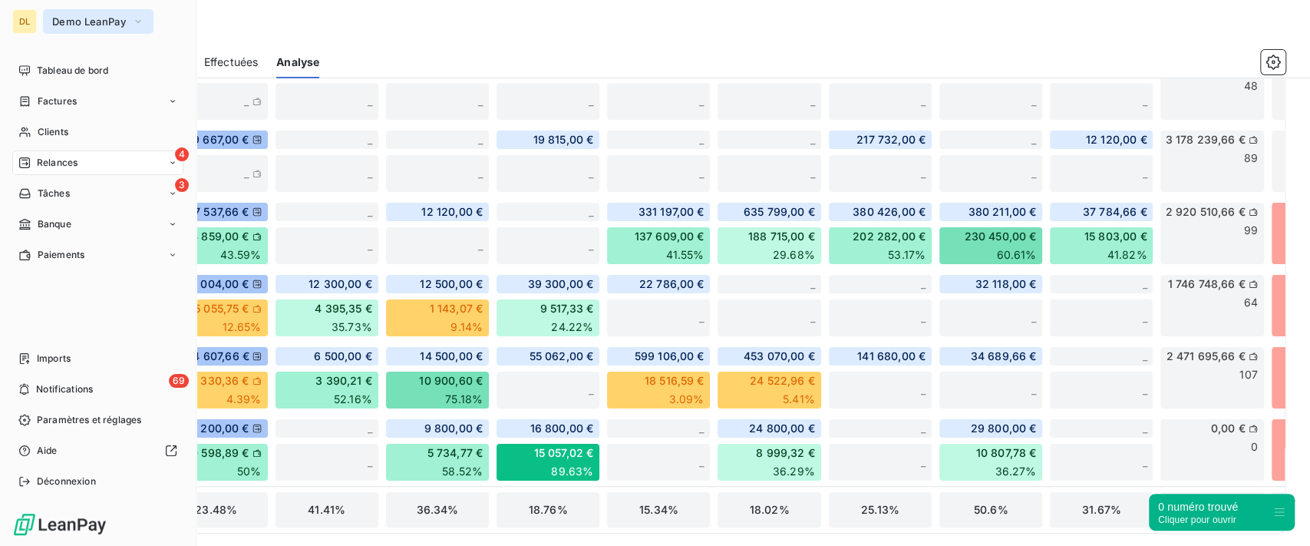
click at [85, 21] on span "Demo LeanPay" at bounding box center [89, 21] width 74 height 12
click at [33, 102] on div "Factures" at bounding box center [47, 101] width 58 height 14
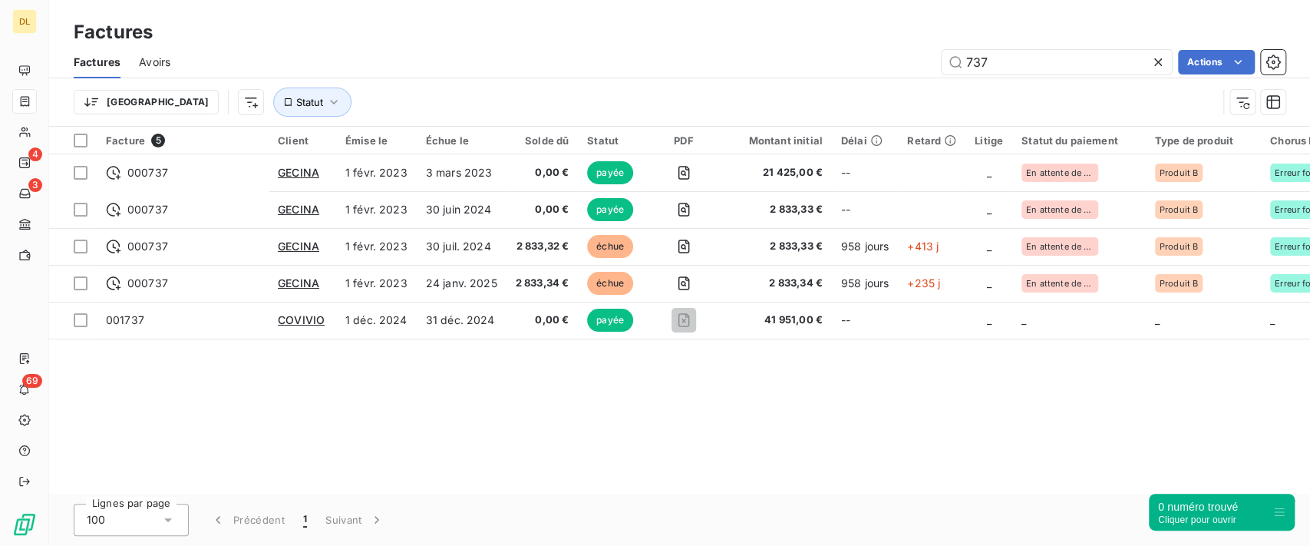
click at [1157, 59] on icon at bounding box center [1157, 61] width 15 height 15
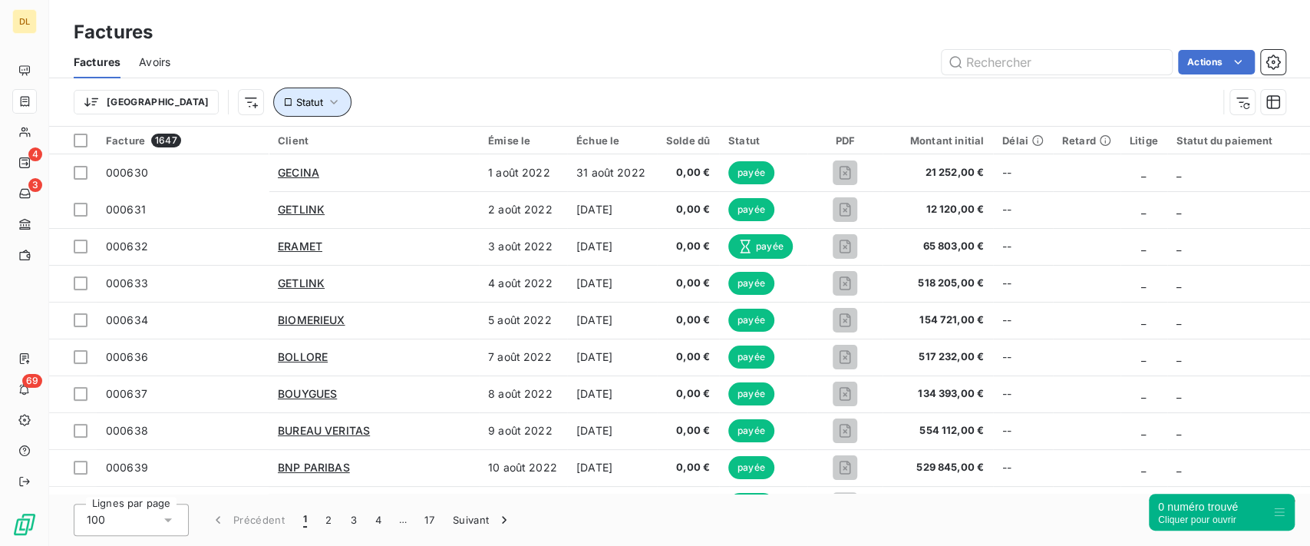
click at [326, 107] on icon "button" at bounding box center [333, 101] width 15 height 15
click at [446, 143] on div at bounding box center [478, 142] width 221 height 32
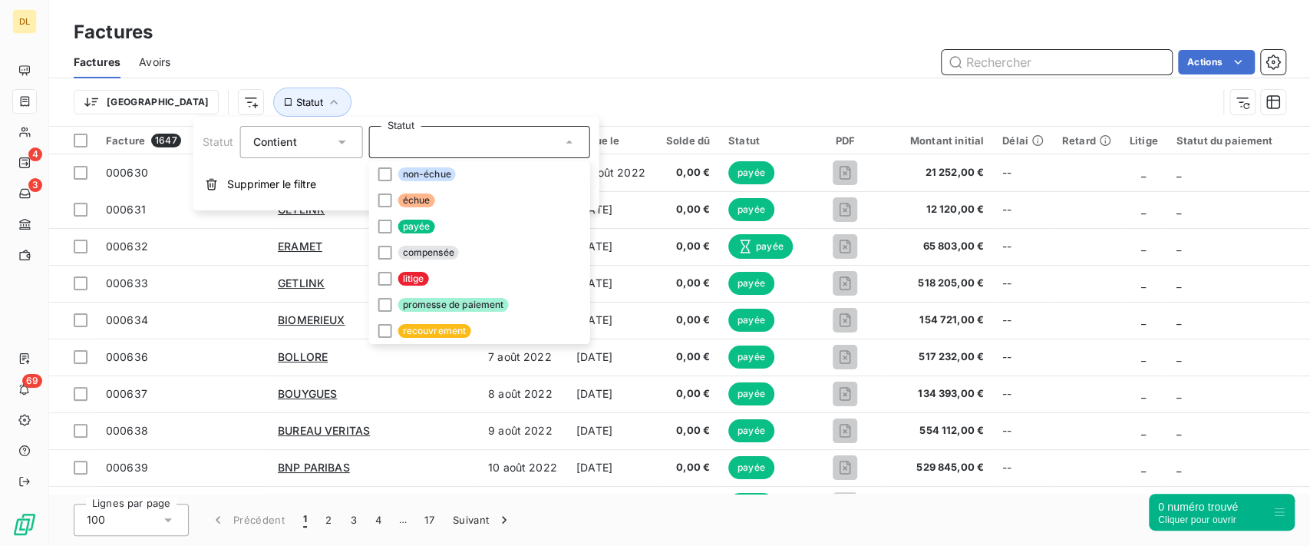
click at [1049, 64] on input "text" at bounding box center [1057, 62] width 230 height 25
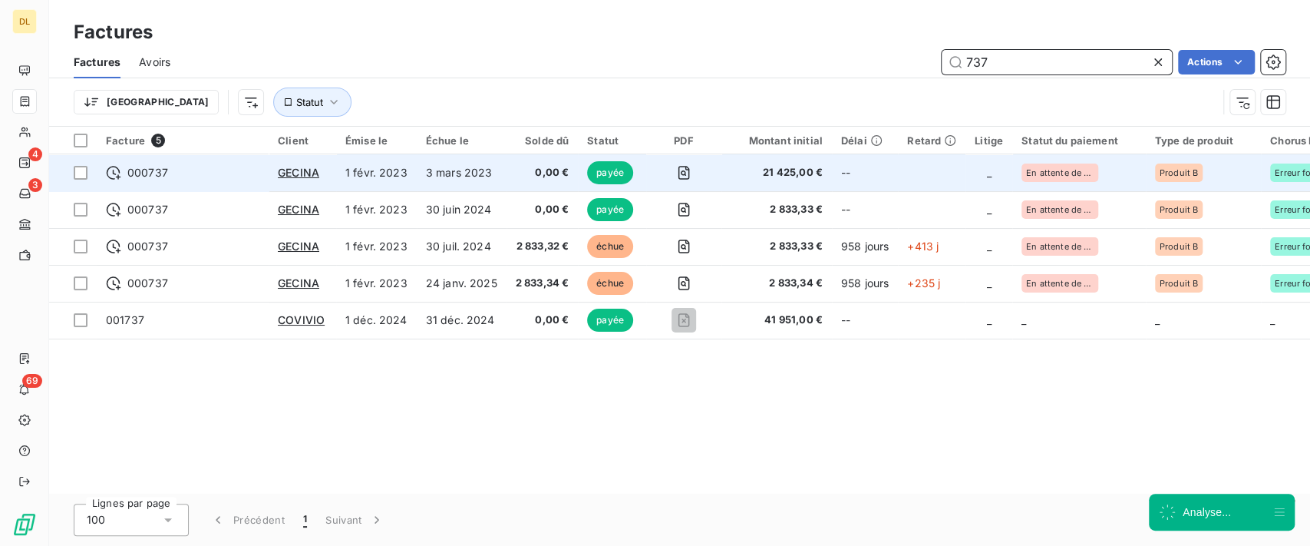
type input "737"
click at [513, 184] on td "0,00 €" at bounding box center [542, 172] width 72 height 37
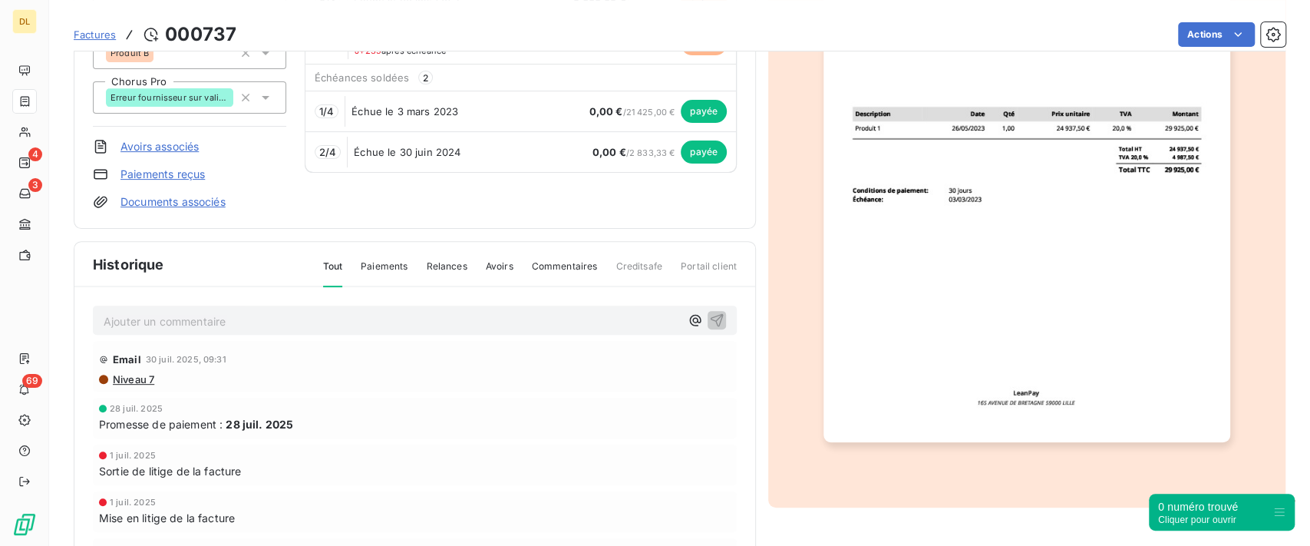
scroll to position [307, 0]
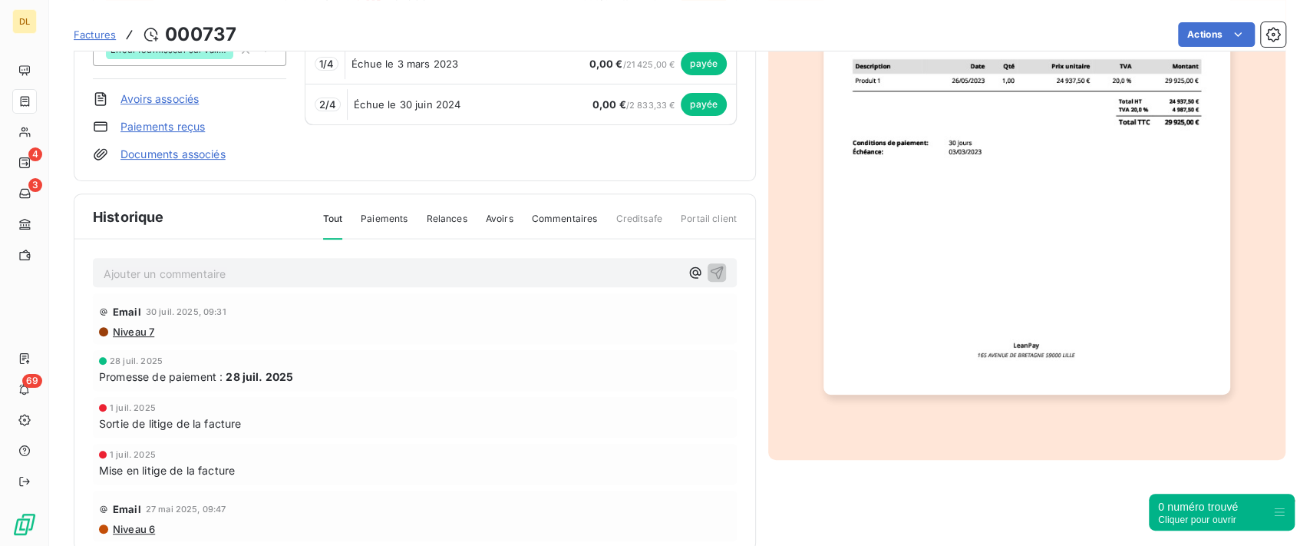
click at [374, 219] on span "Paiements" at bounding box center [384, 225] width 47 height 26
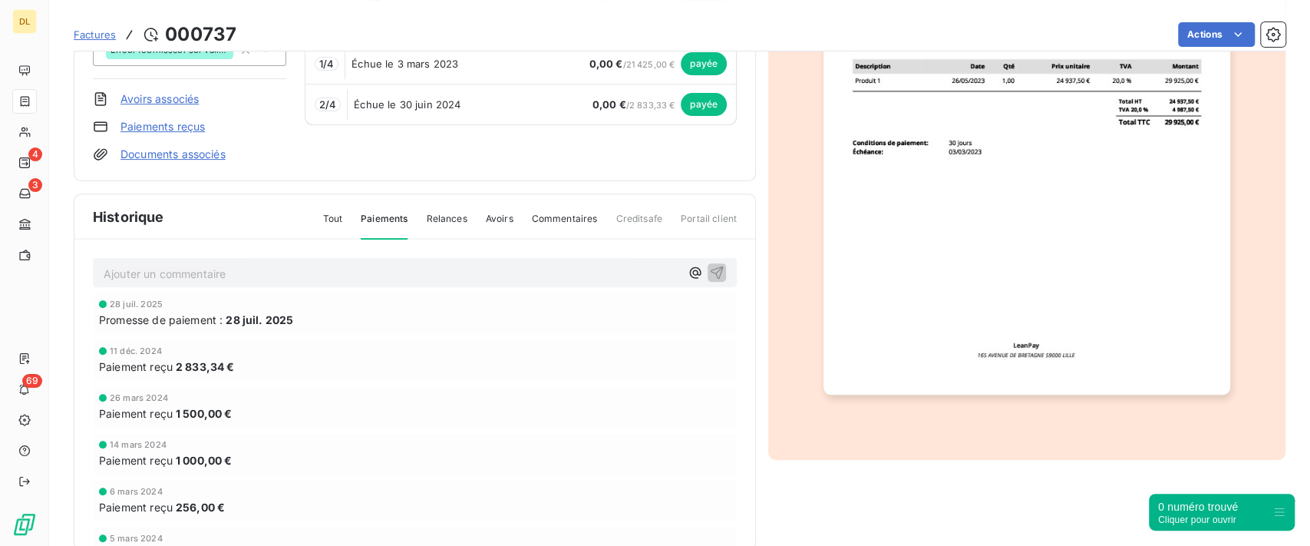
click at [447, 224] on span "Relances" at bounding box center [446, 225] width 41 height 26
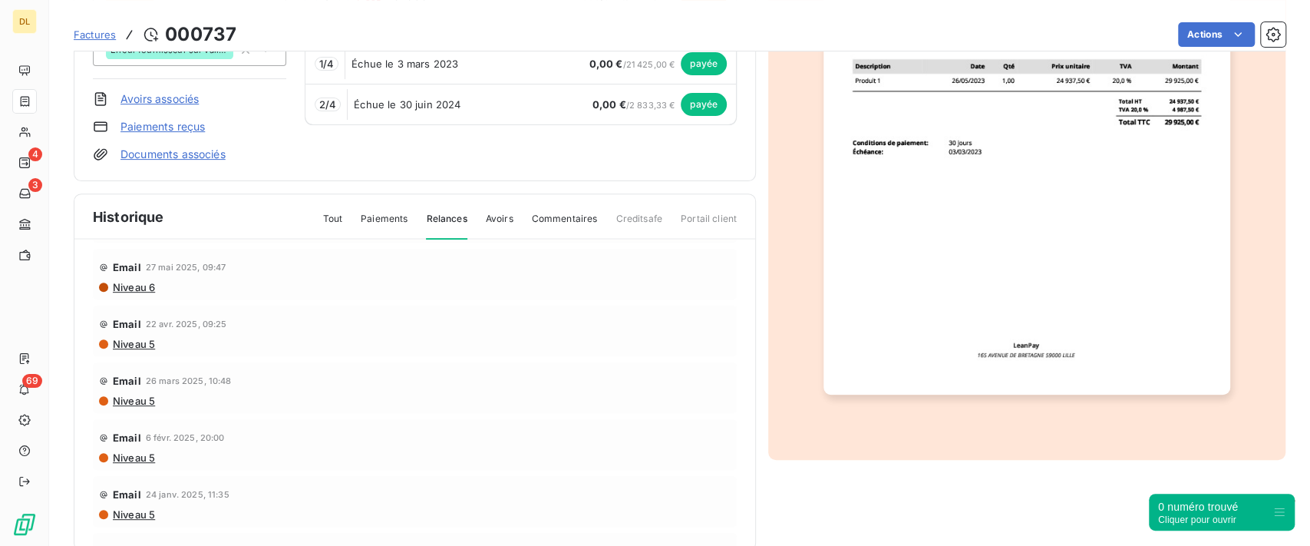
scroll to position [204, 0]
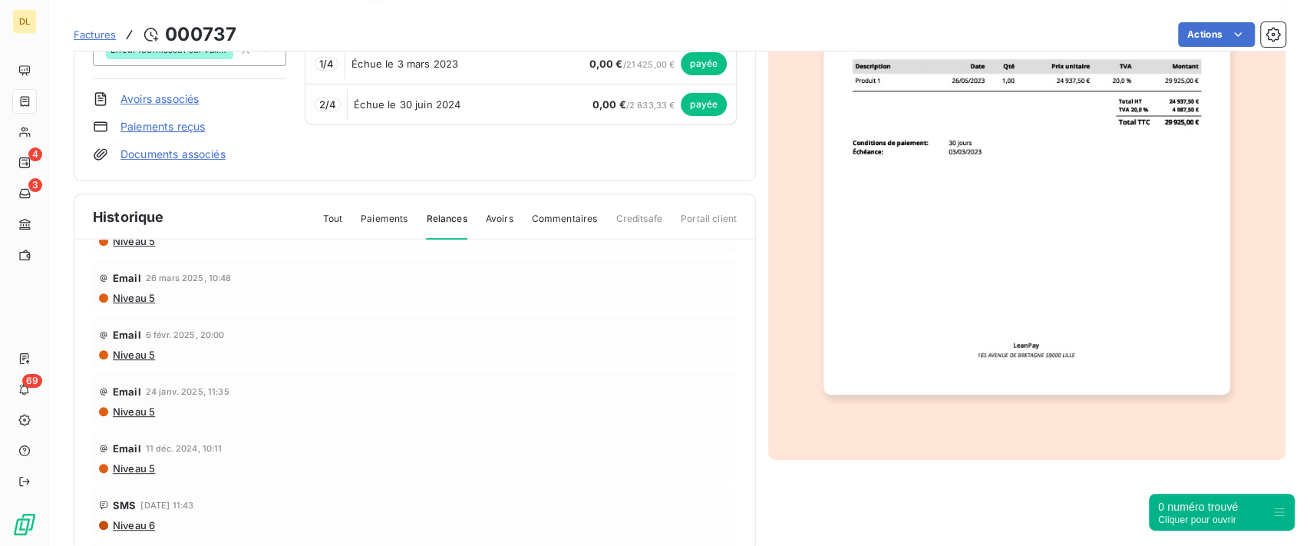
click at [384, 213] on span "Paiements" at bounding box center [384, 225] width 47 height 26
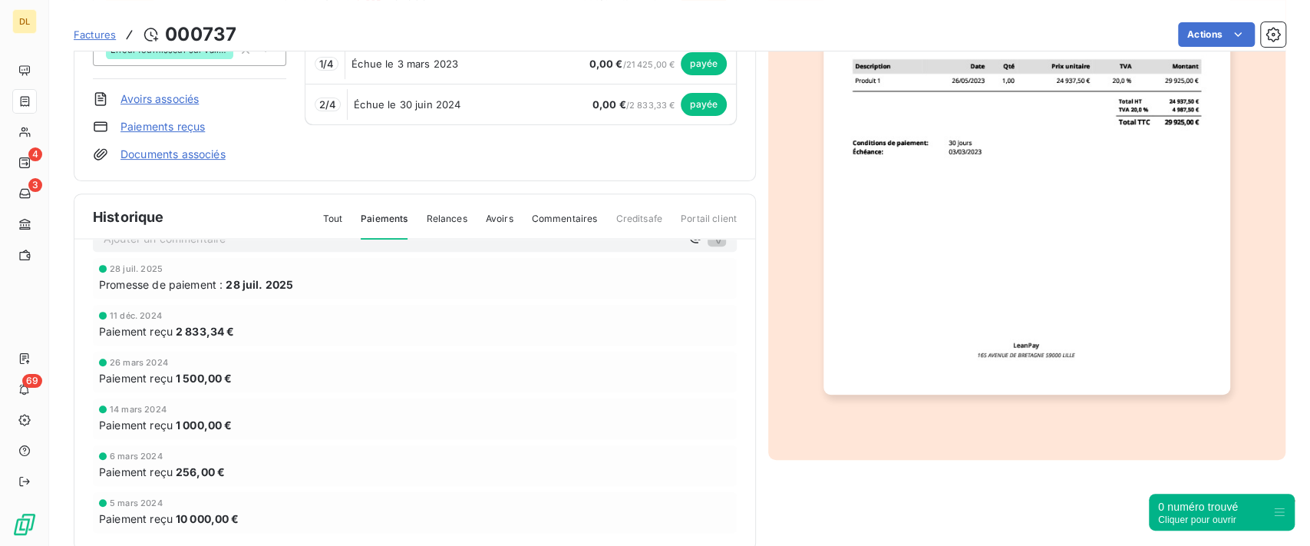
click at [548, 217] on span "Commentaires" at bounding box center [565, 225] width 66 height 26
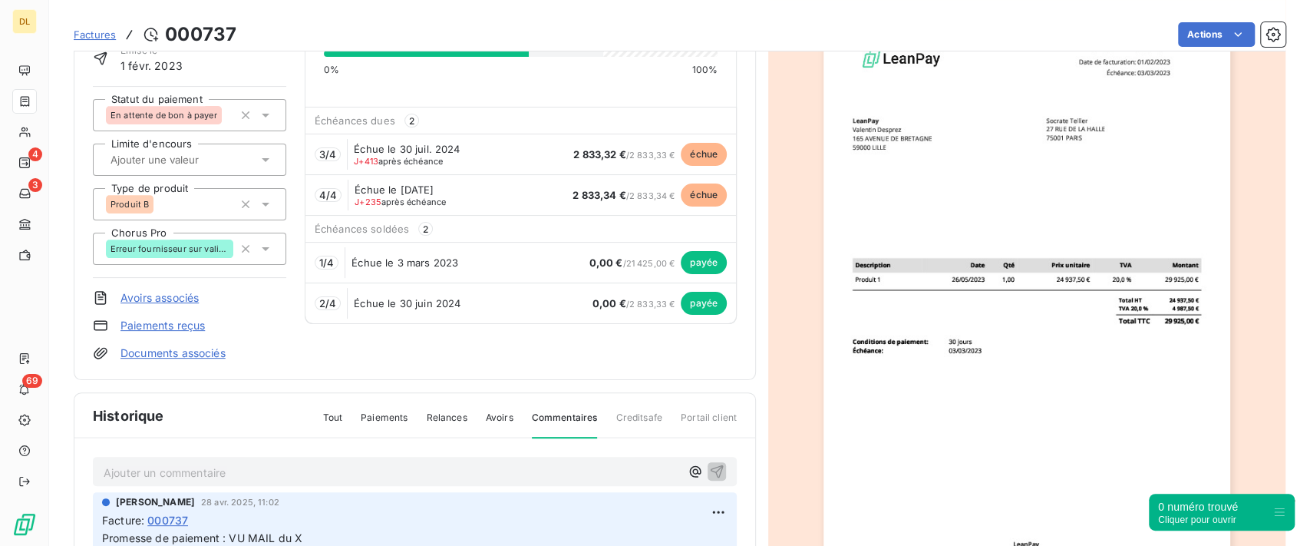
scroll to position [103, 0]
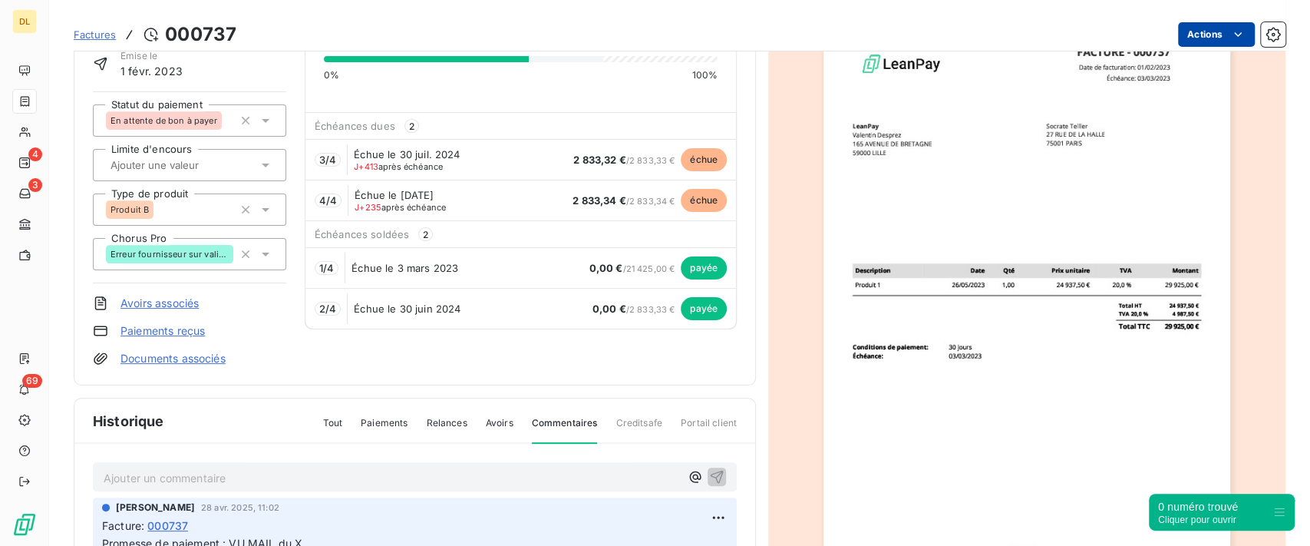
click at [1185, 33] on html "DL 4 3 69 Factures [DRIVERS_LICENSE_NUMBER] Actions GECINA Montant initial 29 9…" at bounding box center [655, 273] width 1310 height 546
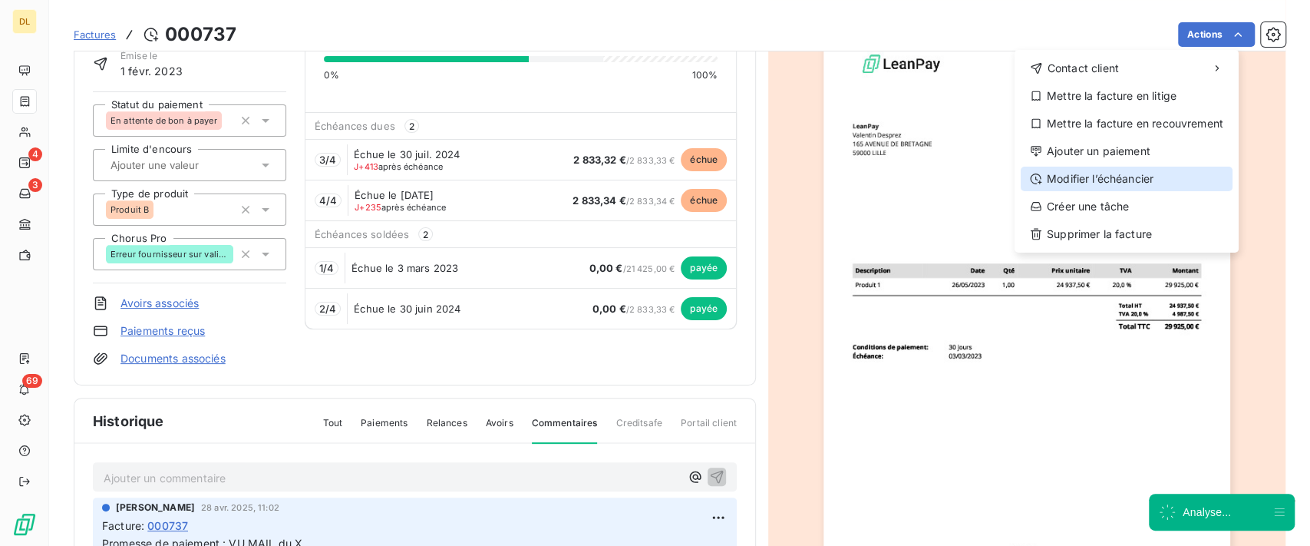
click at [1088, 176] on div "Modifier l’échéancier" at bounding box center [1127, 179] width 212 height 25
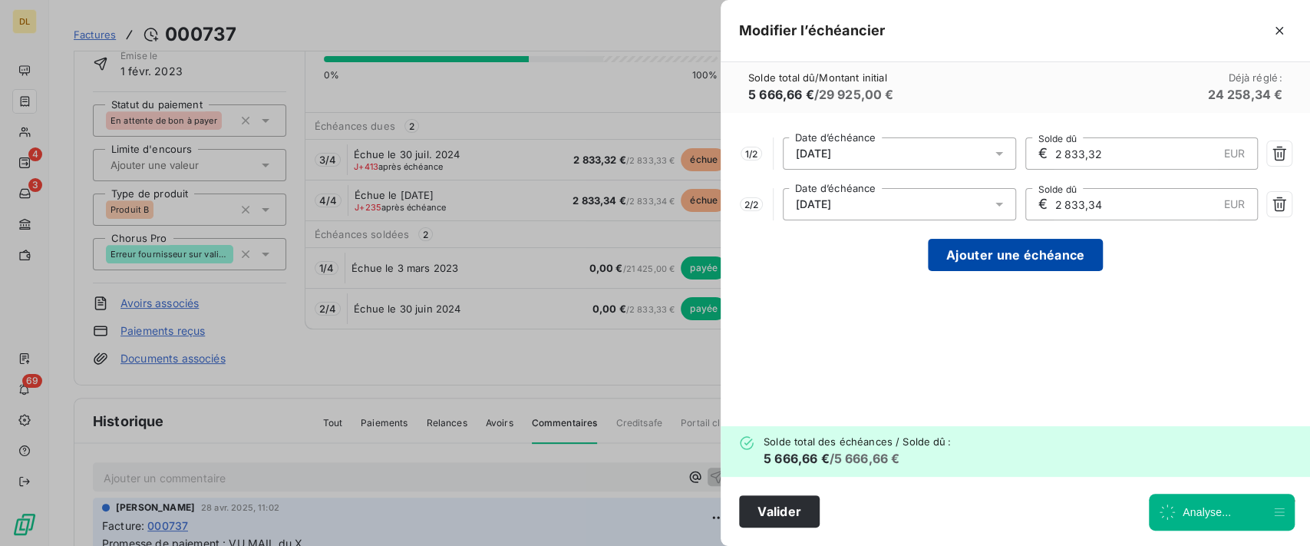
click at [1027, 252] on button "Ajouter une échéance" at bounding box center [1015, 255] width 175 height 32
type input "1 888,89"
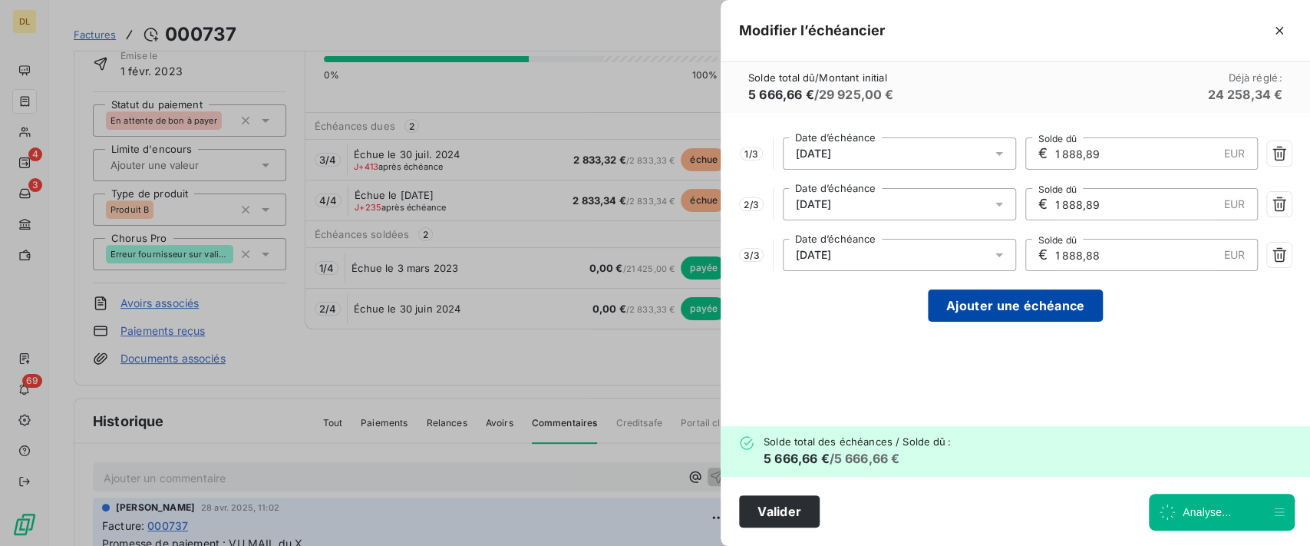
click at [1029, 295] on button "Ajouter une échéance" at bounding box center [1015, 305] width 175 height 32
type input "1 416,67"
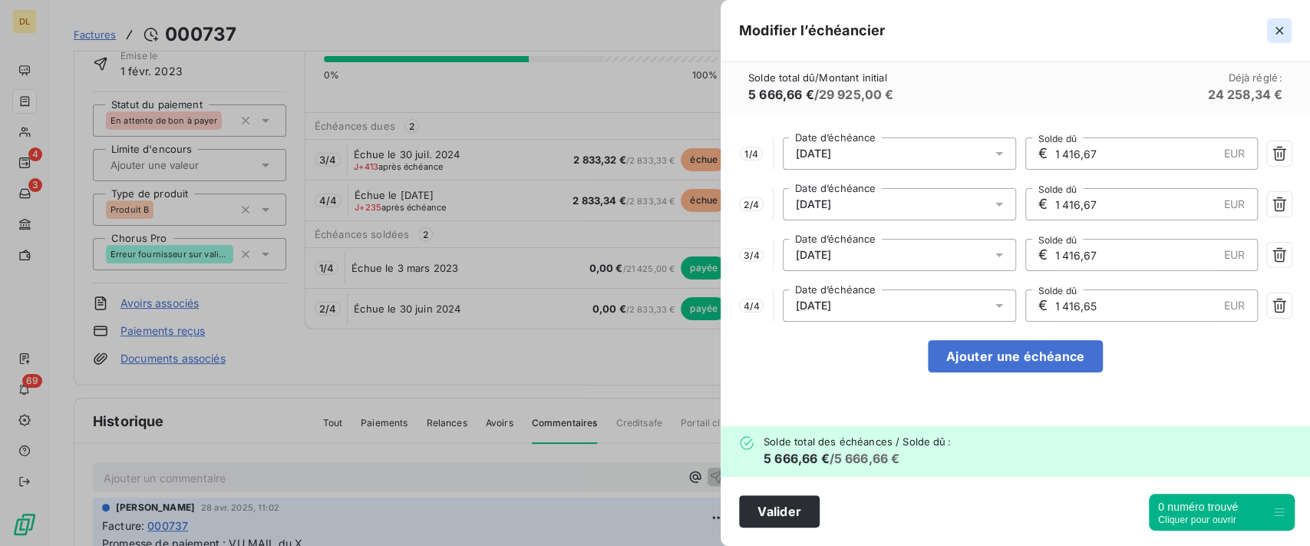
click at [1281, 31] on icon "button" at bounding box center [1278, 30] width 15 height 15
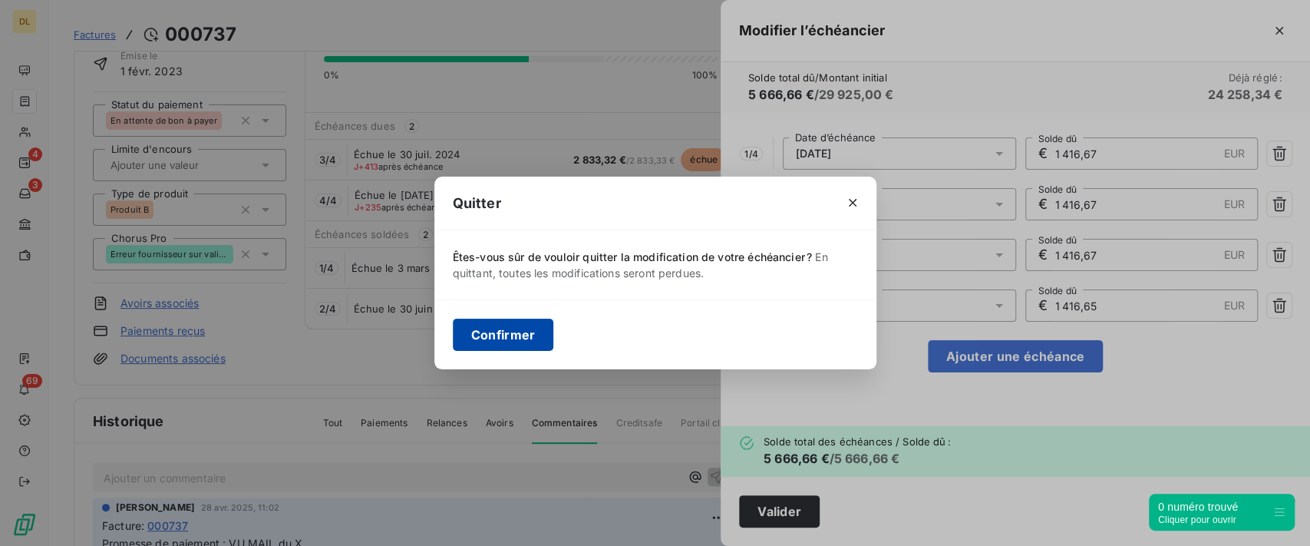
click at [519, 338] on button "Confirmer" at bounding box center [503, 334] width 101 height 32
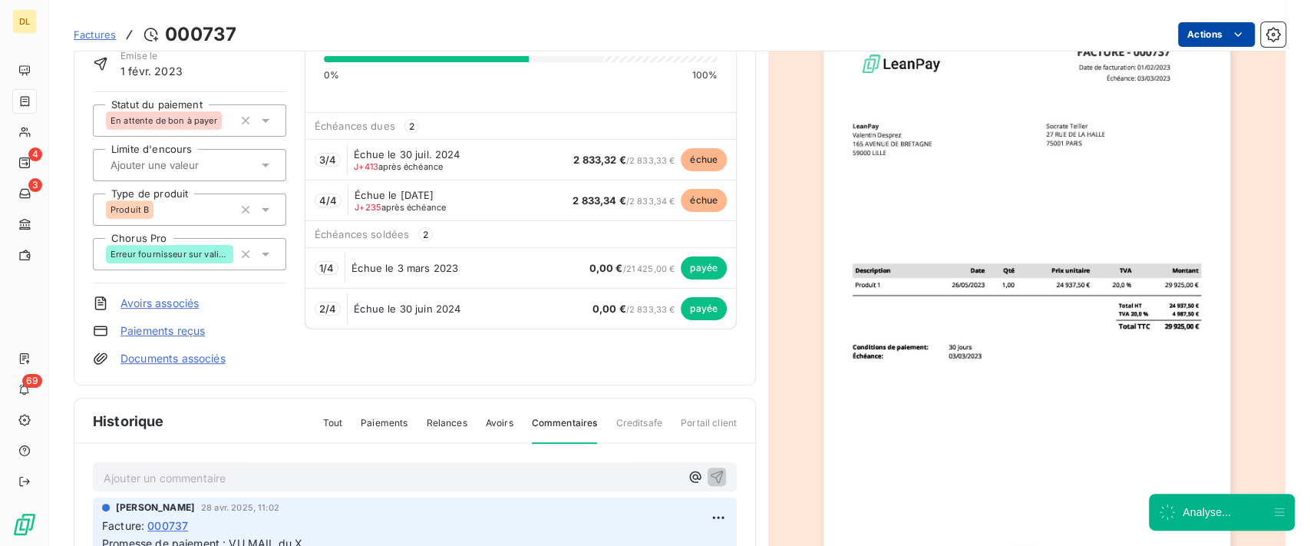
click at [1208, 35] on html "DL 4 3 69 Factures [DRIVERS_LICENSE_NUMBER] Actions GECINA Montant initial 29 9…" at bounding box center [655, 273] width 1310 height 546
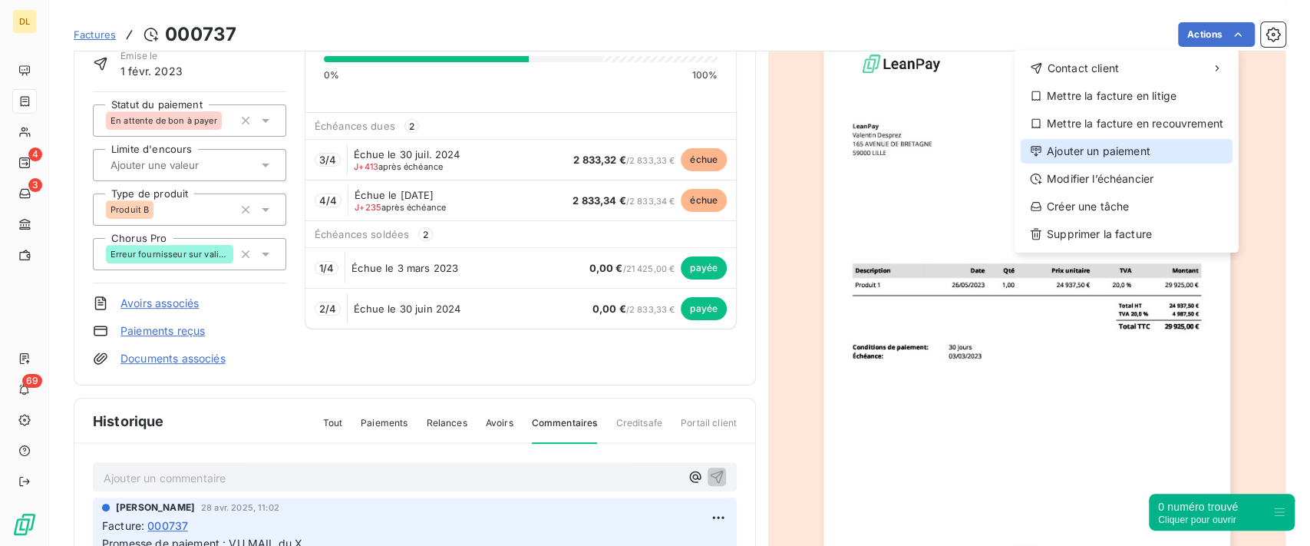
click at [1113, 155] on div "Ajouter un paiement" at bounding box center [1127, 151] width 212 height 25
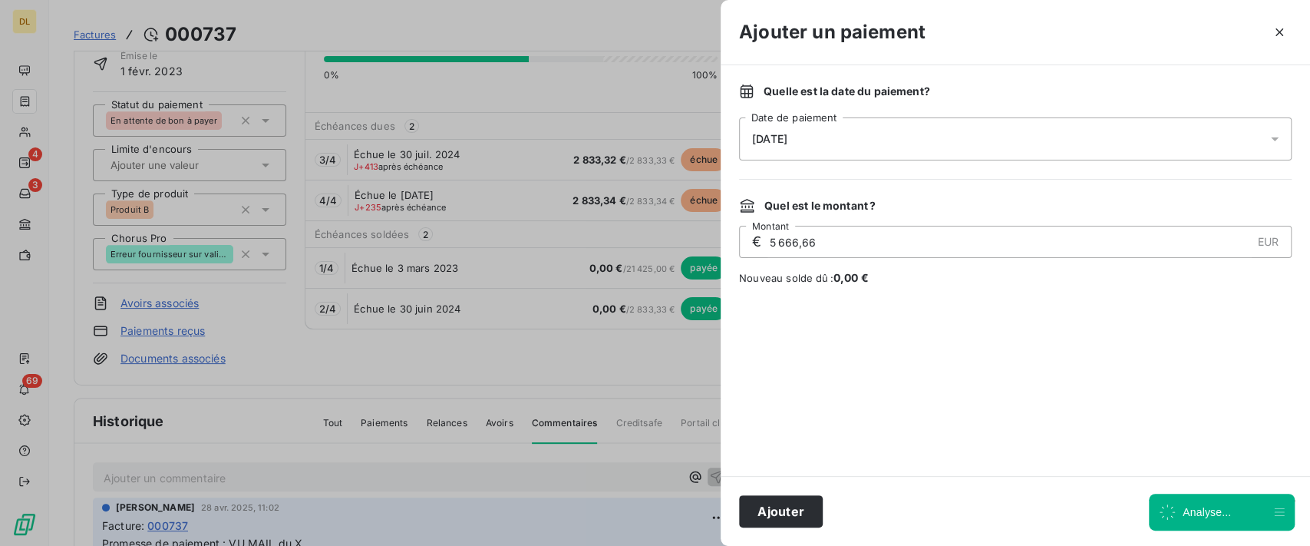
click at [935, 145] on div "[DATE]" at bounding box center [1015, 138] width 552 height 43
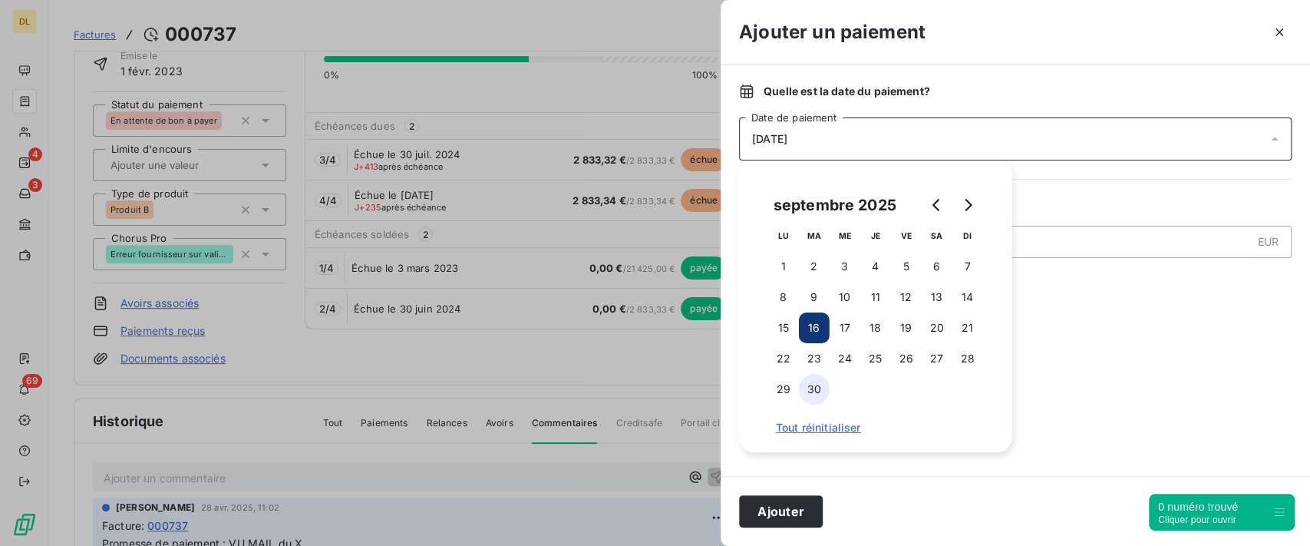
click at [814, 392] on button "30" at bounding box center [814, 389] width 31 height 31
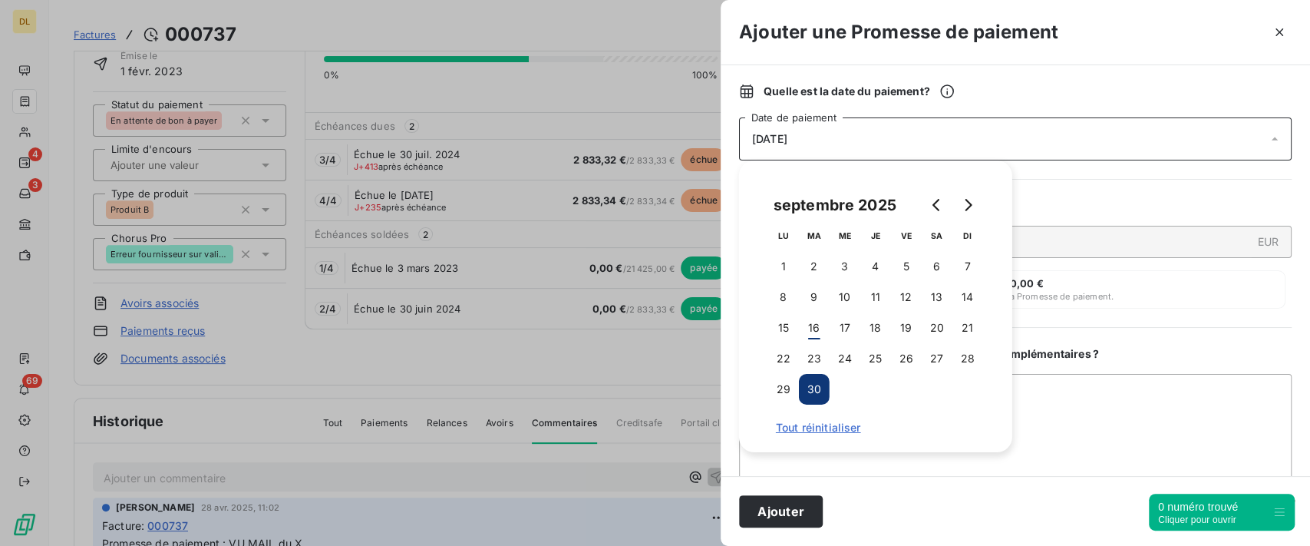
click at [1073, 194] on div "Quelle est la date du paiement ? [DATE] Date de paiement Quel est le montant ? …" at bounding box center [1015, 270] width 589 height 411
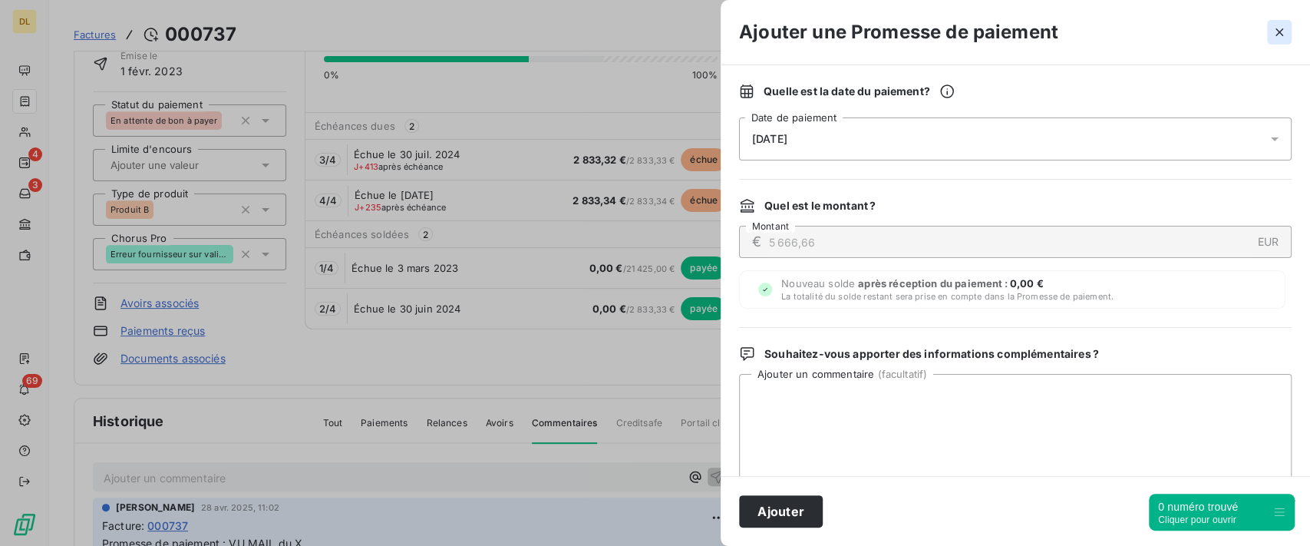
click at [1281, 31] on icon "button" at bounding box center [1278, 32] width 15 height 15
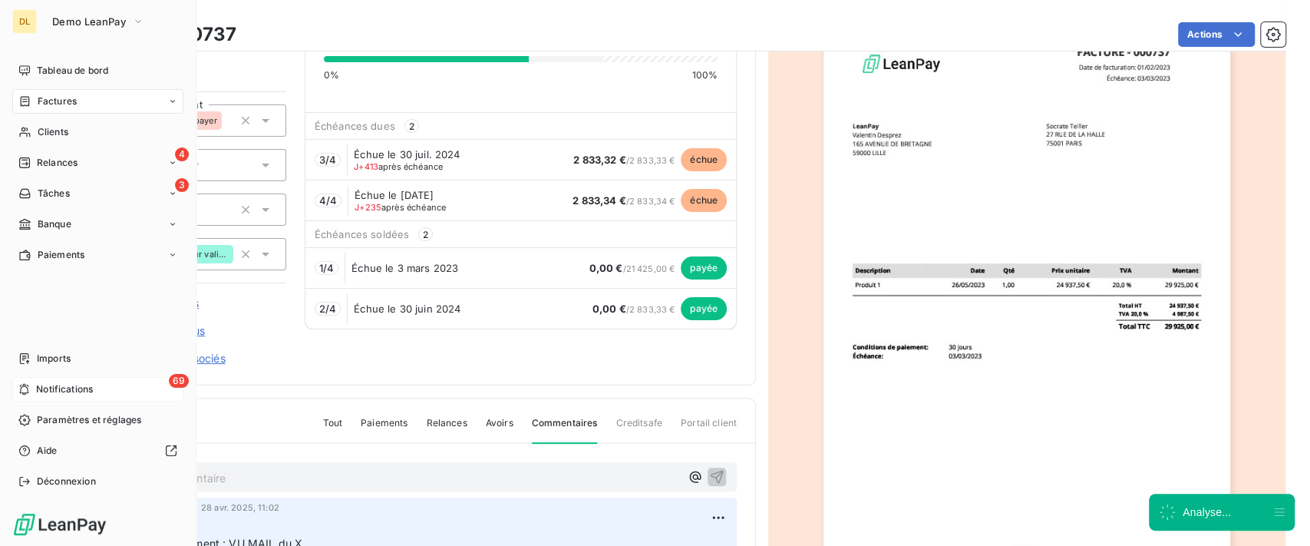
click at [54, 394] on span "Notifications" at bounding box center [64, 389] width 57 height 14
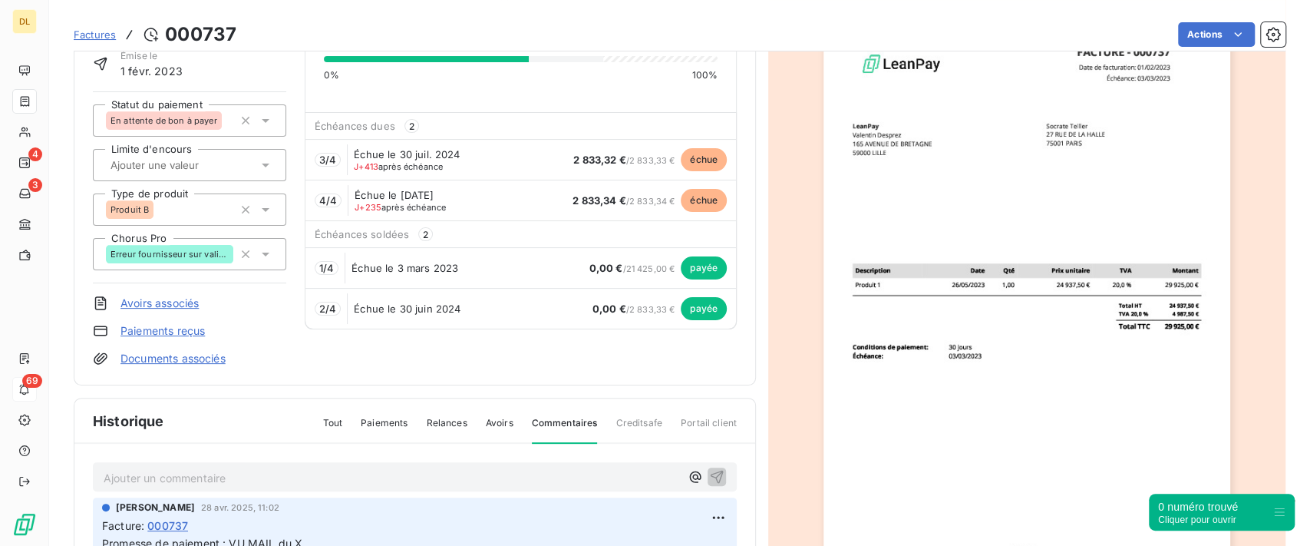
click at [739, 120] on div "GECINA Montant initial 29 925,00 € Émise le [DATE] Statut du paiement En attent…" at bounding box center [415, 171] width 682 height 427
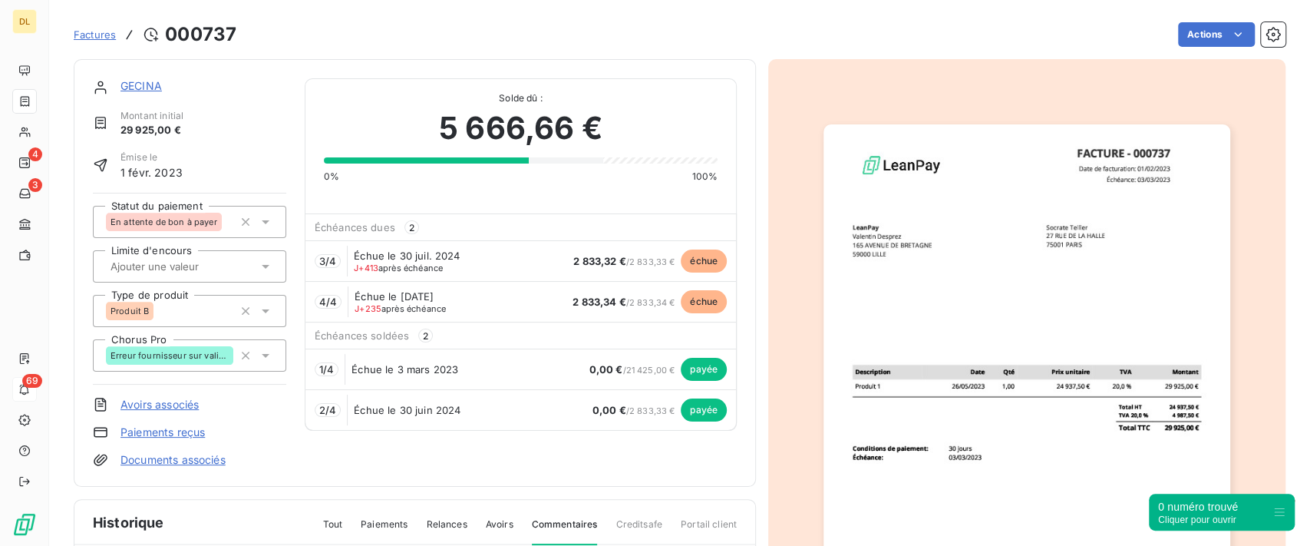
scroll to position [0, 0]
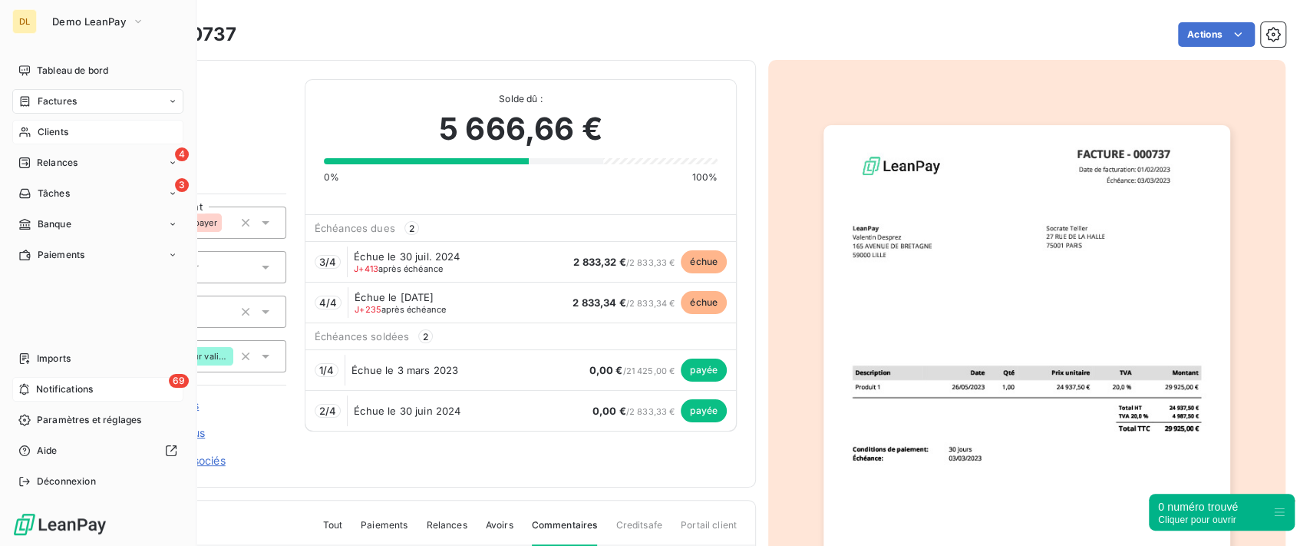
click at [28, 128] on icon at bounding box center [24, 132] width 13 height 12
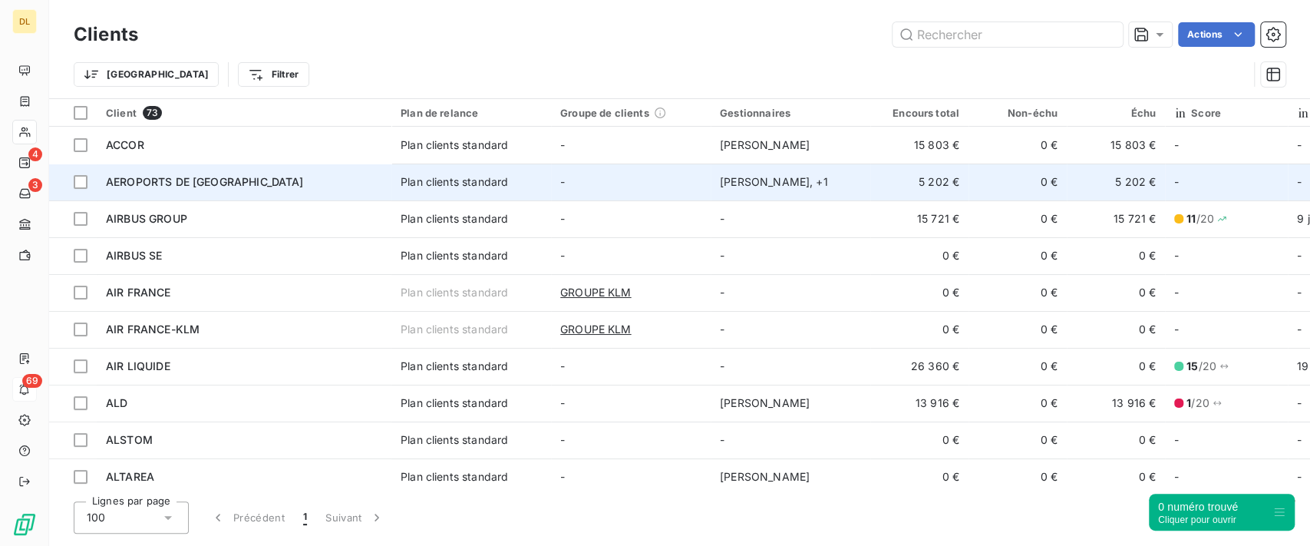
click at [469, 174] on div "Plan clients standard" at bounding box center [454, 181] width 107 height 15
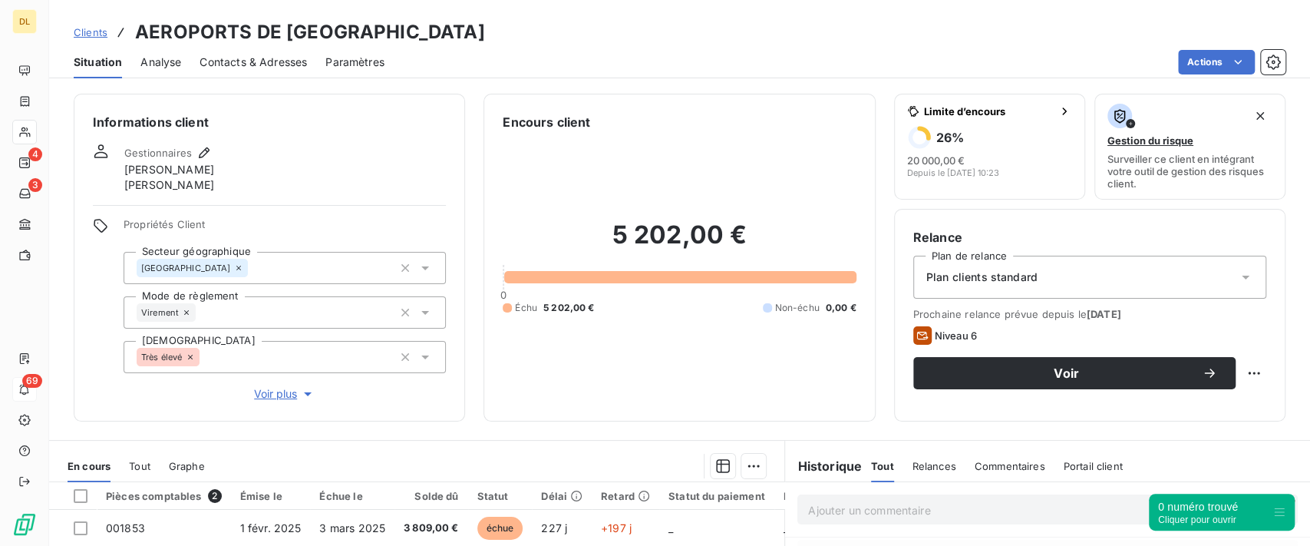
click at [170, 59] on span "Analyse" at bounding box center [160, 61] width 41 height 15
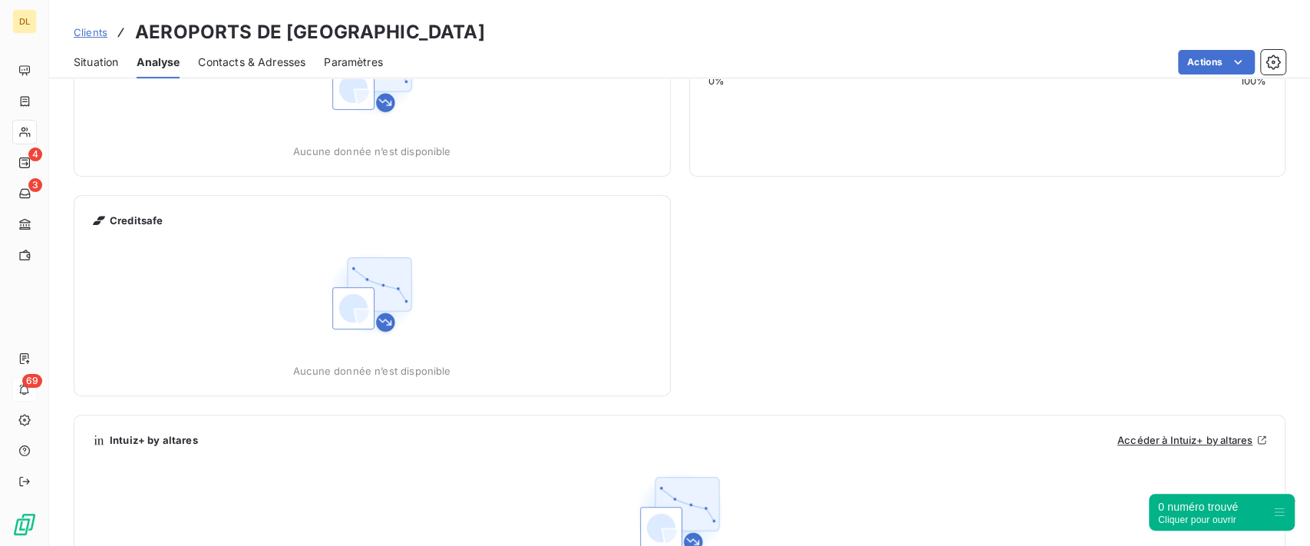
scroll to position [452, 0]
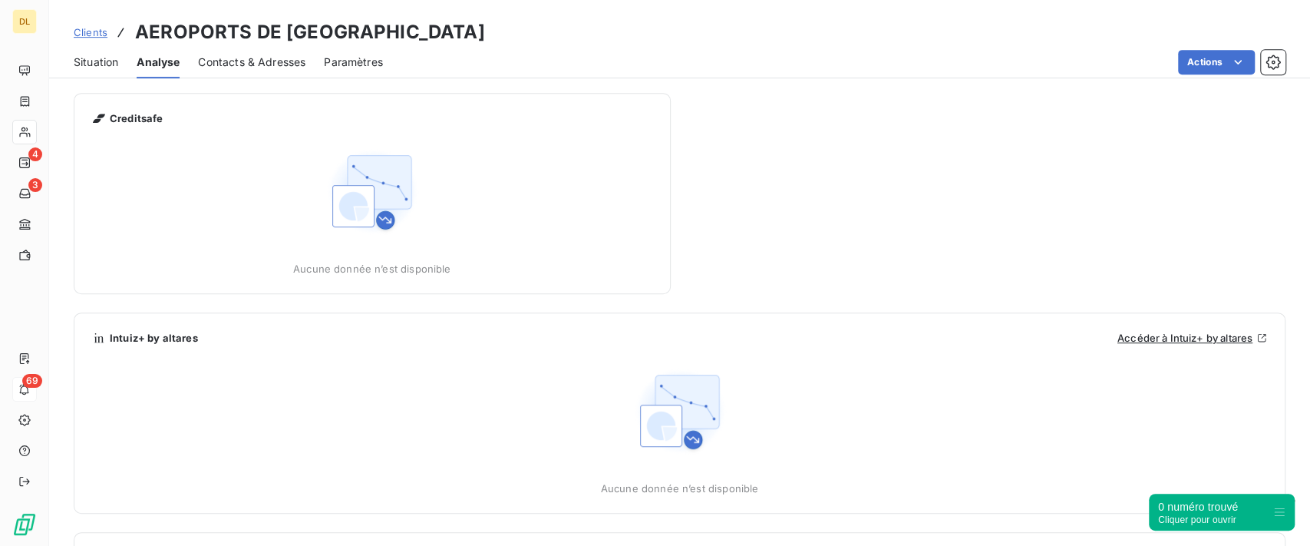
click at [105, 61] on span "Situation" at bounding box center [96, 61] width 45 height 15
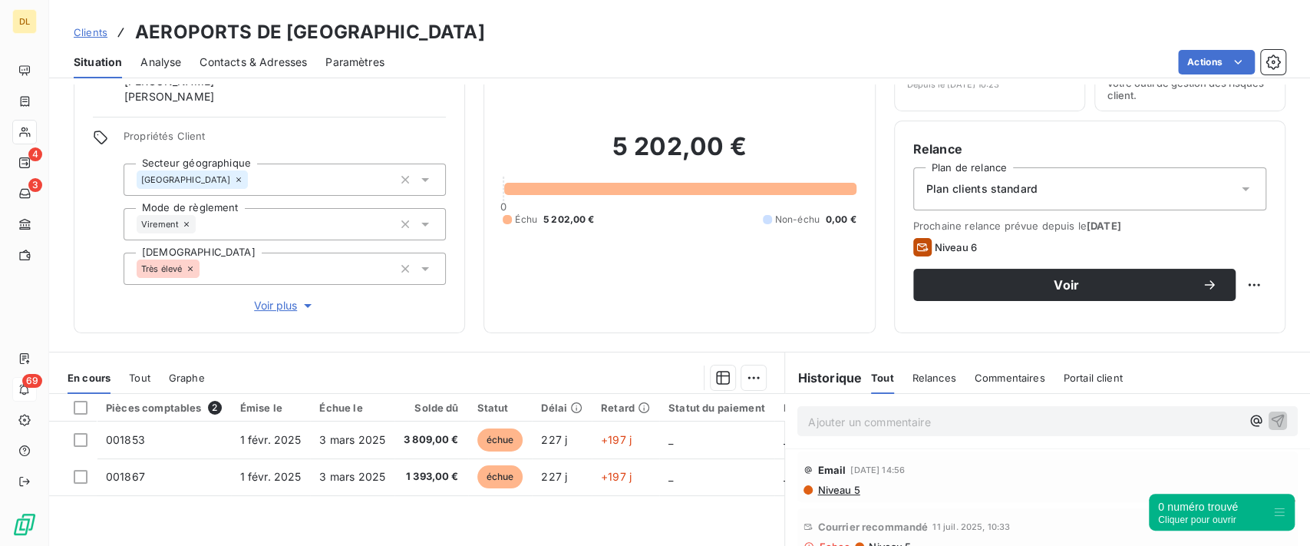
scroll to position [73, 0]
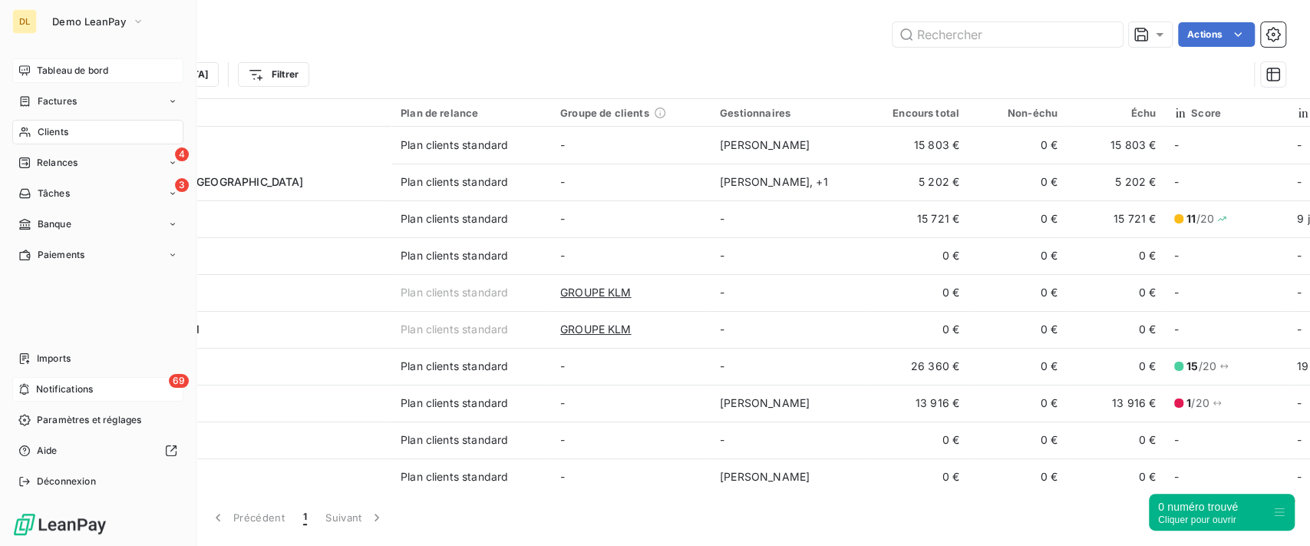
click at [35, 76] on div "Tableau de bord" at bounding box center [97, 70] width 171 height 25
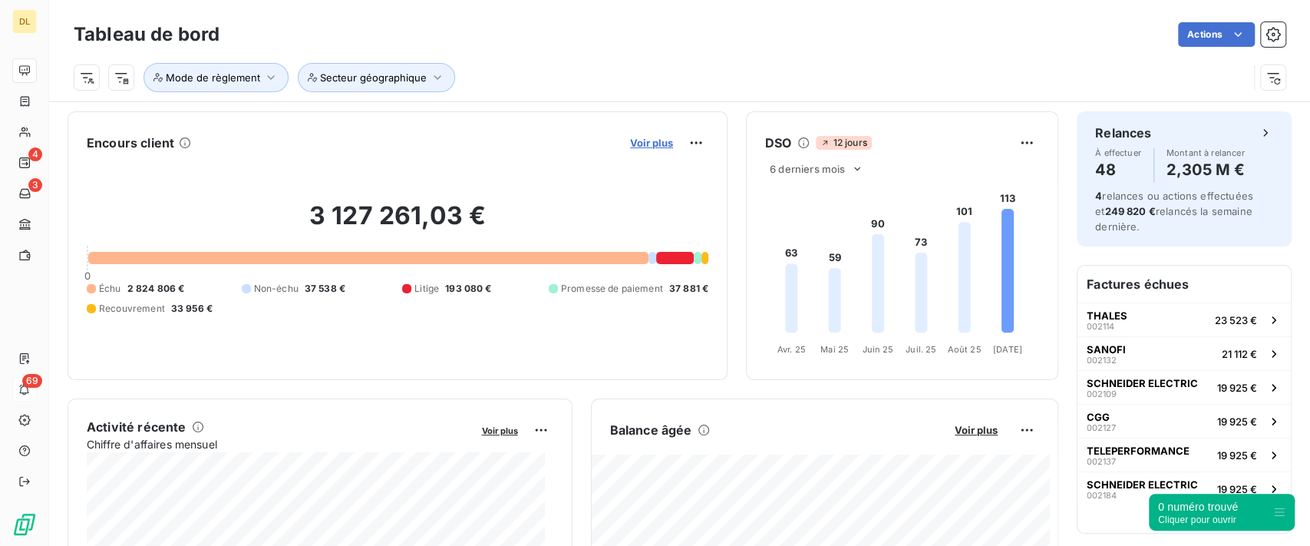
click at [630, 143] on span "Voir plus" at bounding box center [651, 143] width 43 height 12
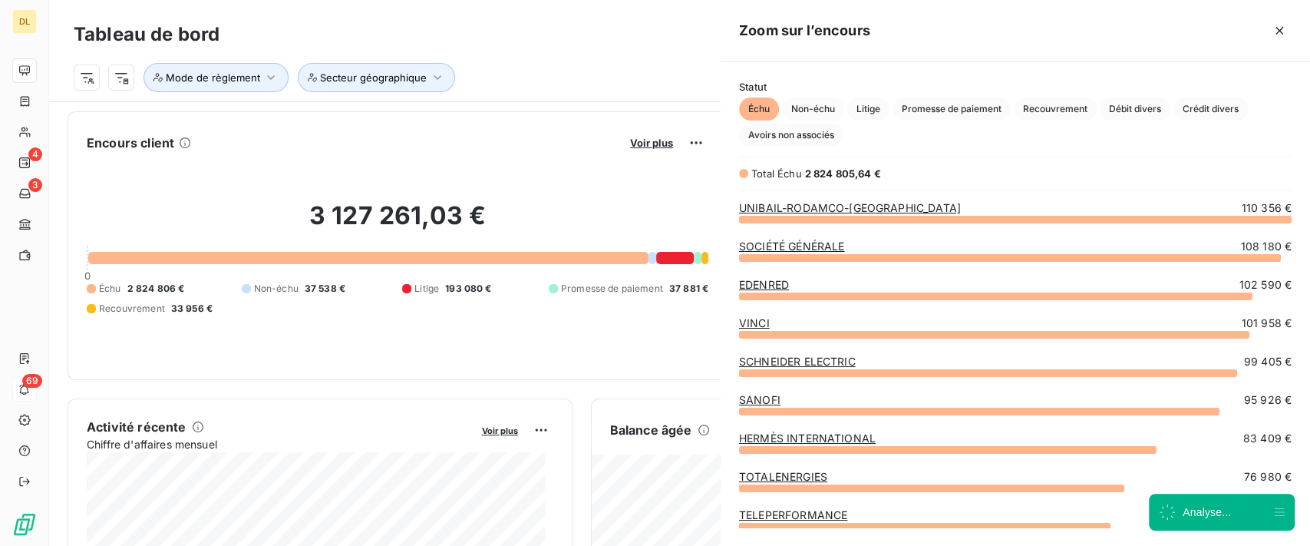
scroll to position [311, 573]
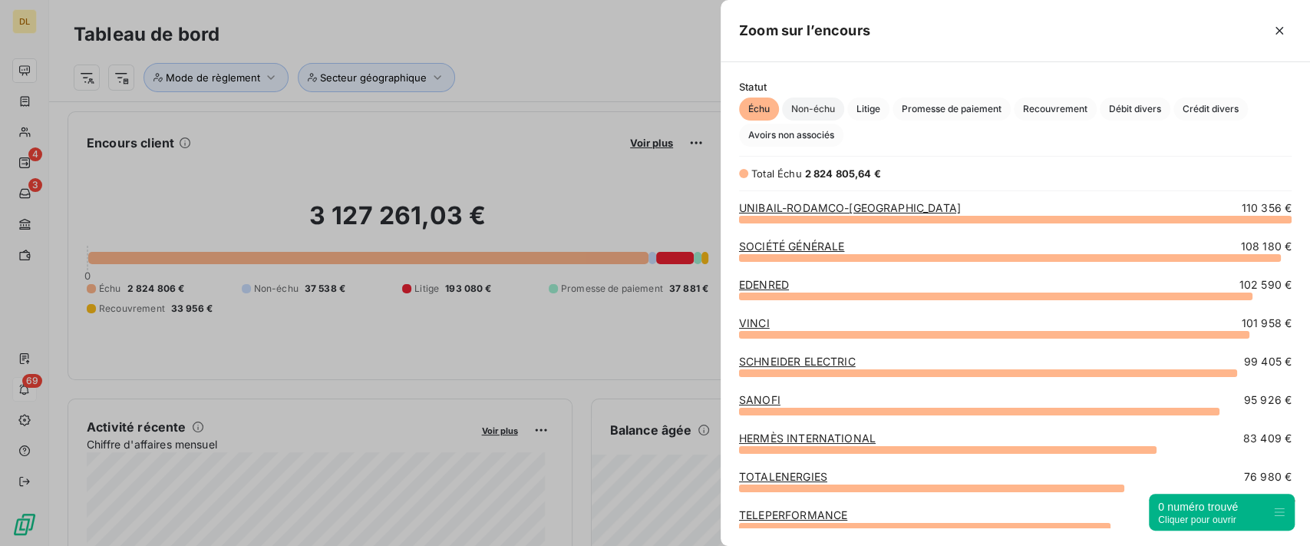
click at [803, 112] on span "Non-échu" at bounding box center [813, 108] width 62 height 23
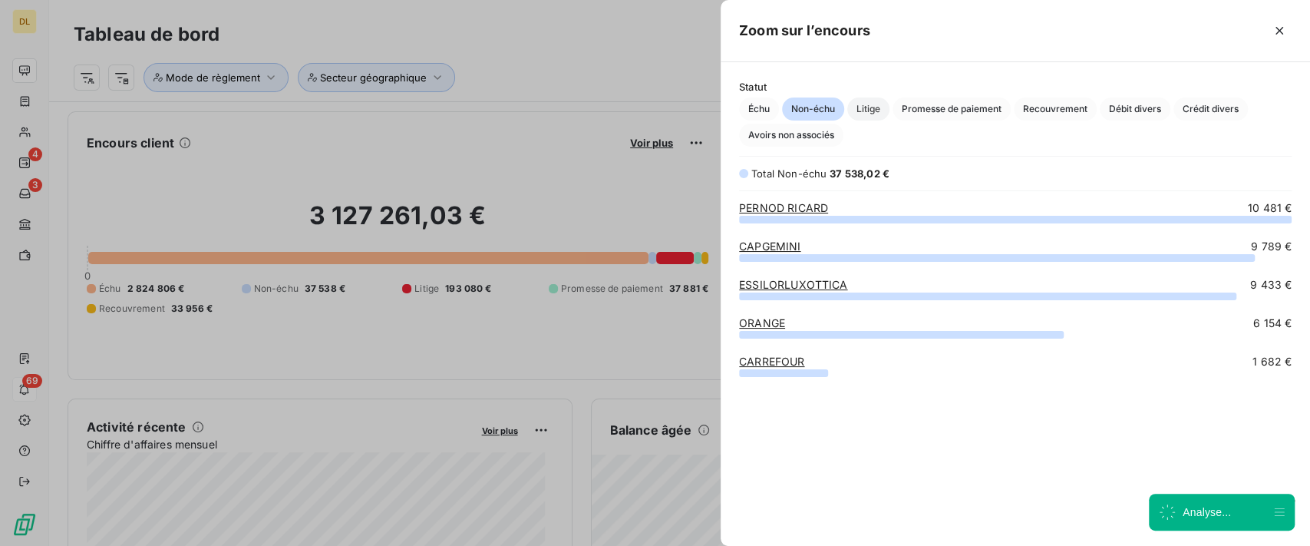
click at [866, 108] on span "Litige" at bounding box center [868, 108] width 42 height 23
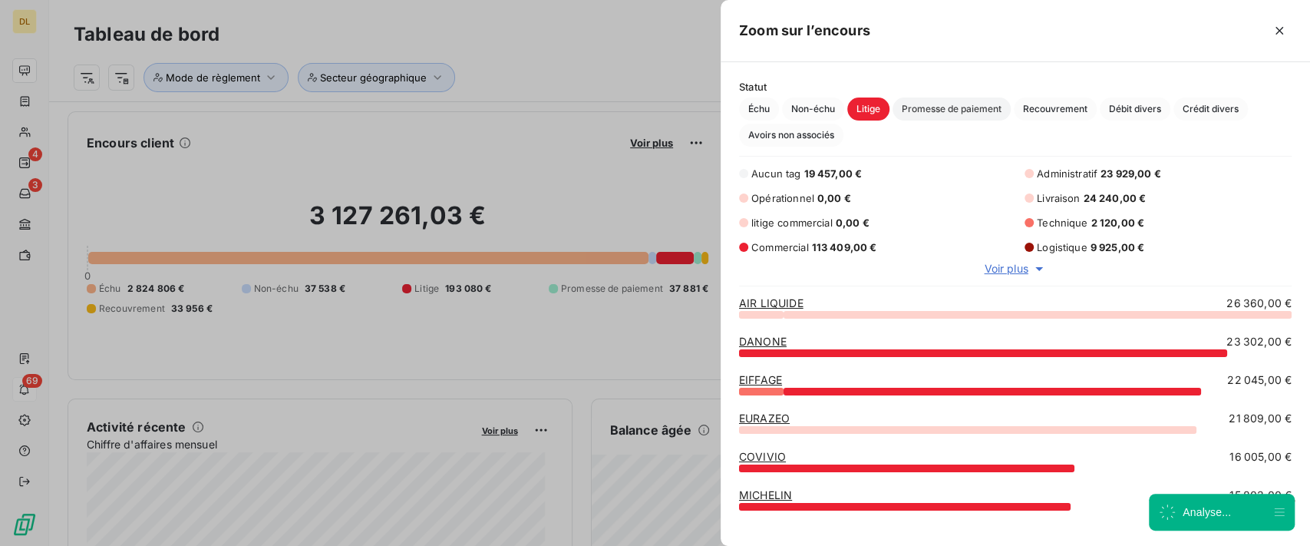
scroll to position [216, 573]
drag, startPoint x: 941, startPoint y: 108, endPoint x: 961, endPoint y: 107, distance: 20.7
click at [942, 108] on span "Promesse de paiement" at bounding box center [951, 108] width 118 height 23
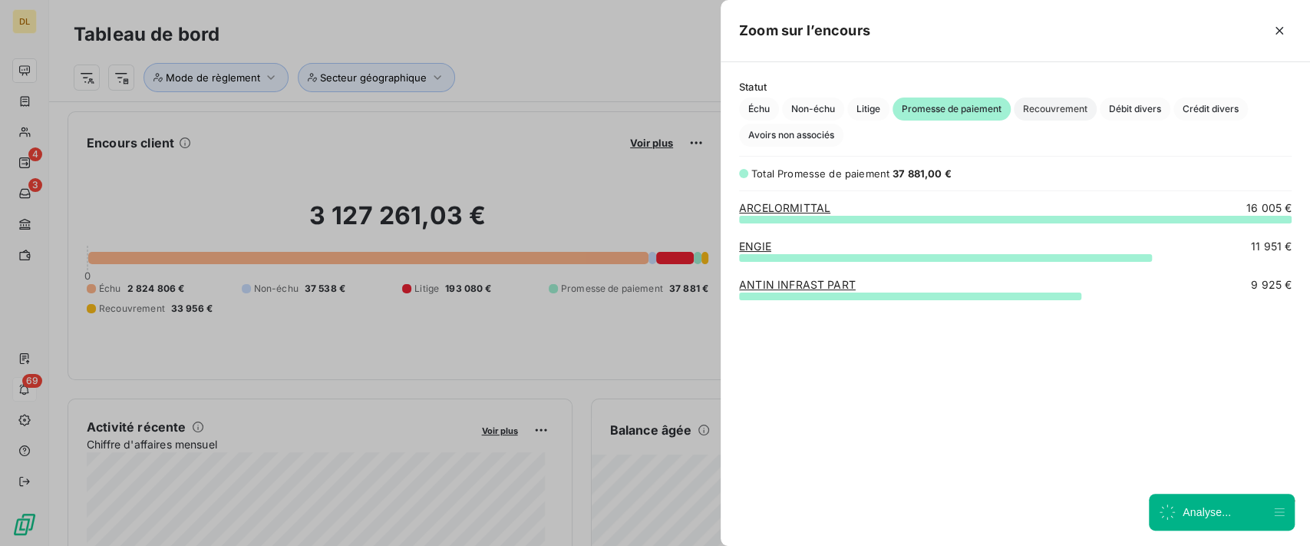
scroll to position [311, 573]
click at [1043, 104] on span "Recouvrement" at bounding box center [1055, 108] width 83 height 23
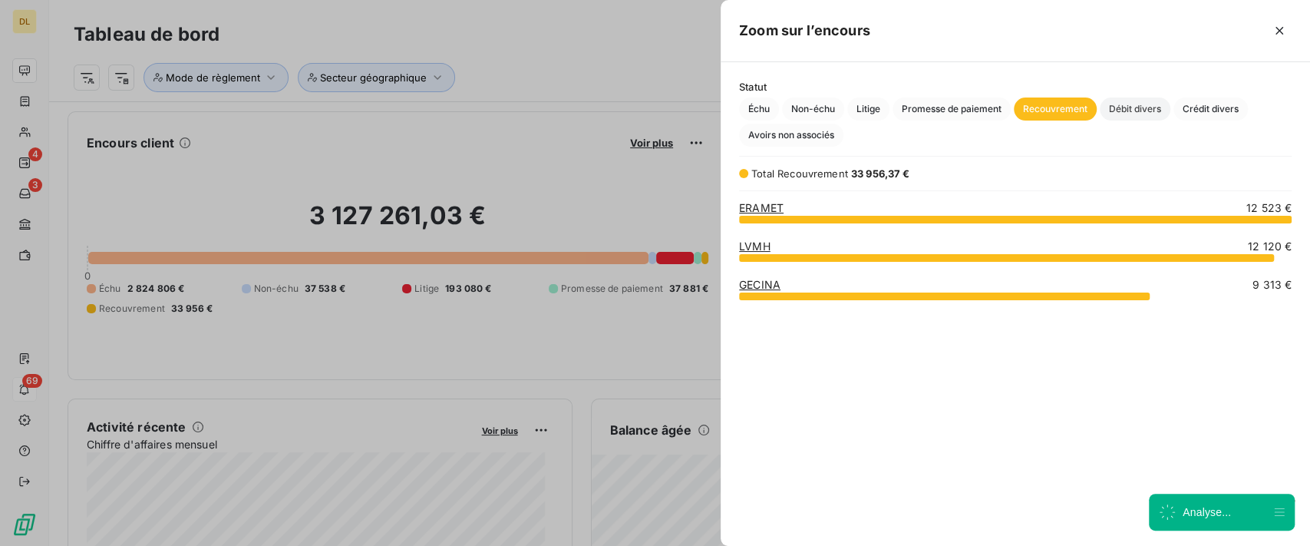
click at [1143, 107] on span "Débit divers" at bounding box center [1135, 108] width 71 height 23
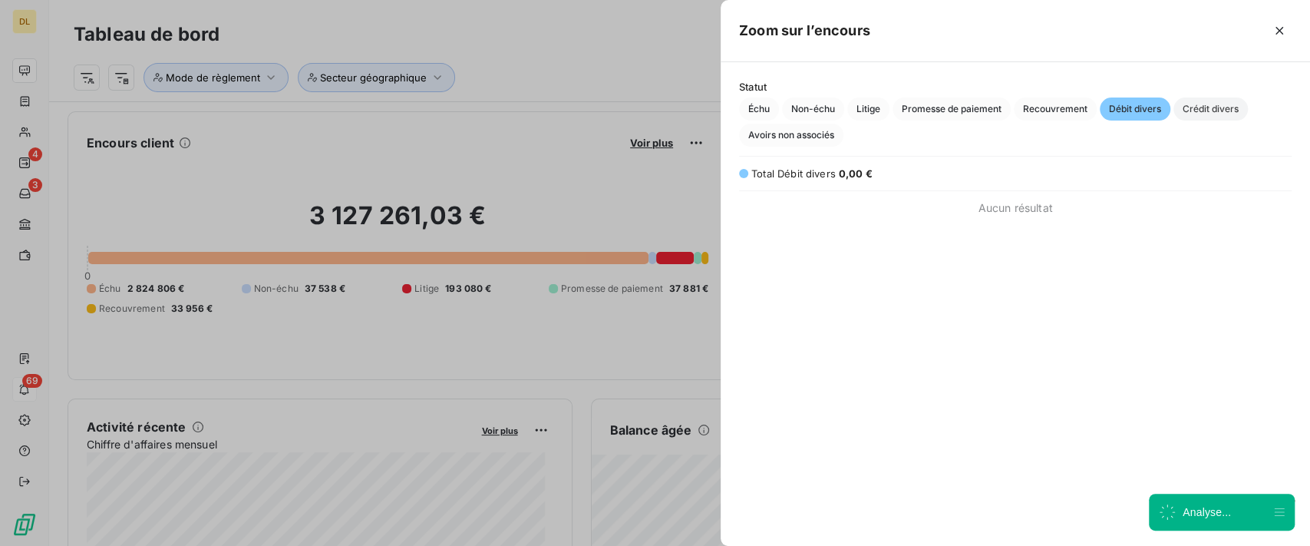
click at [1208, 105] on span "Crédit divers" at bounding box center [1210, 108] width 74 height 23
click at [1274, 28] on icon "button" at bounding box center [1278, 30] width 15 height 15
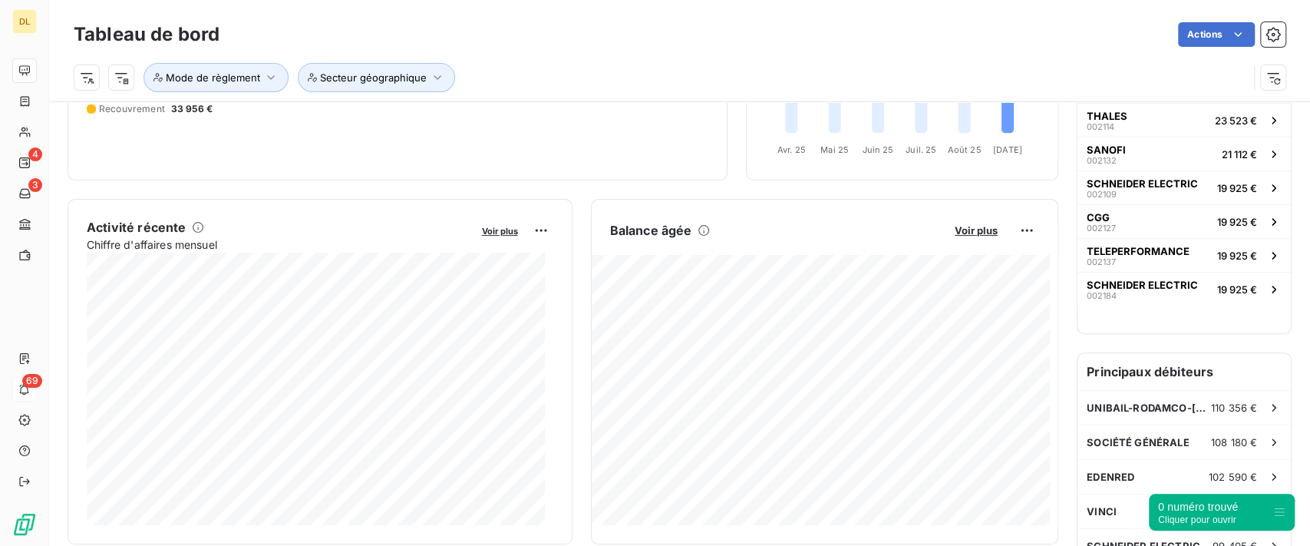
scroll to position [205, 0]
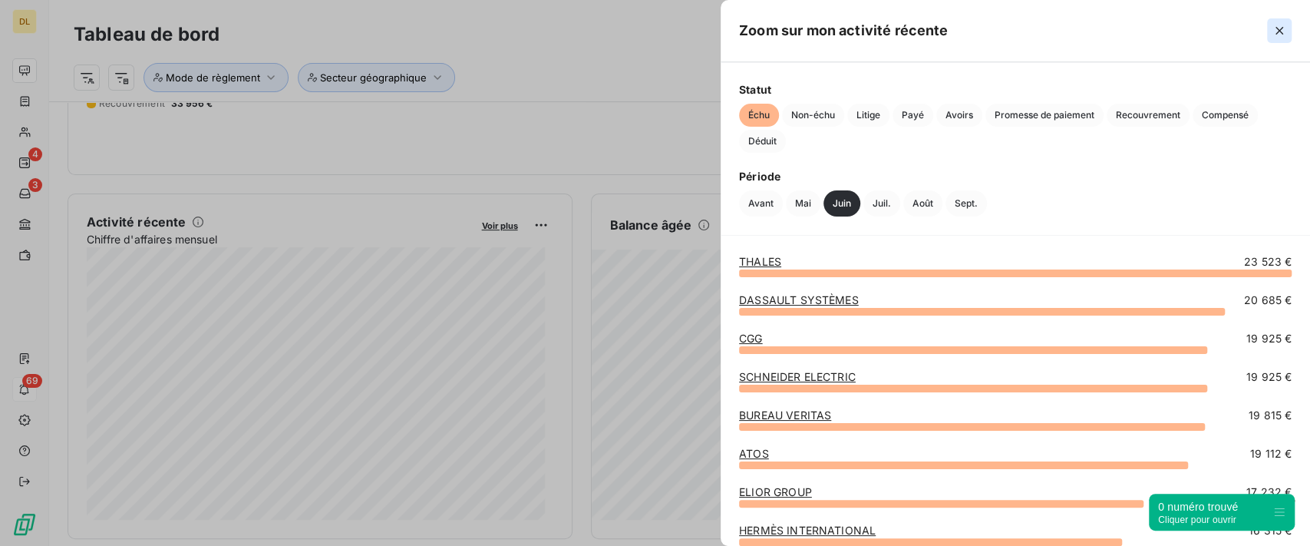
click at [1272, 32] on icon "button" at bounding box center [1278, 30] width 15 height 15
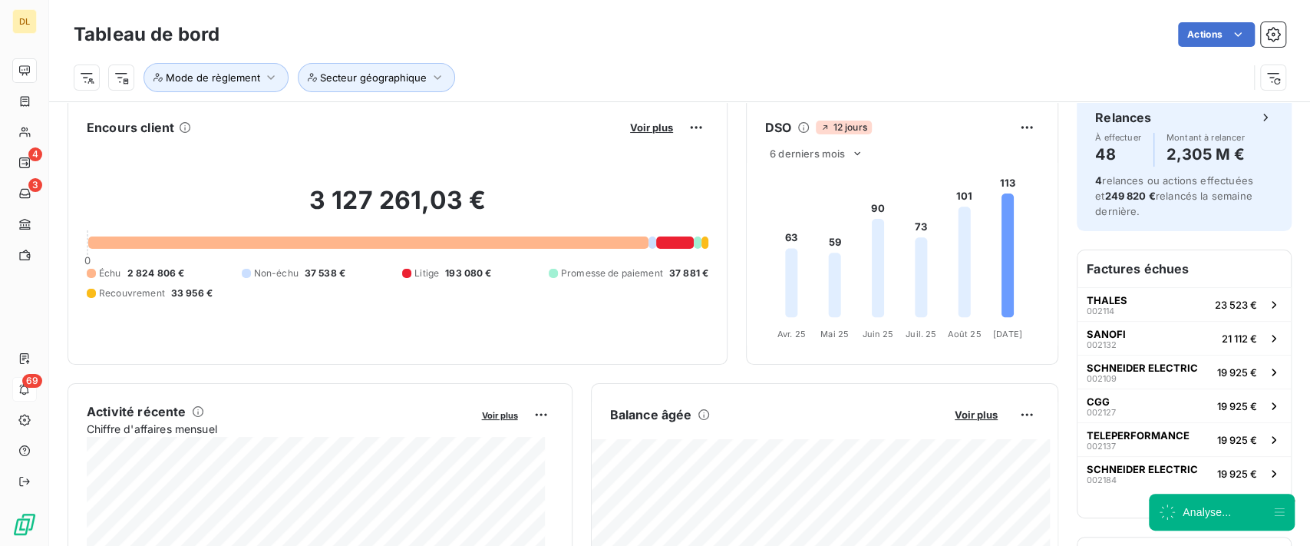
scroll to position [0, 0]
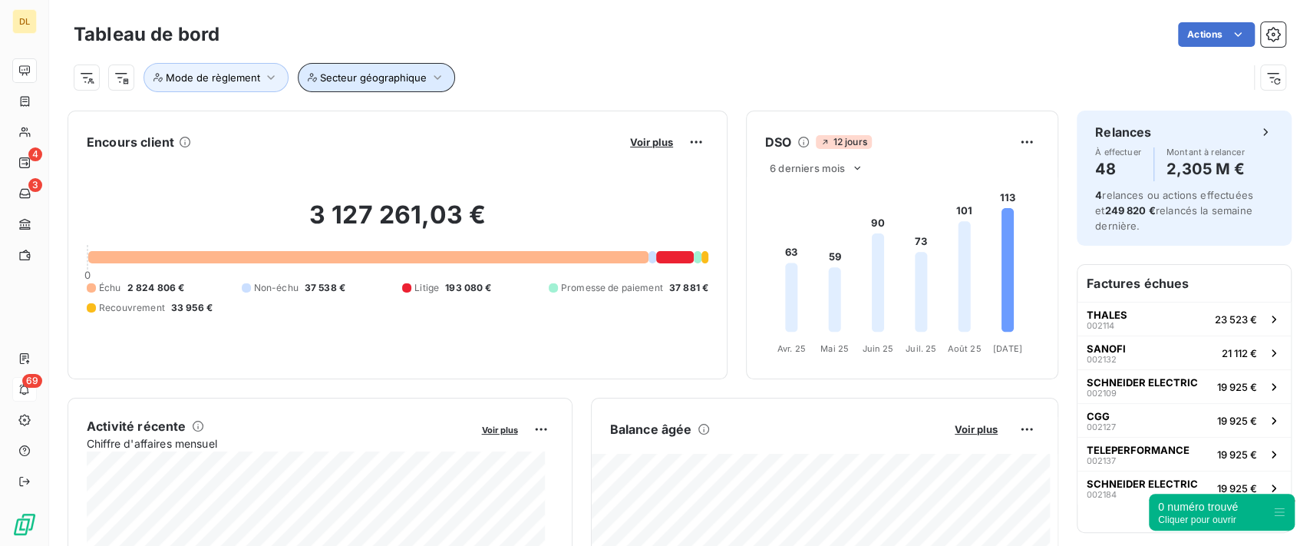
click at [360, 86] on button "Secteur géographique" at bounding box center [376, 77] width 157 height 29
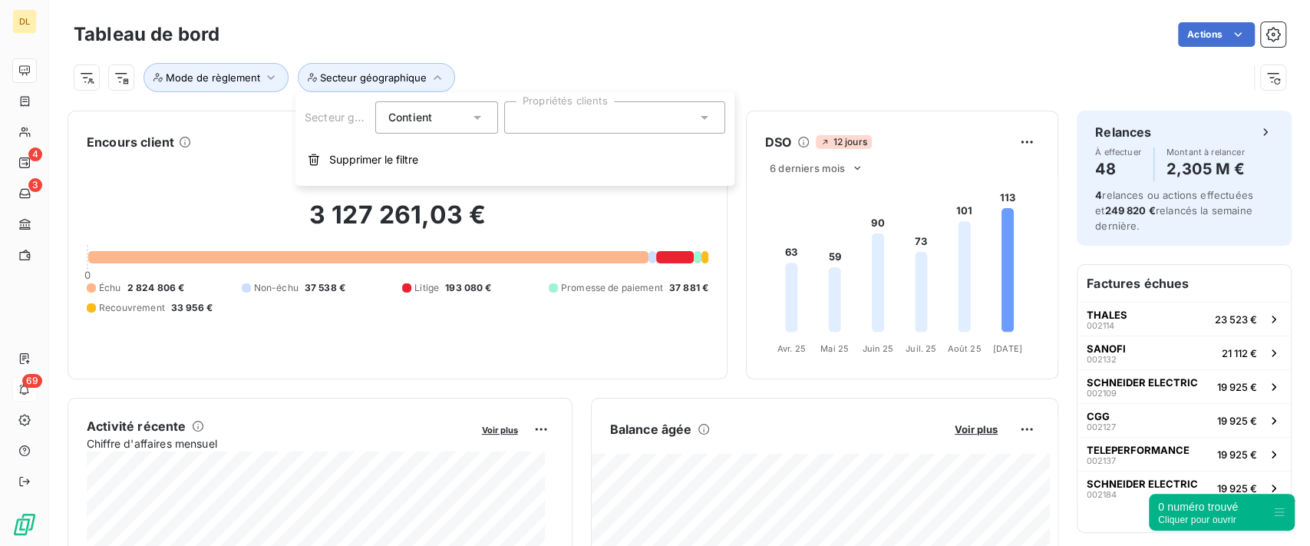
click at [585, 120] on div at bounding box center [614, 117] width 221 height 32
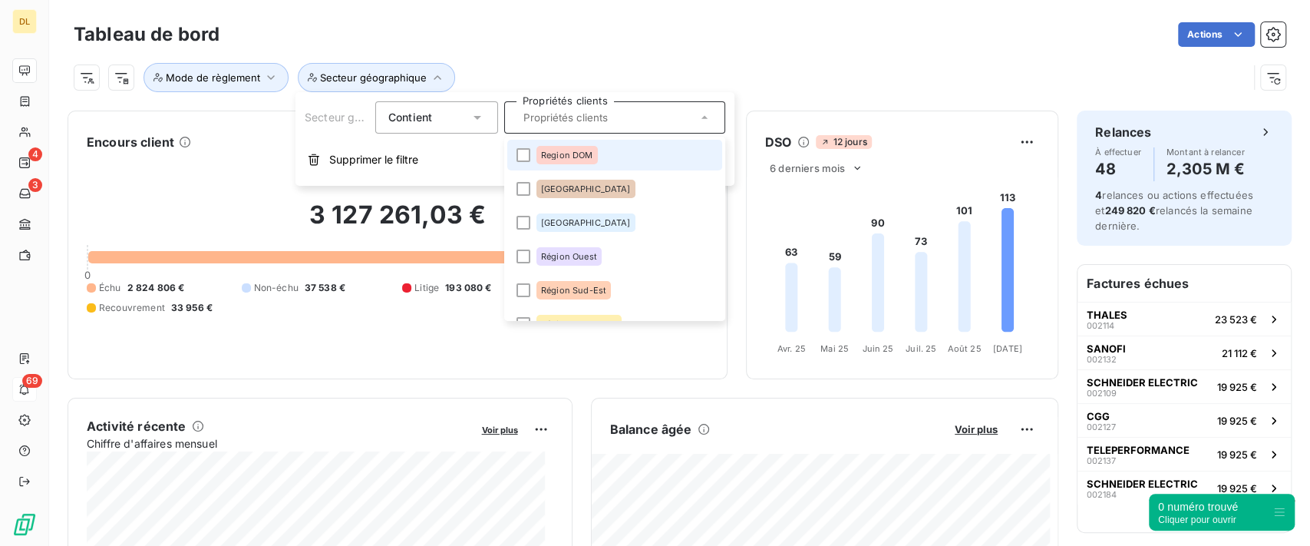
click at [586, 163] on div "Region DOM" at bounding box center [566, 155] width 61 height 18
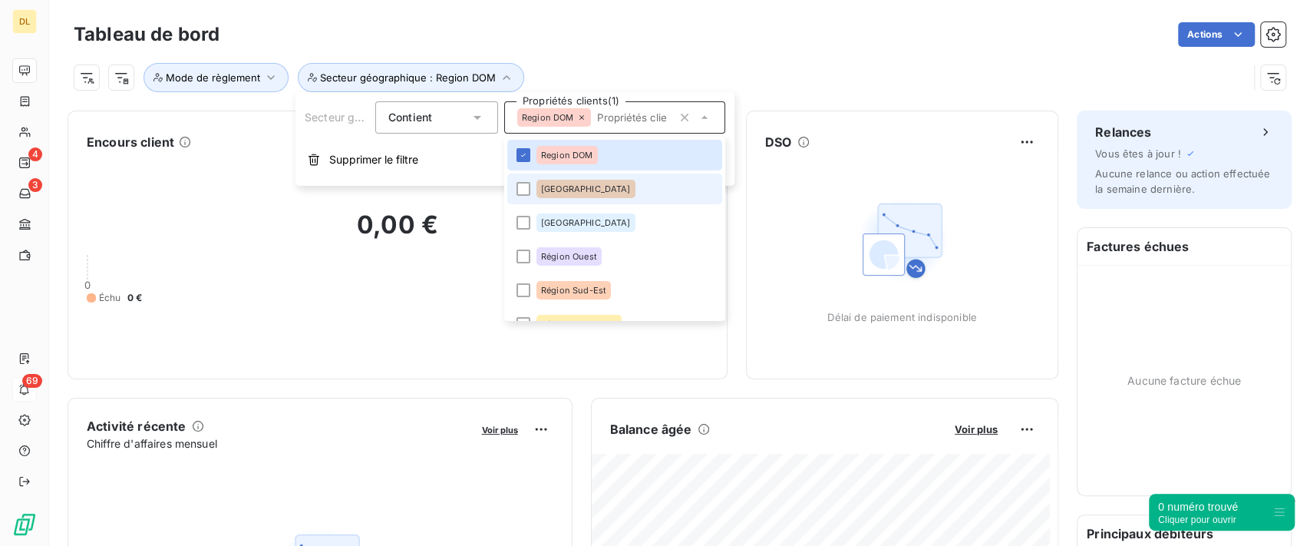
click at [582, 187] on span "[GEOGRAPHIC_DATA]" at bounding box center [586, 188] width 90 height 9
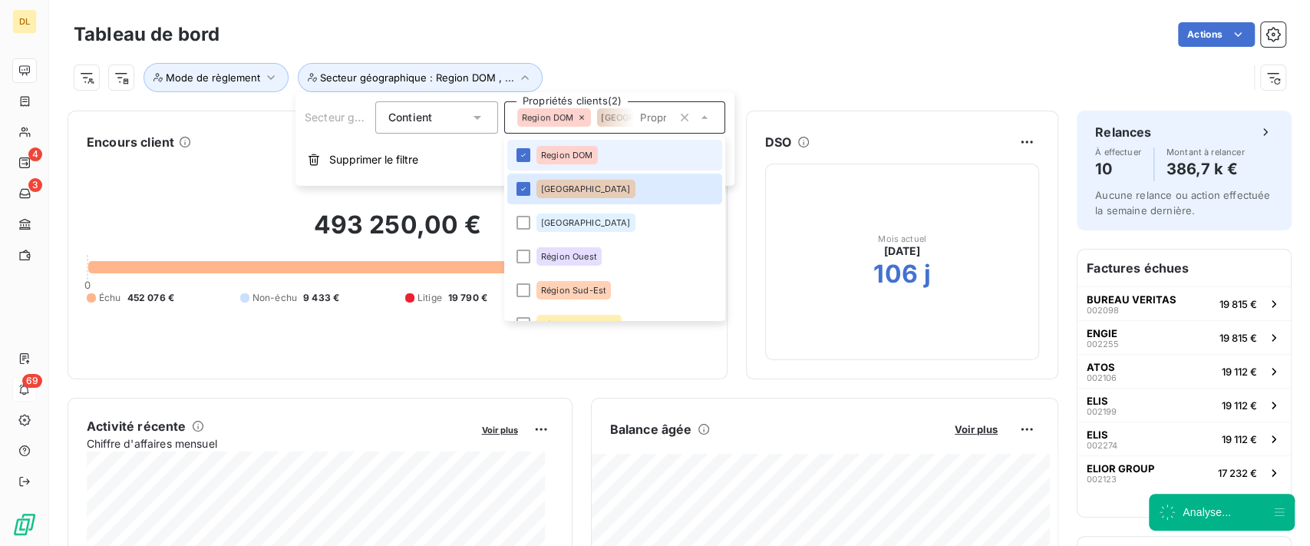
click at [580, 157] on span "Region DOM" at bounding box center [567, 154] width 52 height 9
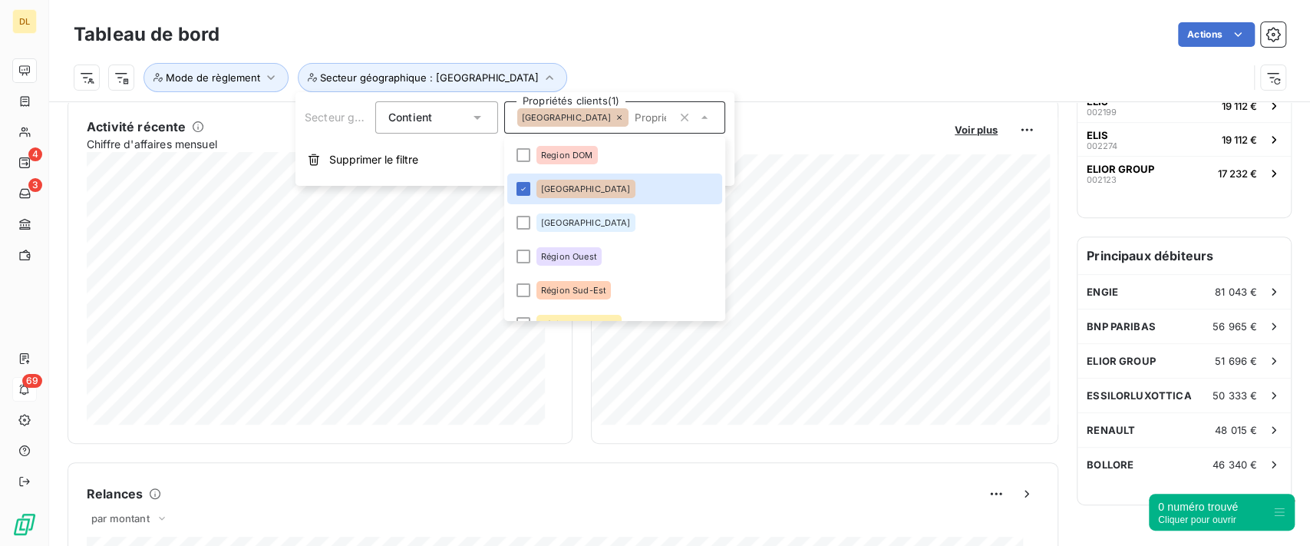
scroll to position [205, 0]
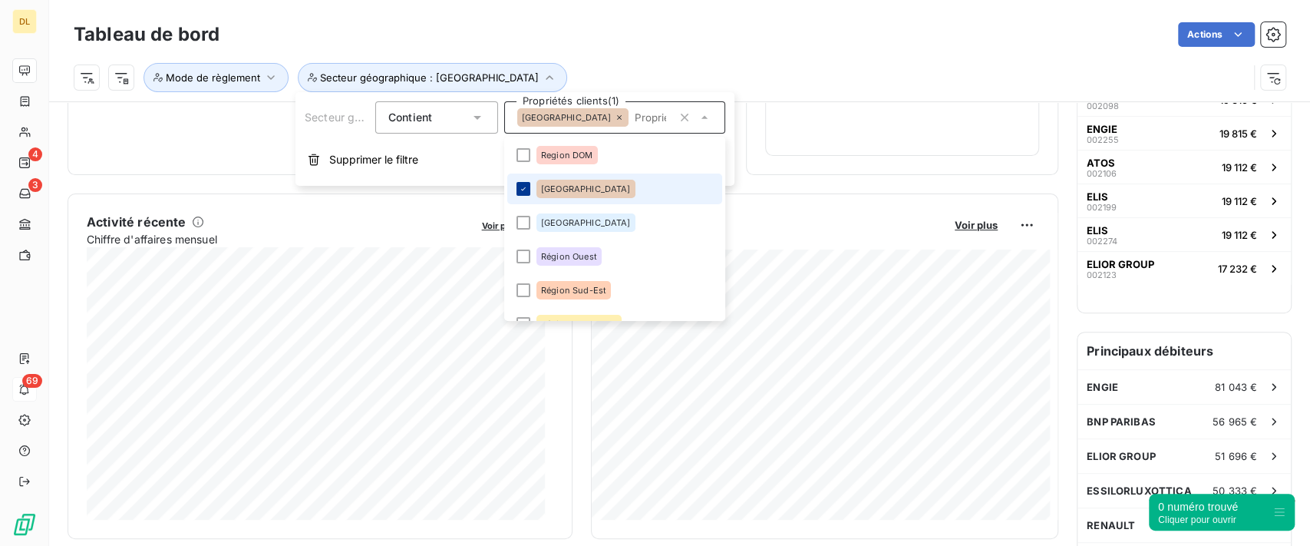
click at [524, 192] on icon at bounding box center [523, 188] width 9 height 9
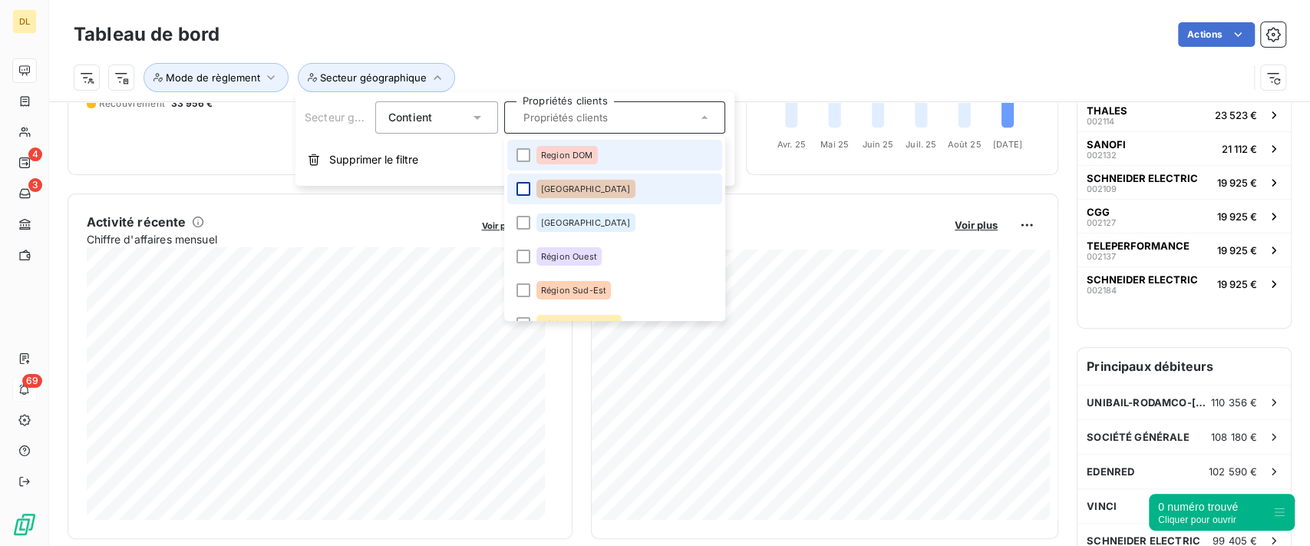
scroll to position [196, 0]
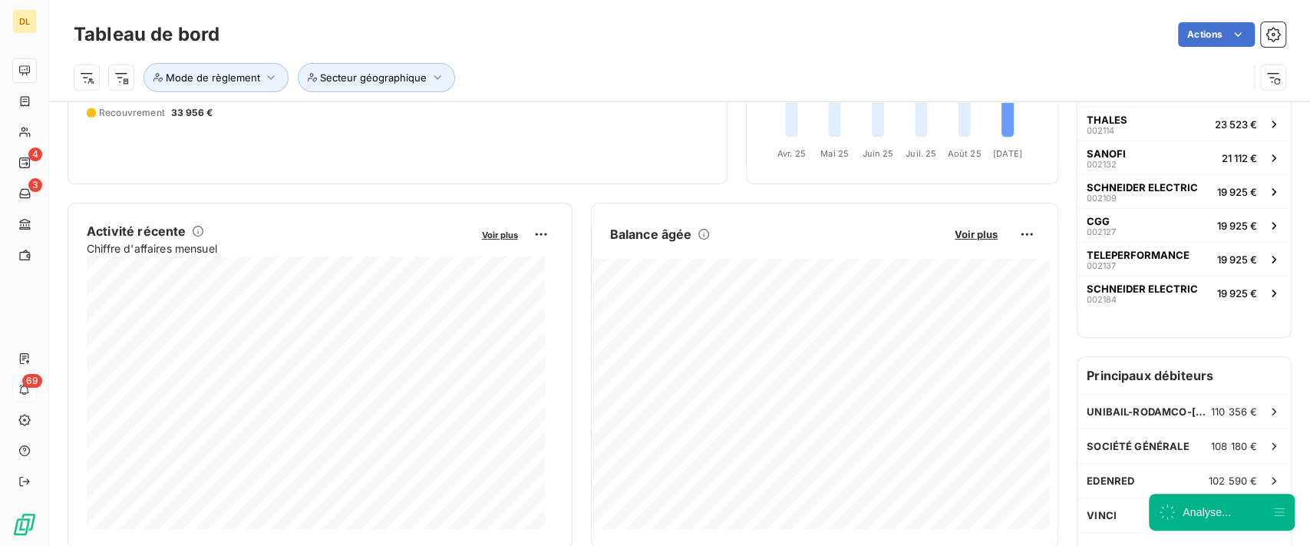
click at [731, 69] on div "Mode de règlement Secteur géographique" at bounding box center [661, 77] width 1174 height 29
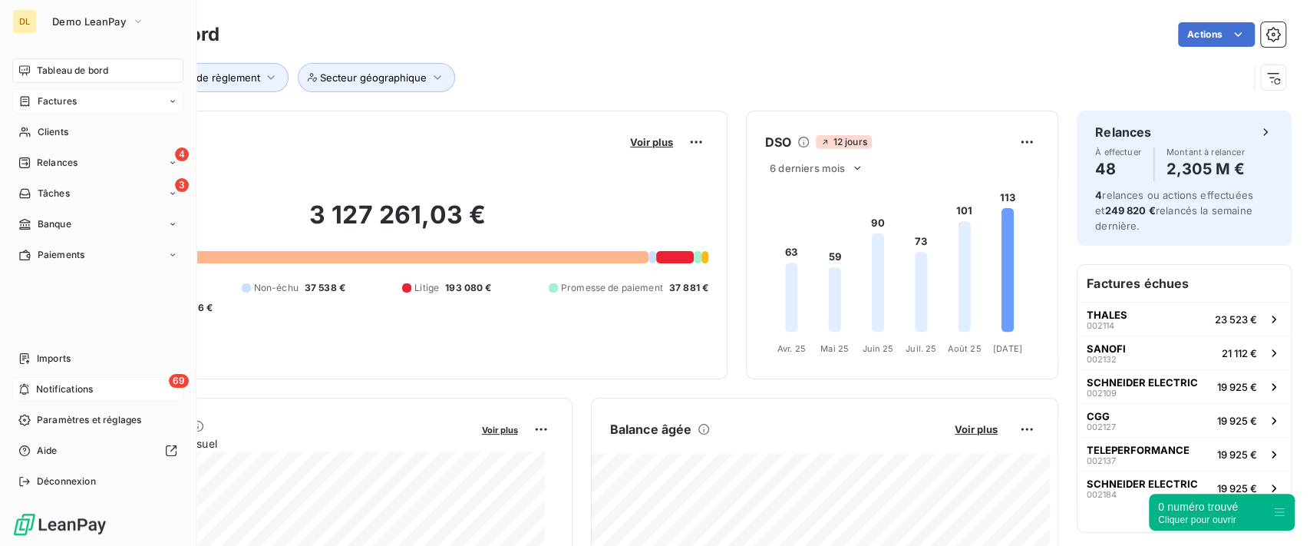
click at [31, 101] on div "Factures" at bounding box center [47, 101] width 58 height 14
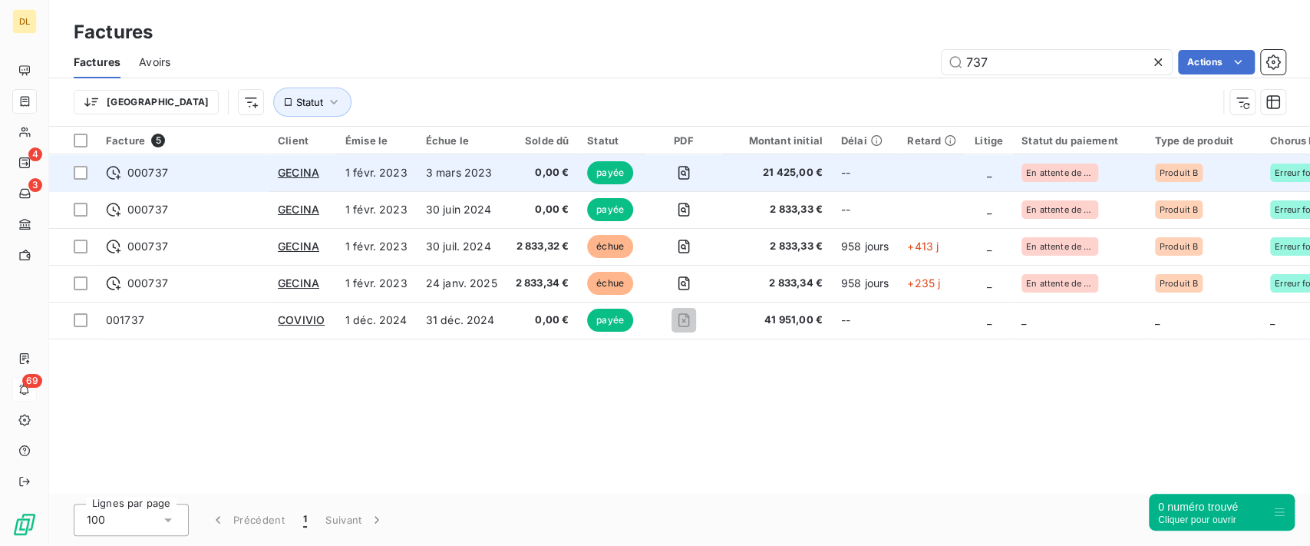
click at [475, 170] on td "3 mars 2023" at bounding box center [462, 172] width 90 height 37
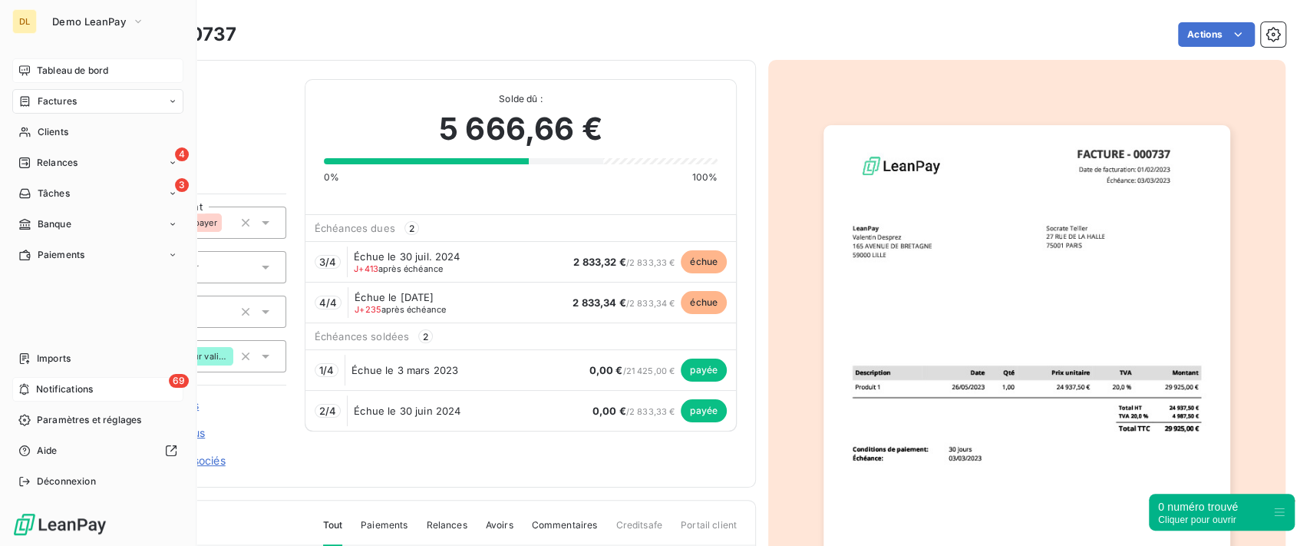
click at [31, 65] on div "Tableau de bord" at bounding box center [97, 70] width 171 height 25
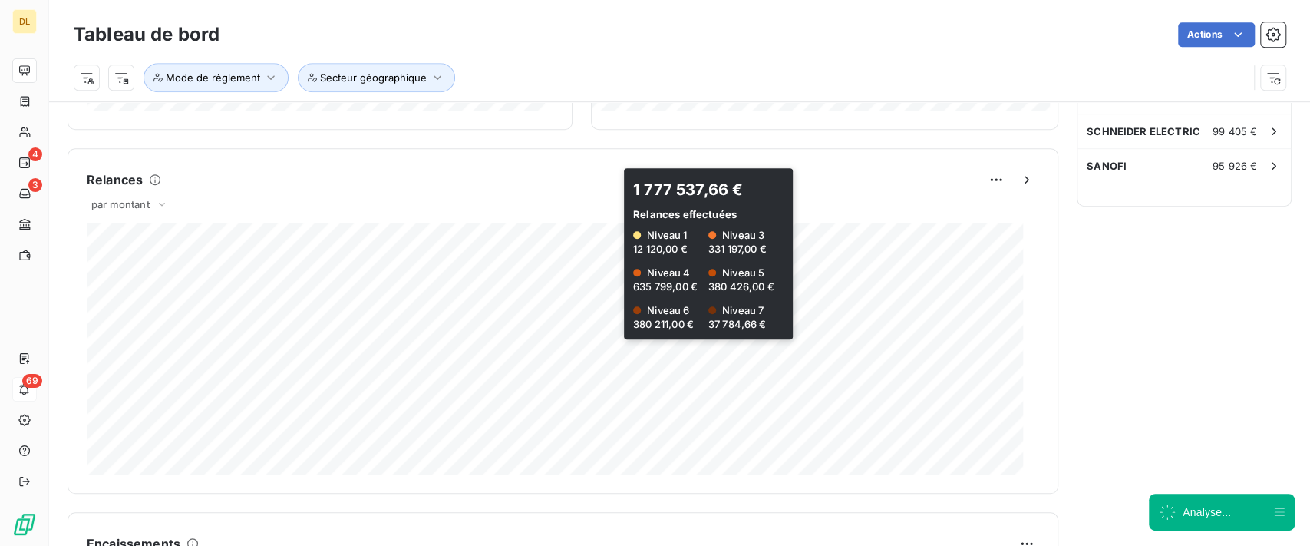
scroll to position [307, 0]
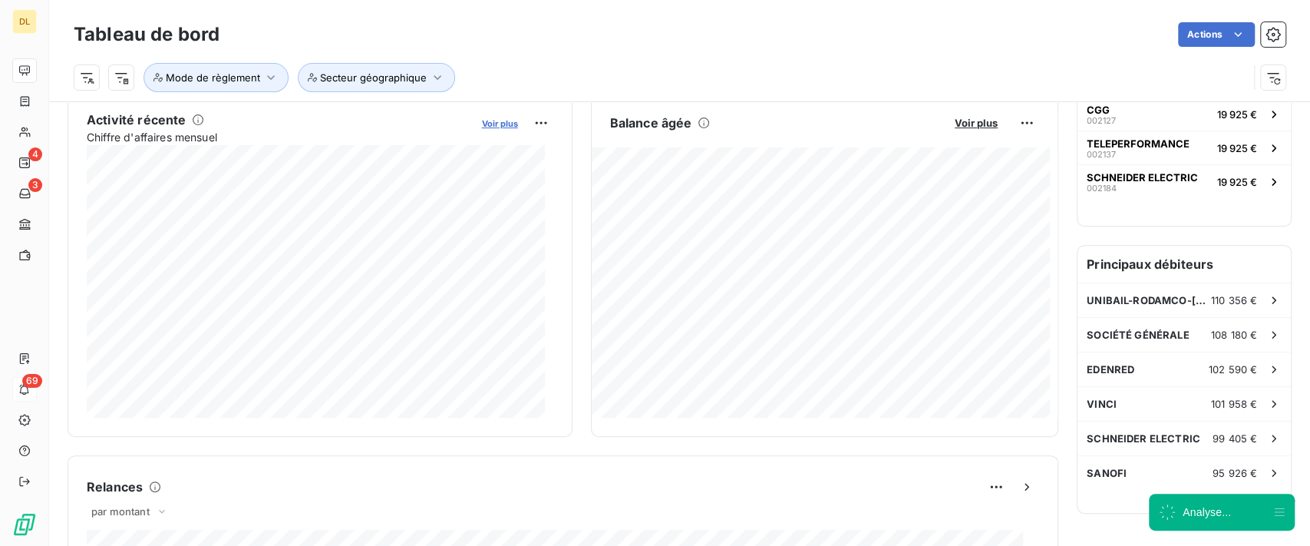
click at [488, 125] on span "Voir plus" at bounding box center [500, 123] width 36 height 11
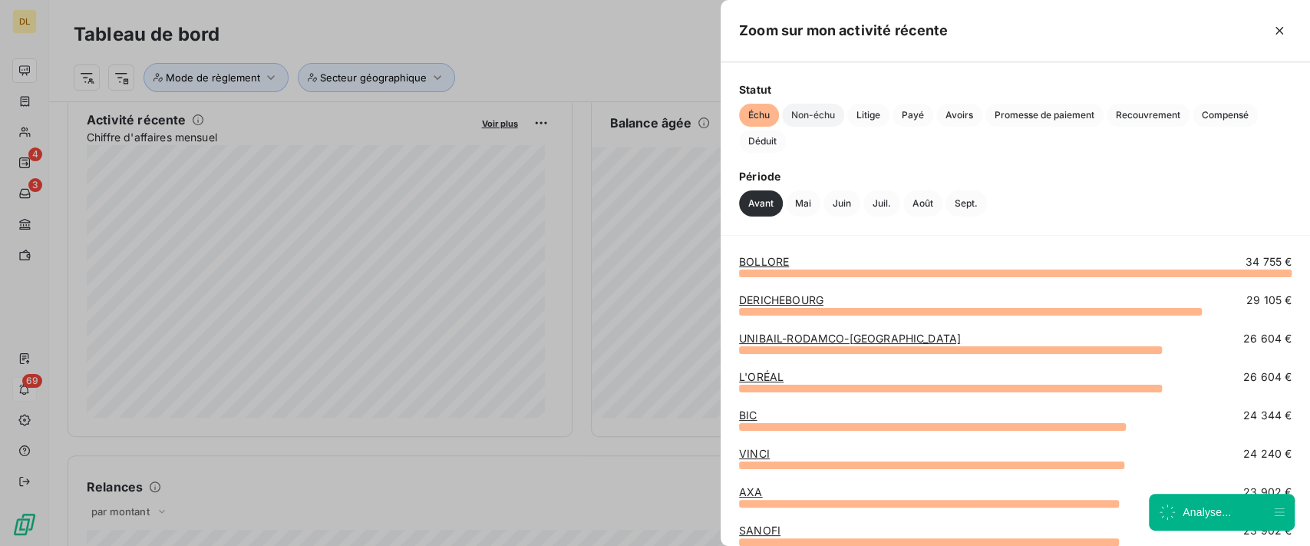
click at [820, 114] on span "Non-échu" at bounding box center [813, 115] width 62 height 23
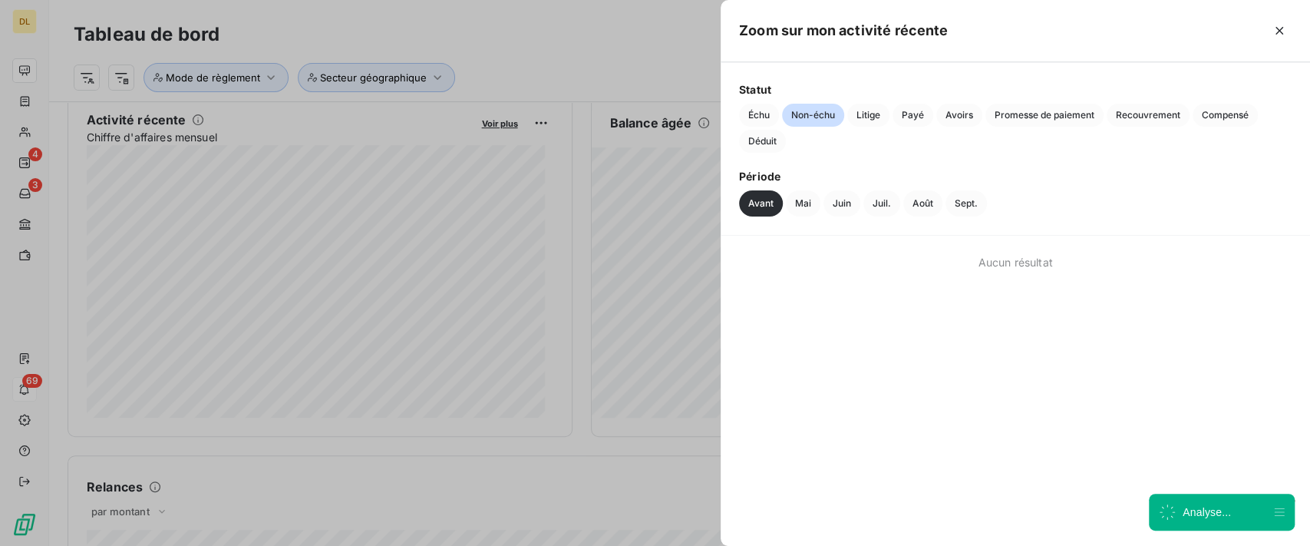
click at [783, 104] on button "Non-échu" at bounding box center [813, 115] width 62 height 23
click at [772, 108] on span "Échu" at bounding box center [759, 115] width 40 height 23
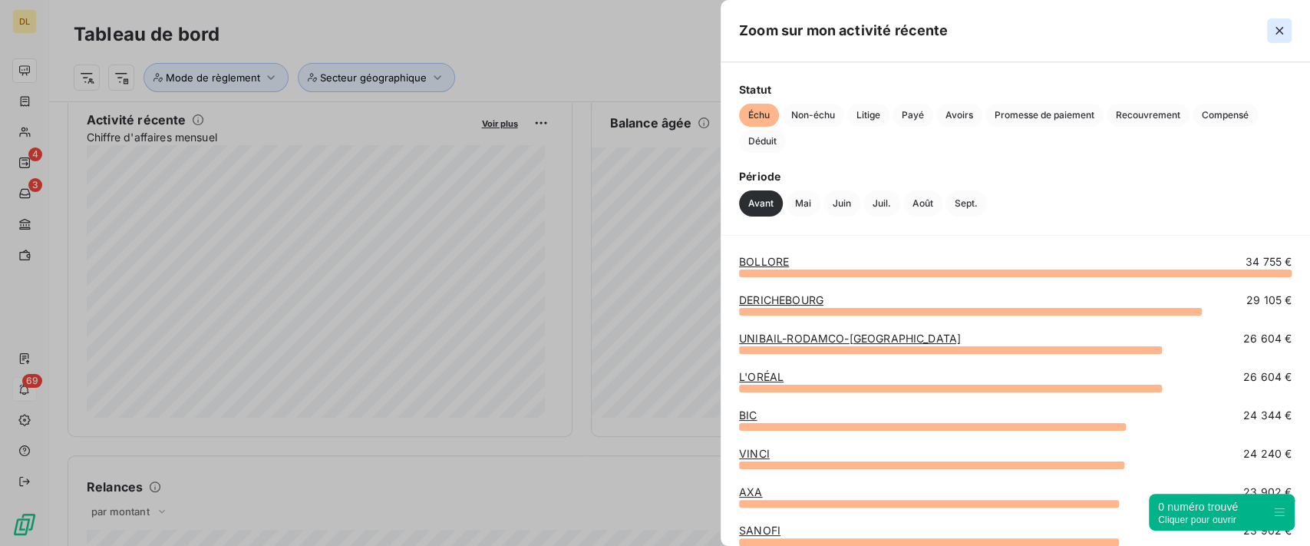
click at [1270, 39] on button "button" at bounding box center [1279, 30] width 25 height 25
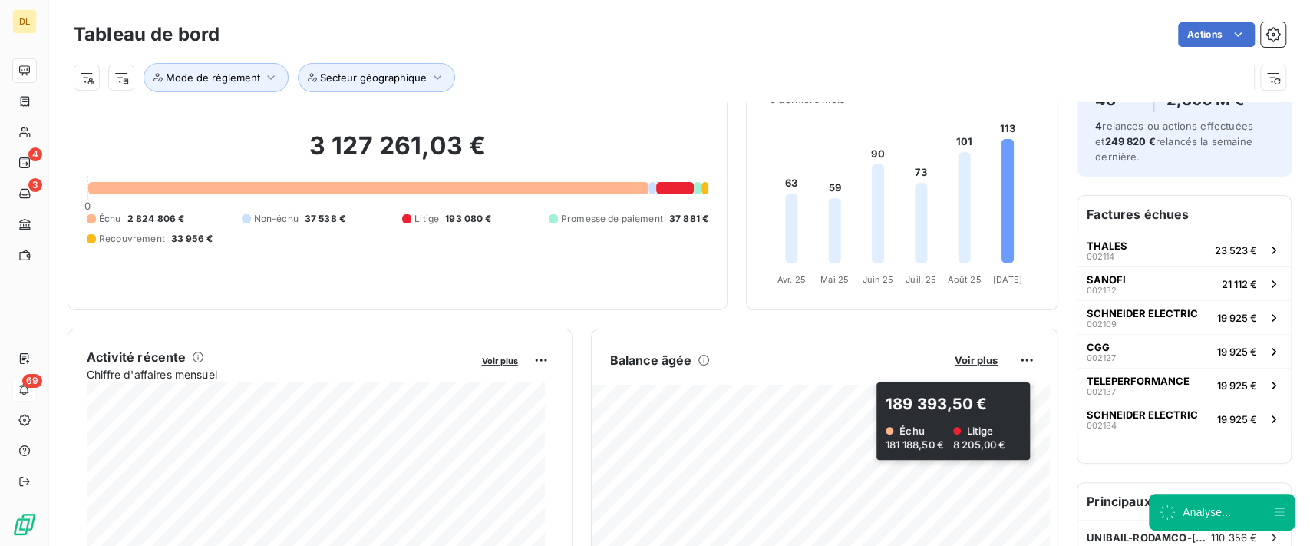
scroll to position [0, 0]
